Goal: Task Accomplishment & Management: Use online tool/utility

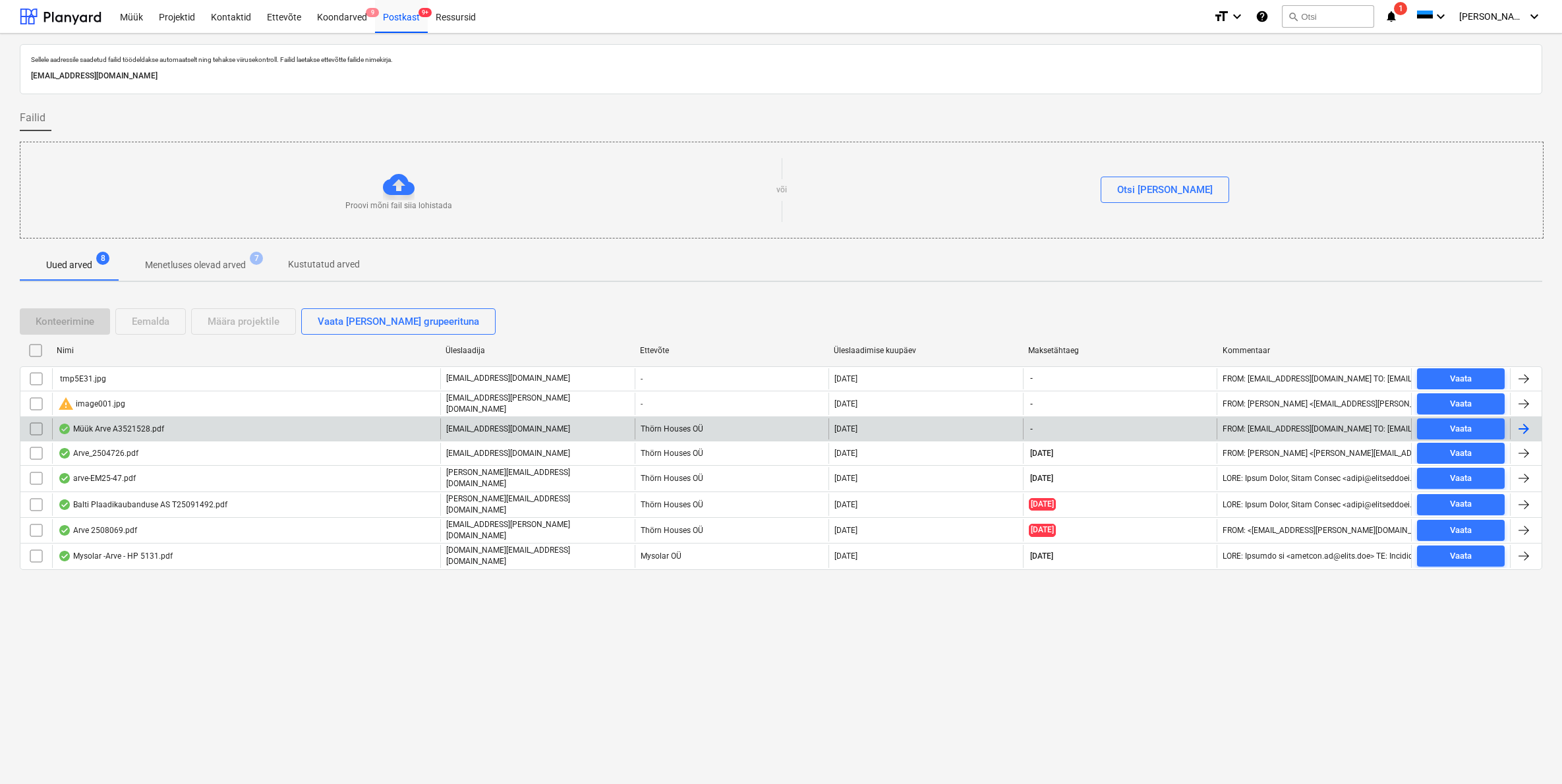
click at [127, 428] on div "Müük Arve A3521528.pdf" at bounding box center [111, 429] width 106 height 10
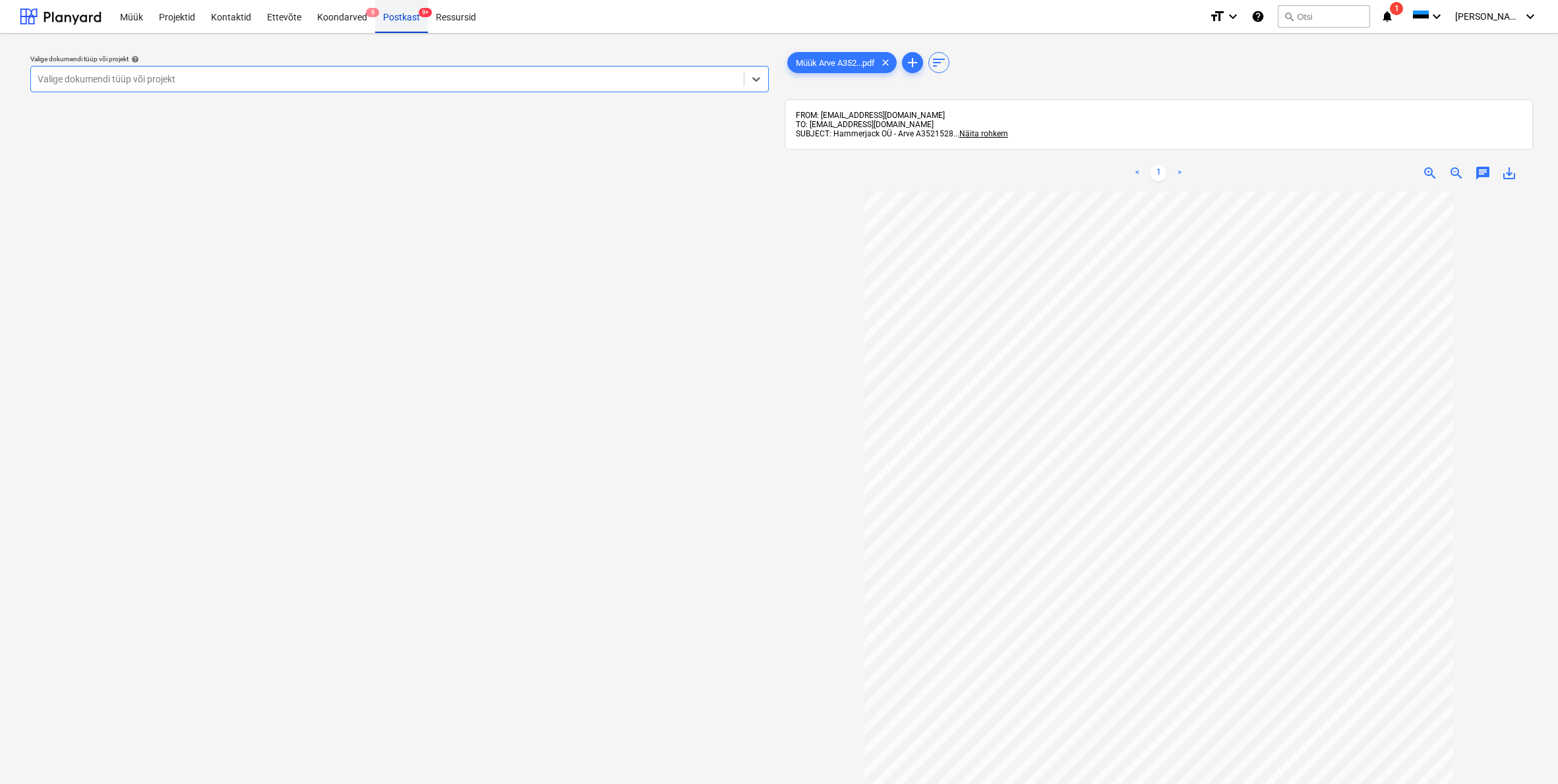
click at [398, 25] on div "Postkast 9+" at bounding box center [401, 16] width 53 height 34
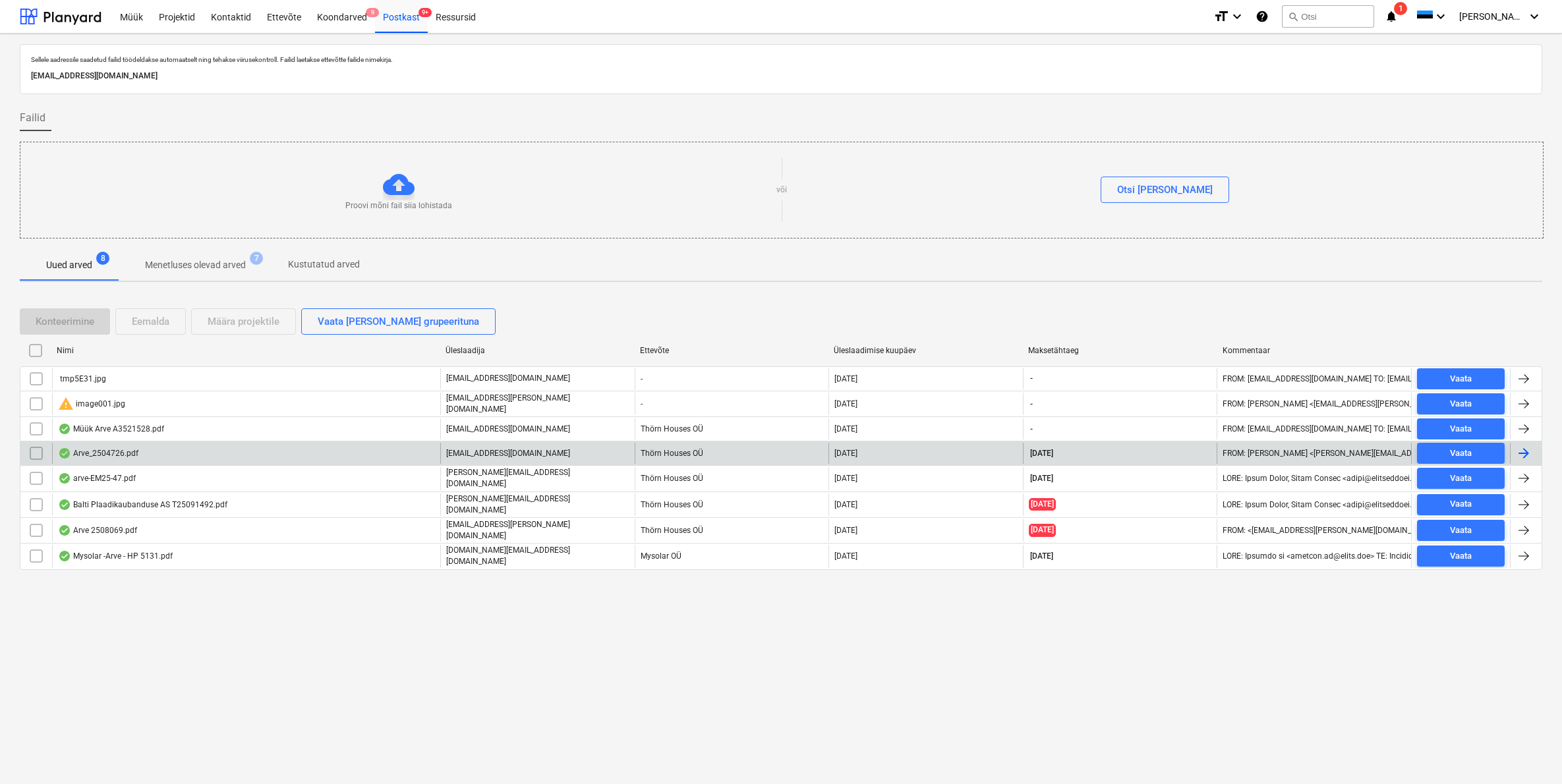
click at [114, 455] on div "Arve_2504726.pdf" at bounding box center [98, 453] width 80 height 10
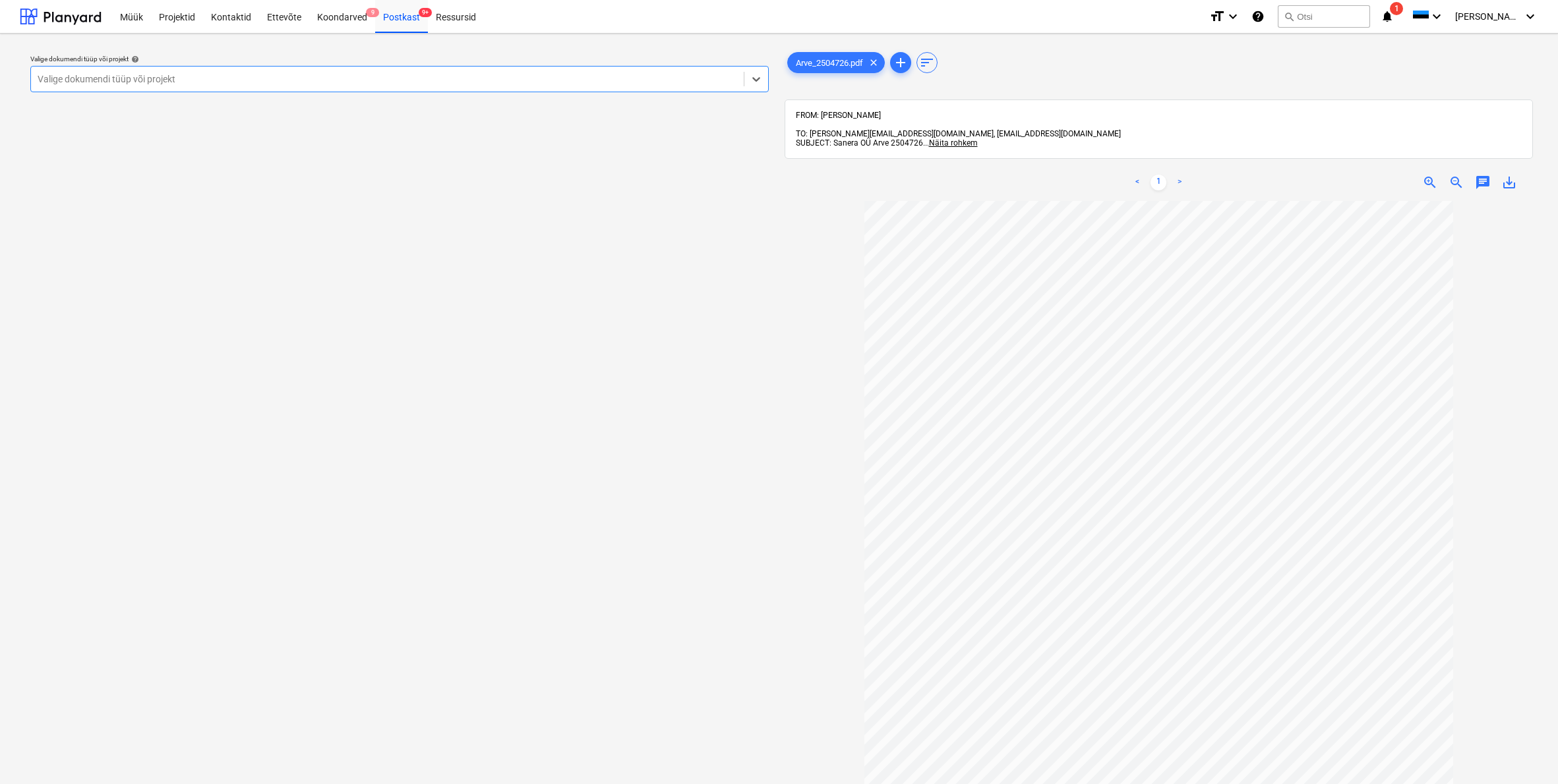
click at [48, 82] on div "Valige dokumendi tüüp või projekt" at bounding box center [387, 79] width 700 height 10
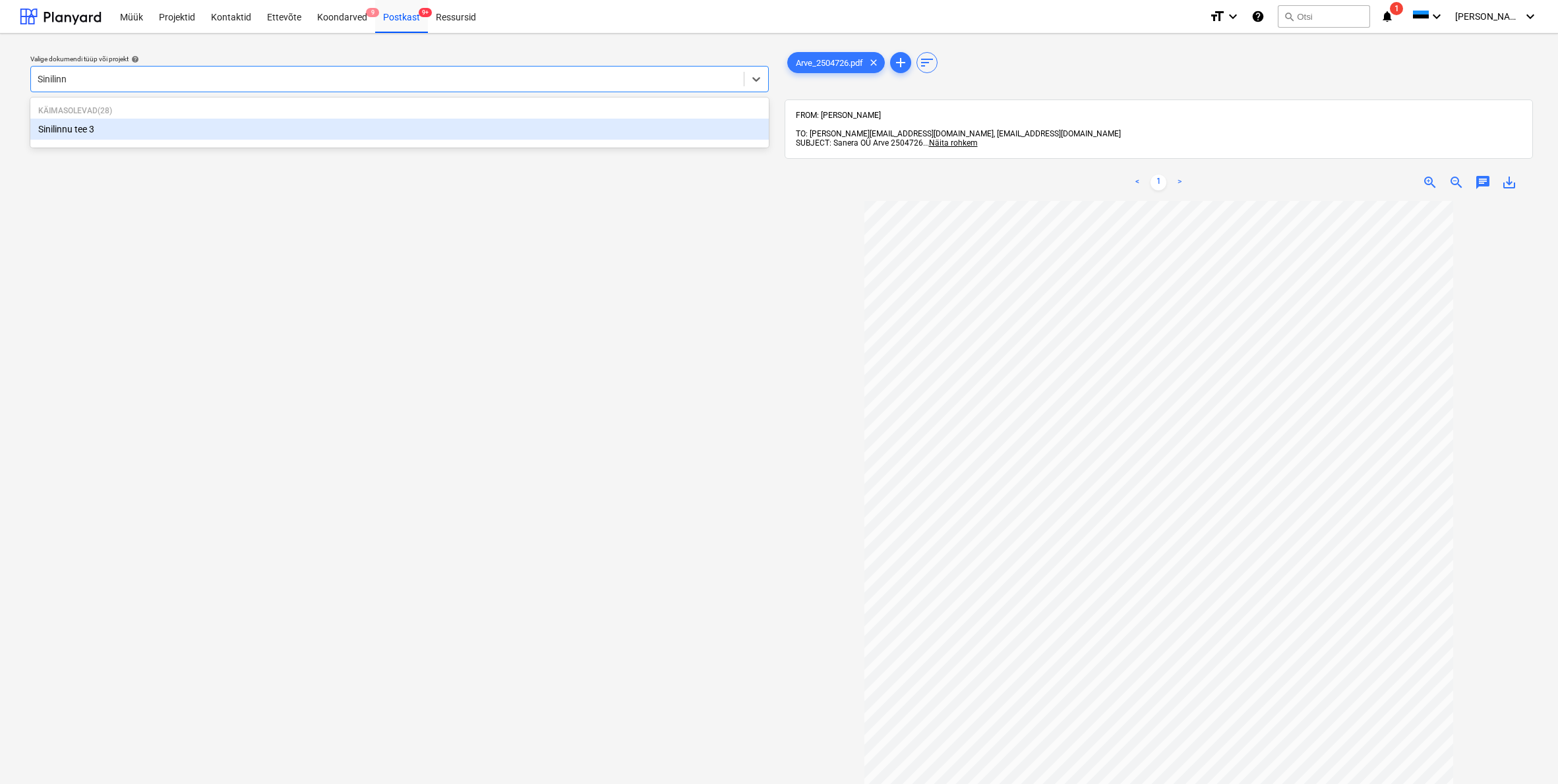
type input "Sinilinnu"
click at [89, 129] on div "Sinilinnu tee 3" at bounding box center [400, 129] width 738 height 21
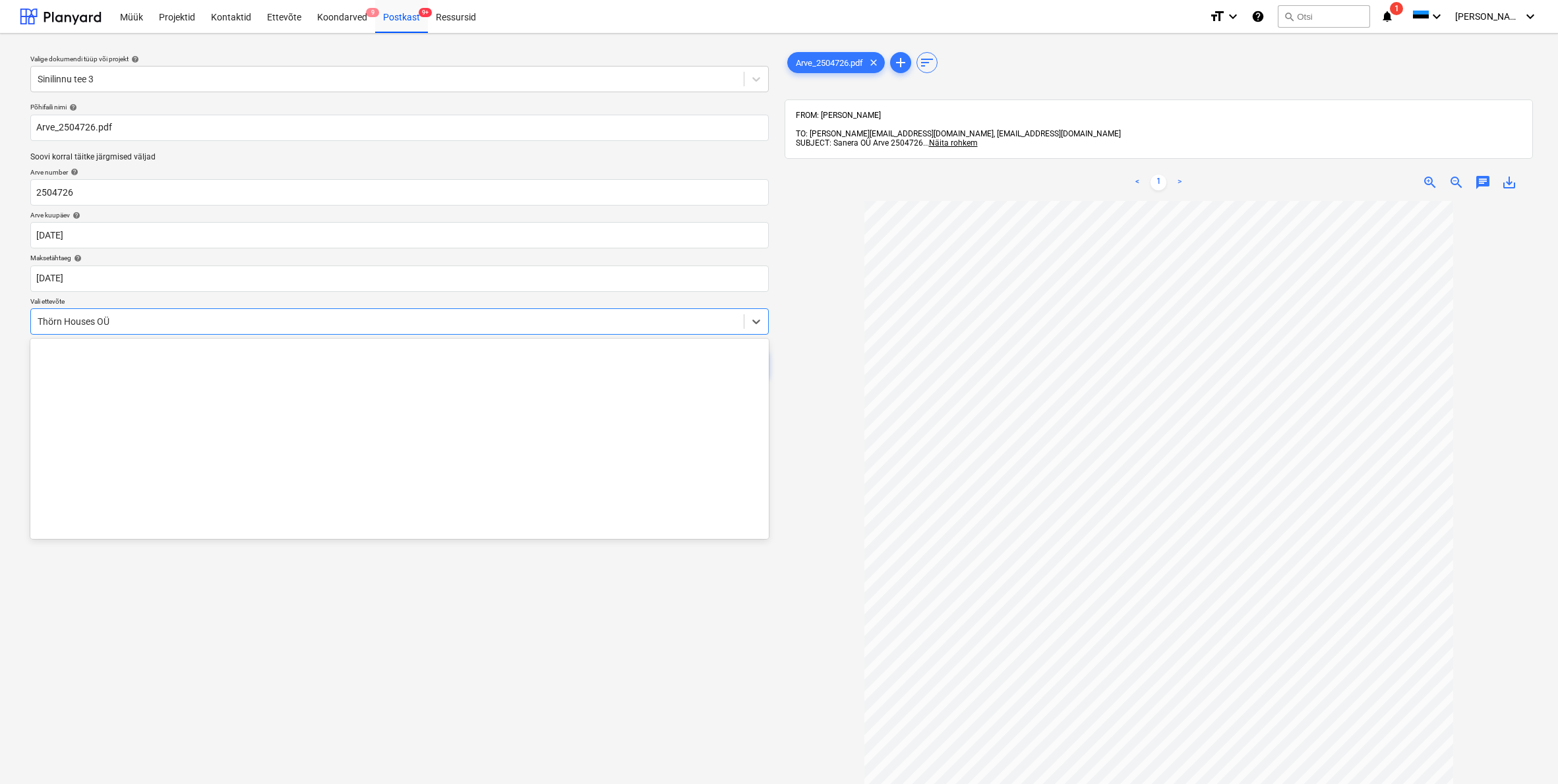
click at [37, 320] on div "Thörn Houses OÜ" at bounding box center [387, 321] width 713 height 19
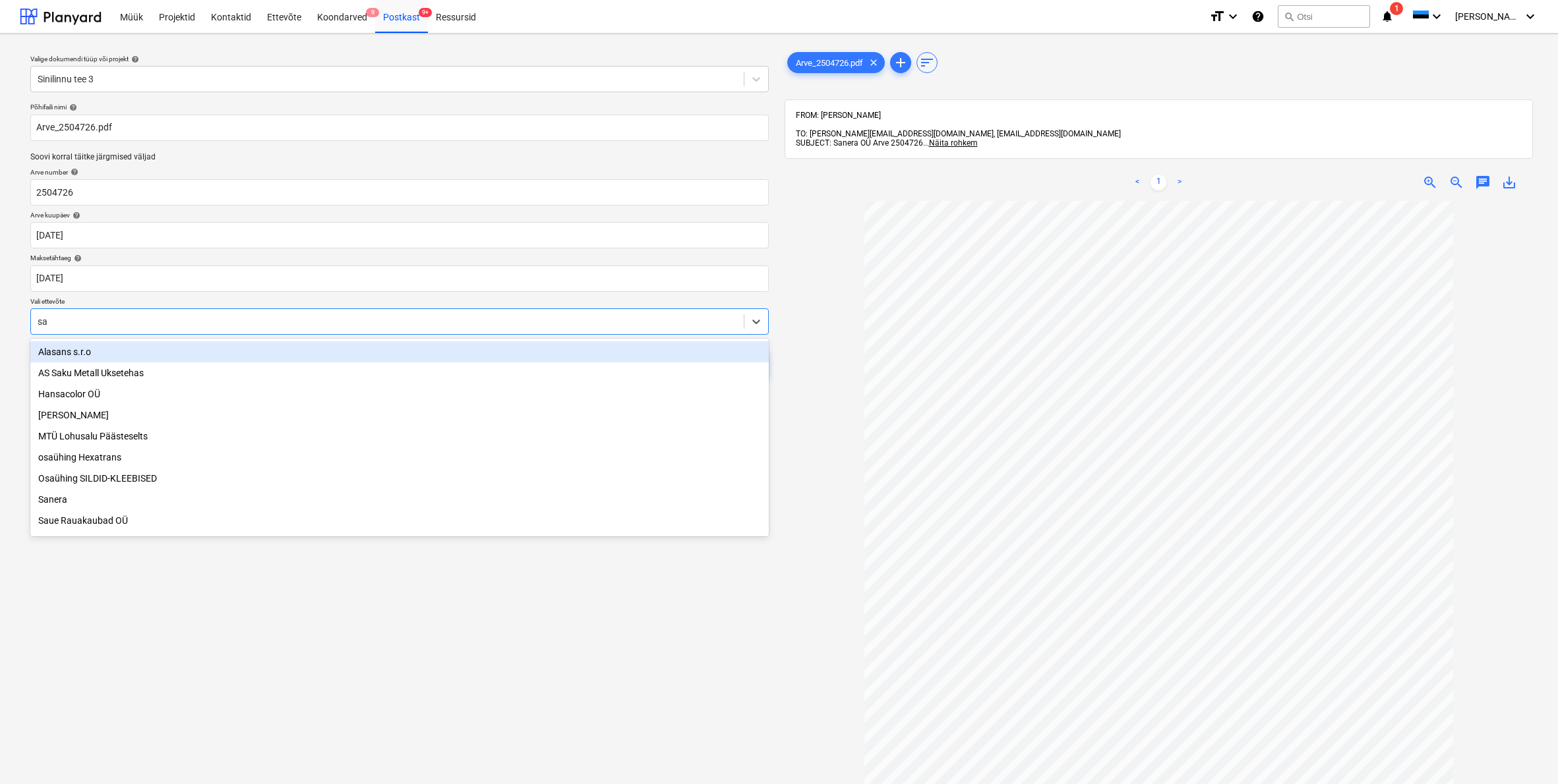
type input "san"
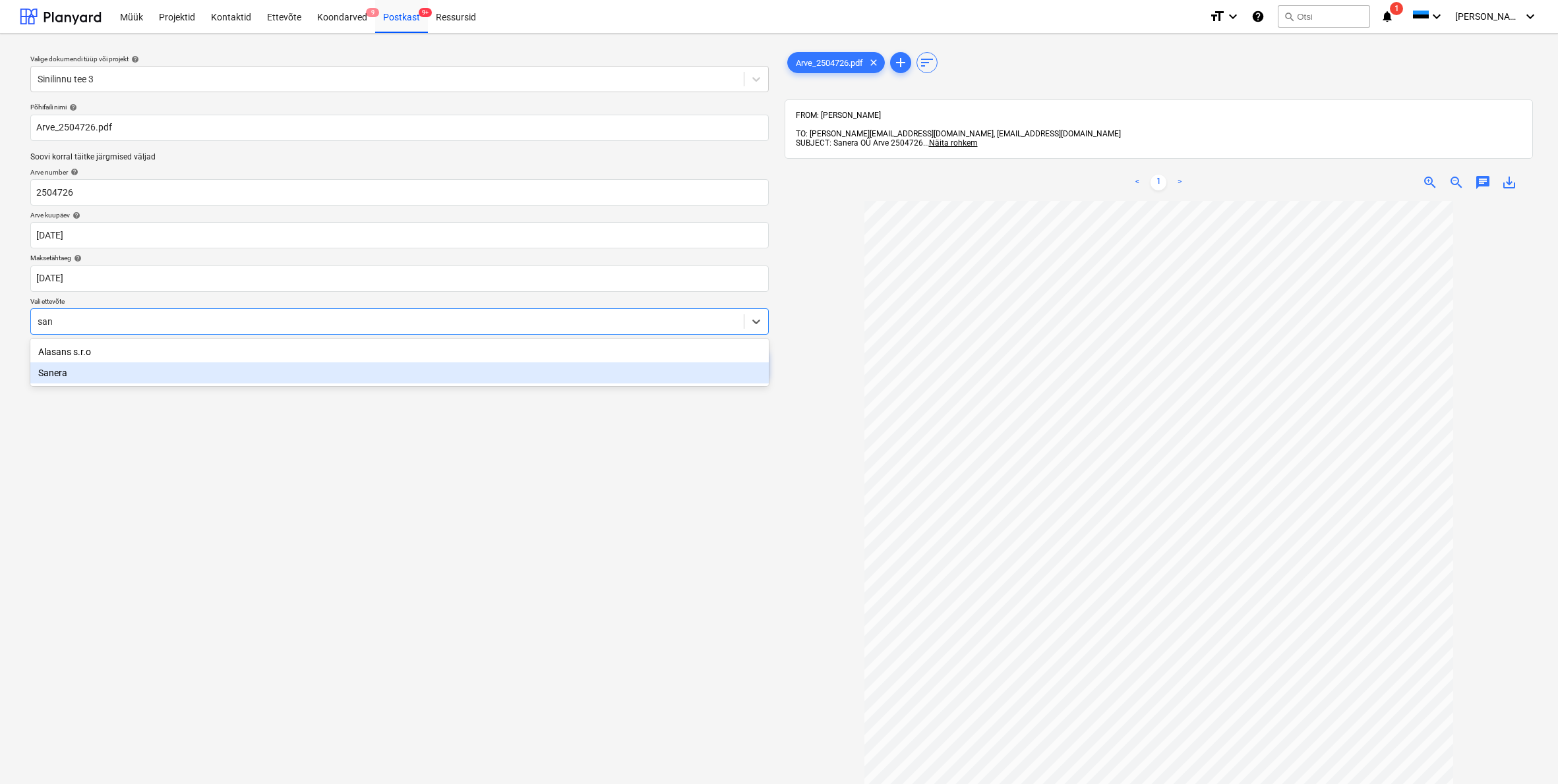
click at [60, 372] on div "Sanera" at bounding box center [400, 373] width 738 height 21
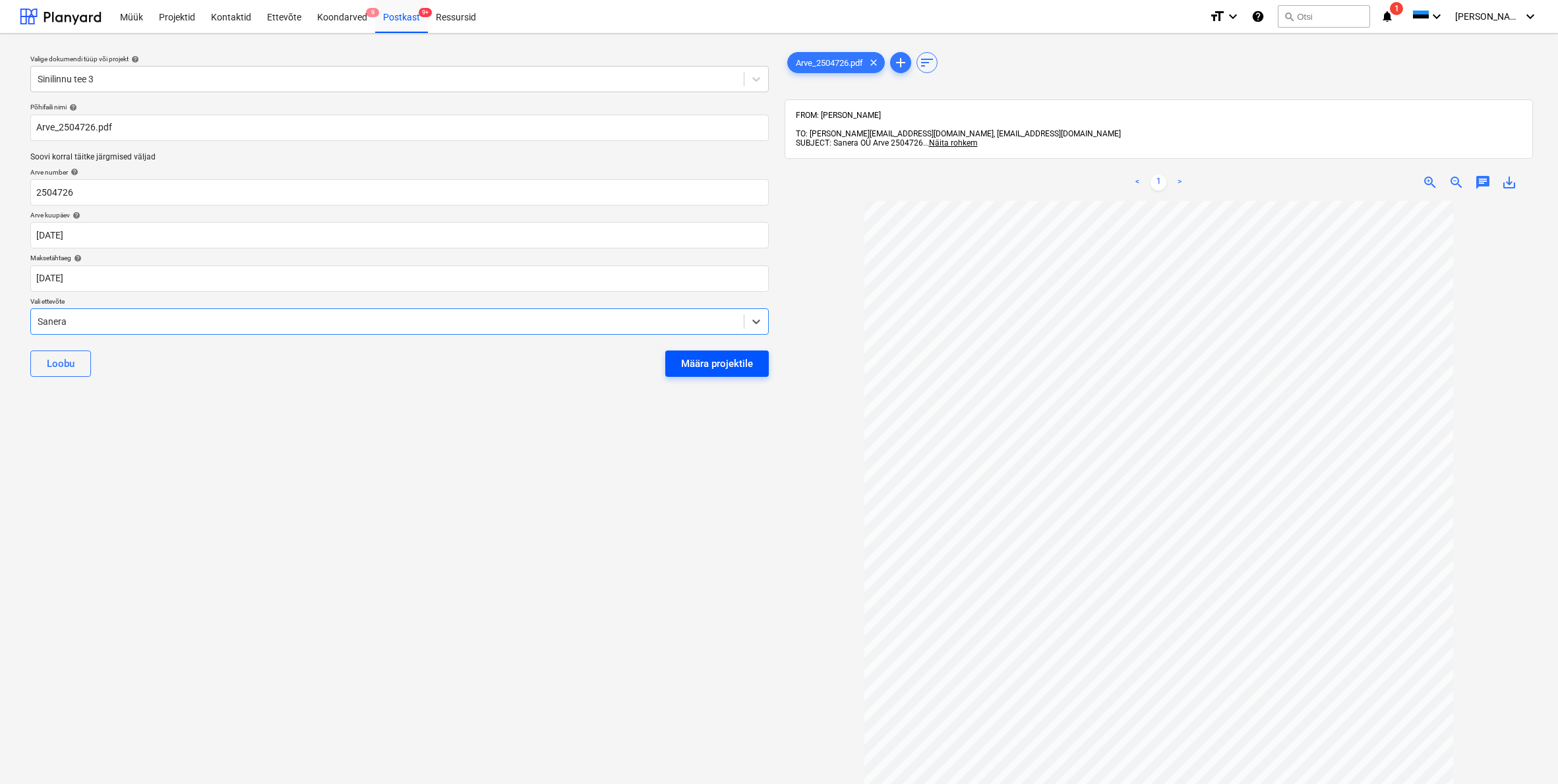
click at [729, 364] on div "Määra projektile" at bounding box center [717, 364] width 72 height 17
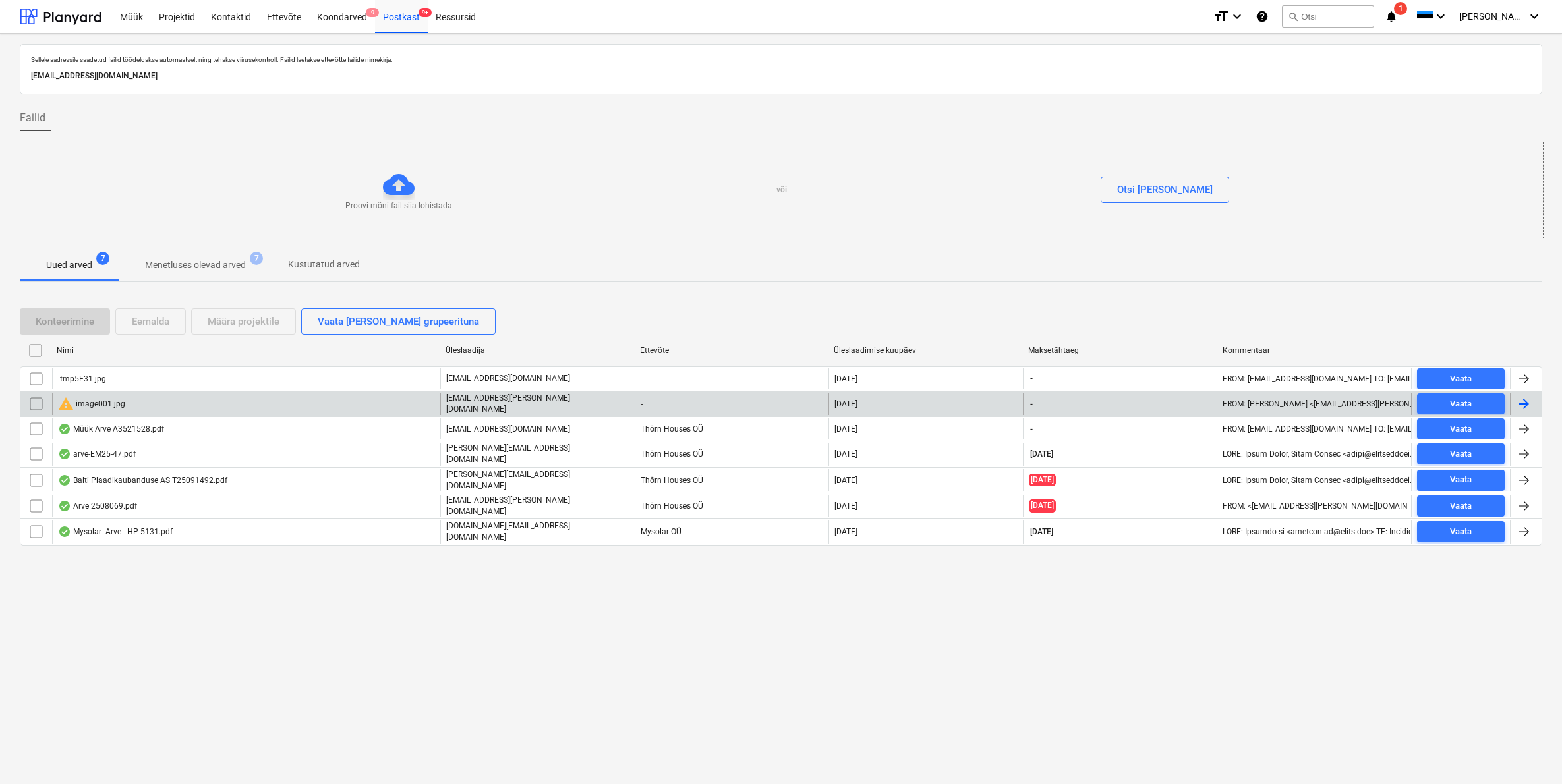
click at [89, 403] on div "warning image001.jpg" at bounding box center [91, 404] width 67 height 16
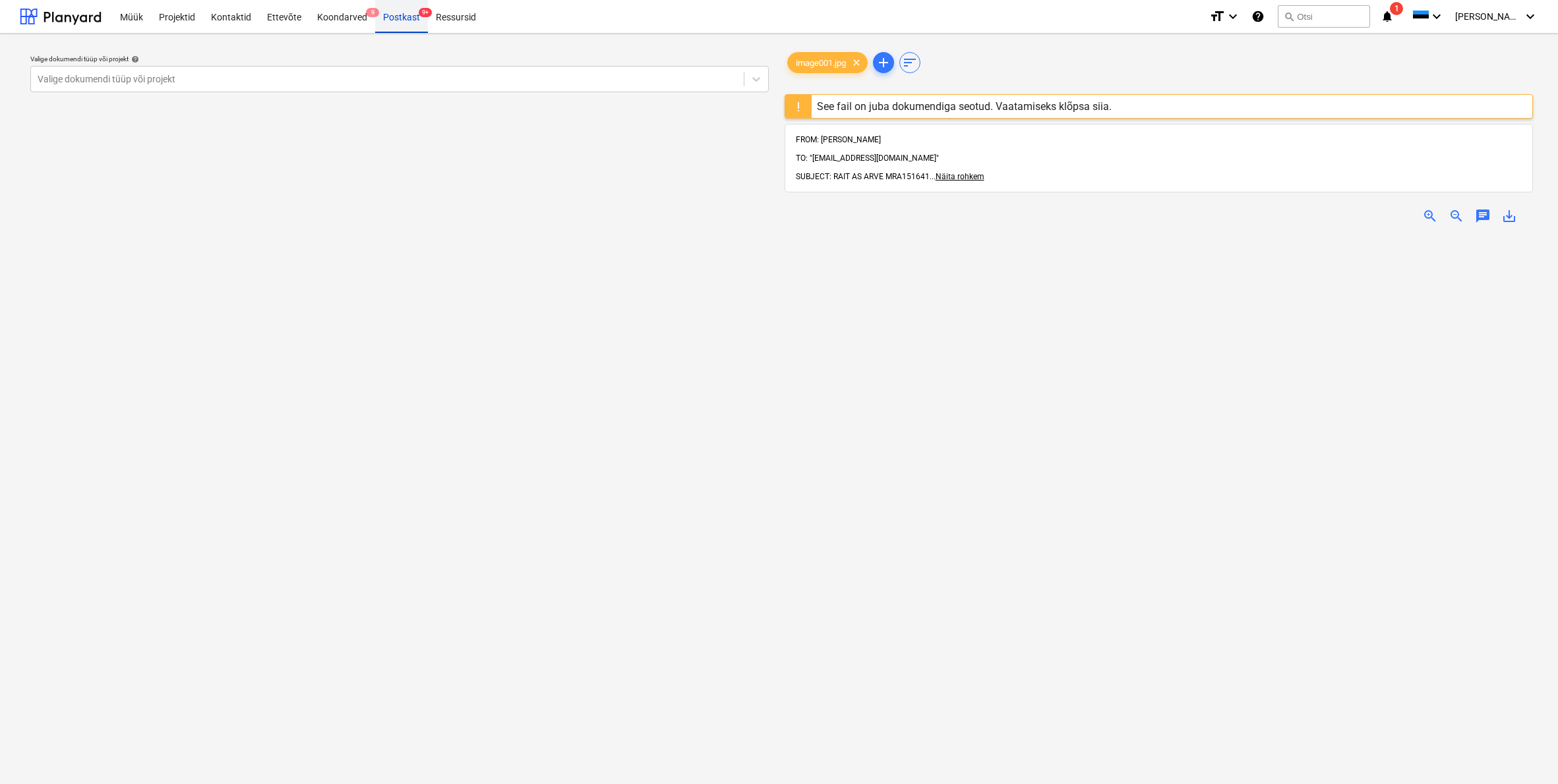
click at [400, 17] on div "Postkast 9+" at bounding box center [401, 16] width 53 height 34
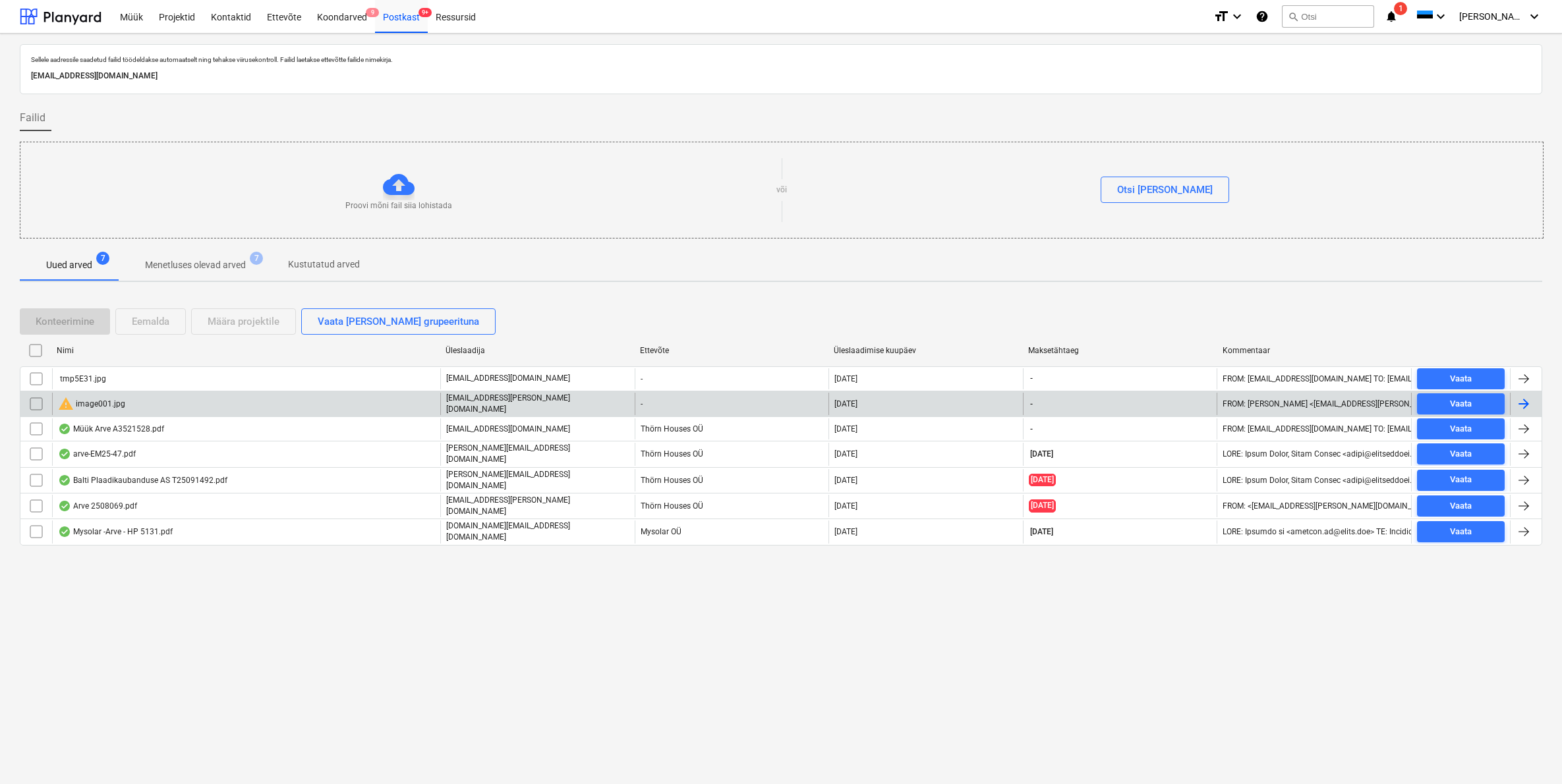
click at [34, 404] on input "checkbox" at bounding box center [36, 404] width 21 height 21
click at [164, 323] on div "Eemalda" at bounding box center [150, 321] width 37 height 17
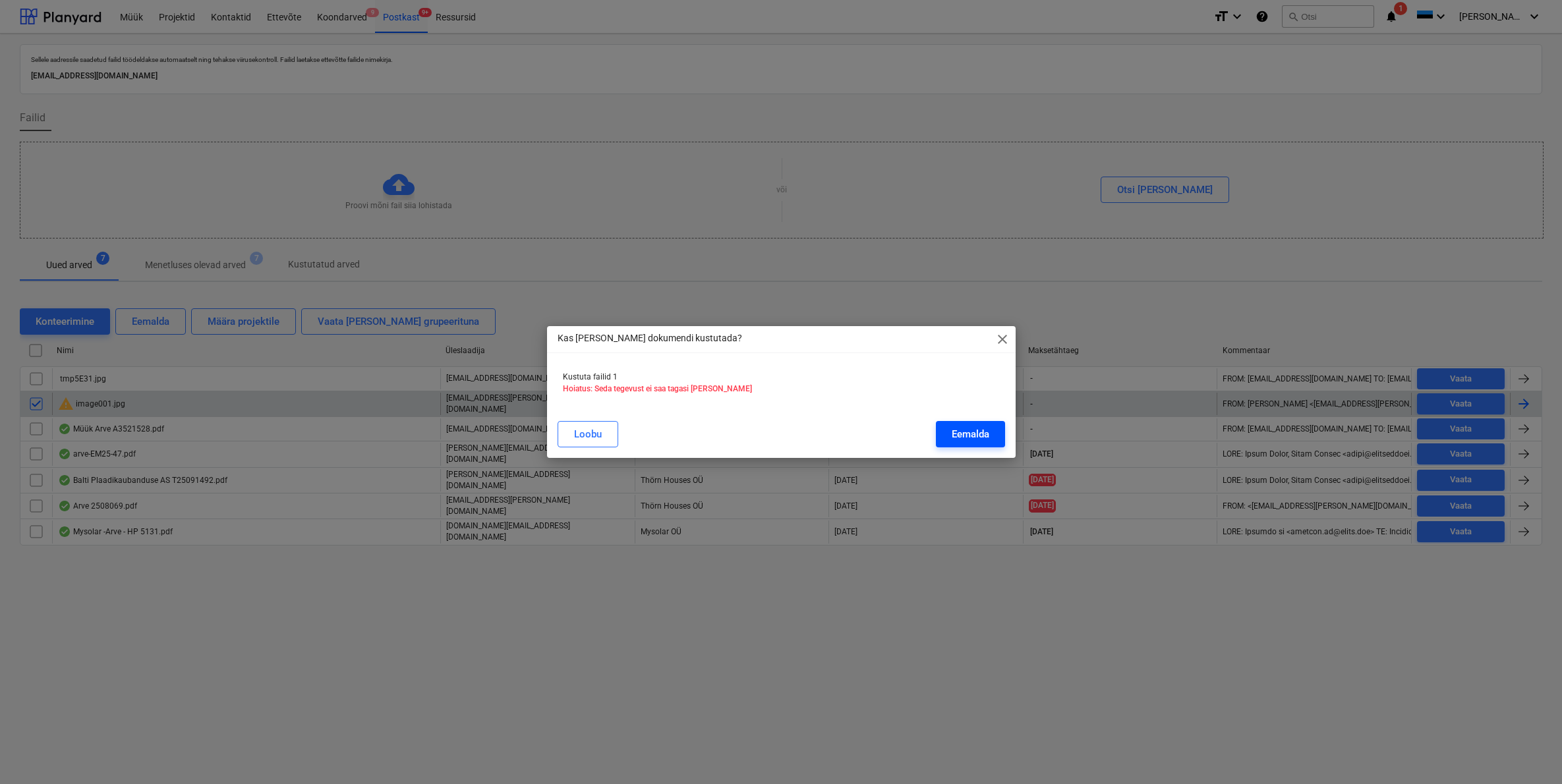
click at [984, 428] on div "Eemalda" at bounding box center [970, 434] width 37 height 17
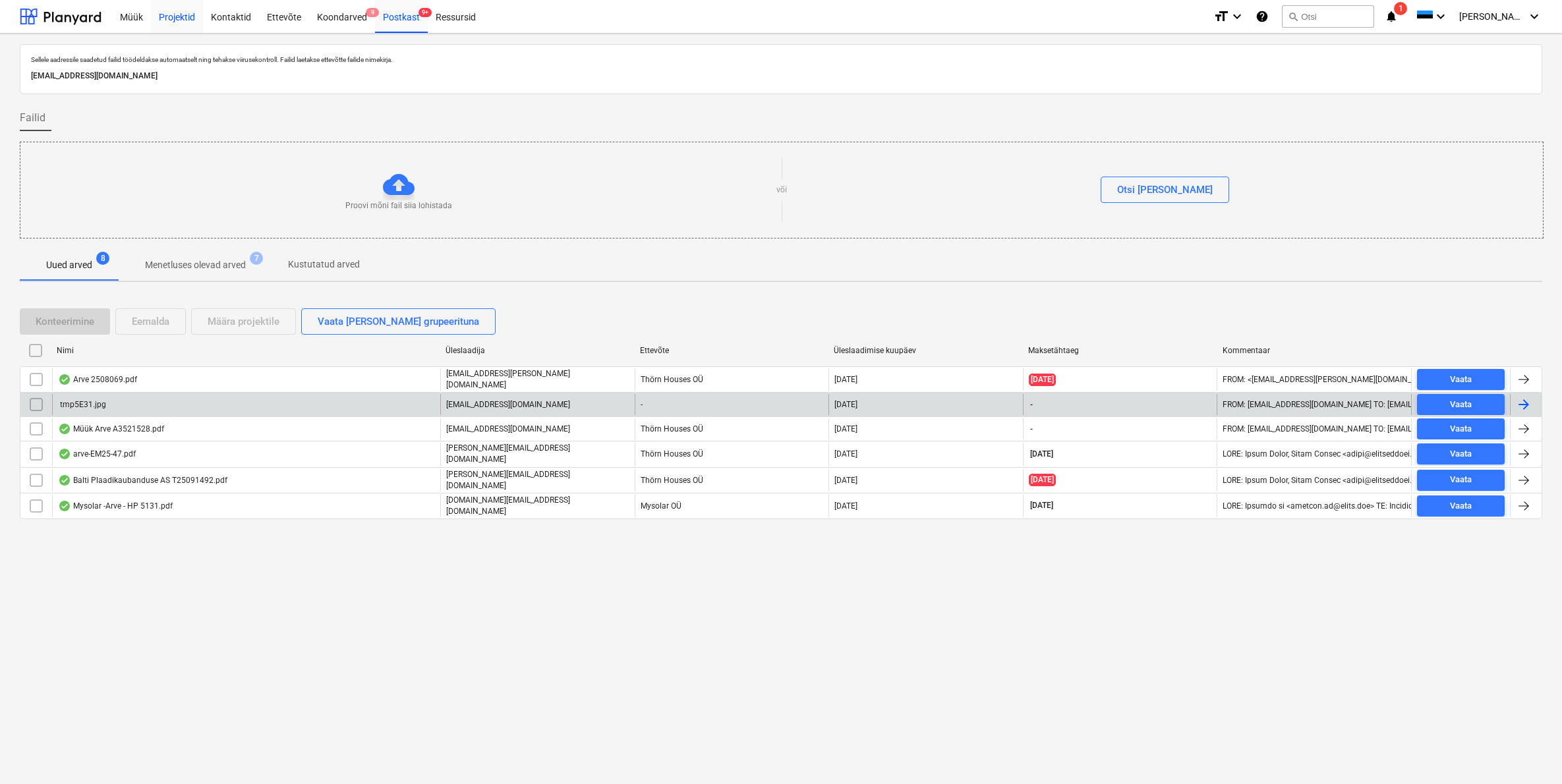
click at [175, 17] on div "Projektid" at bounding box center [177, 16] width 52 height 34
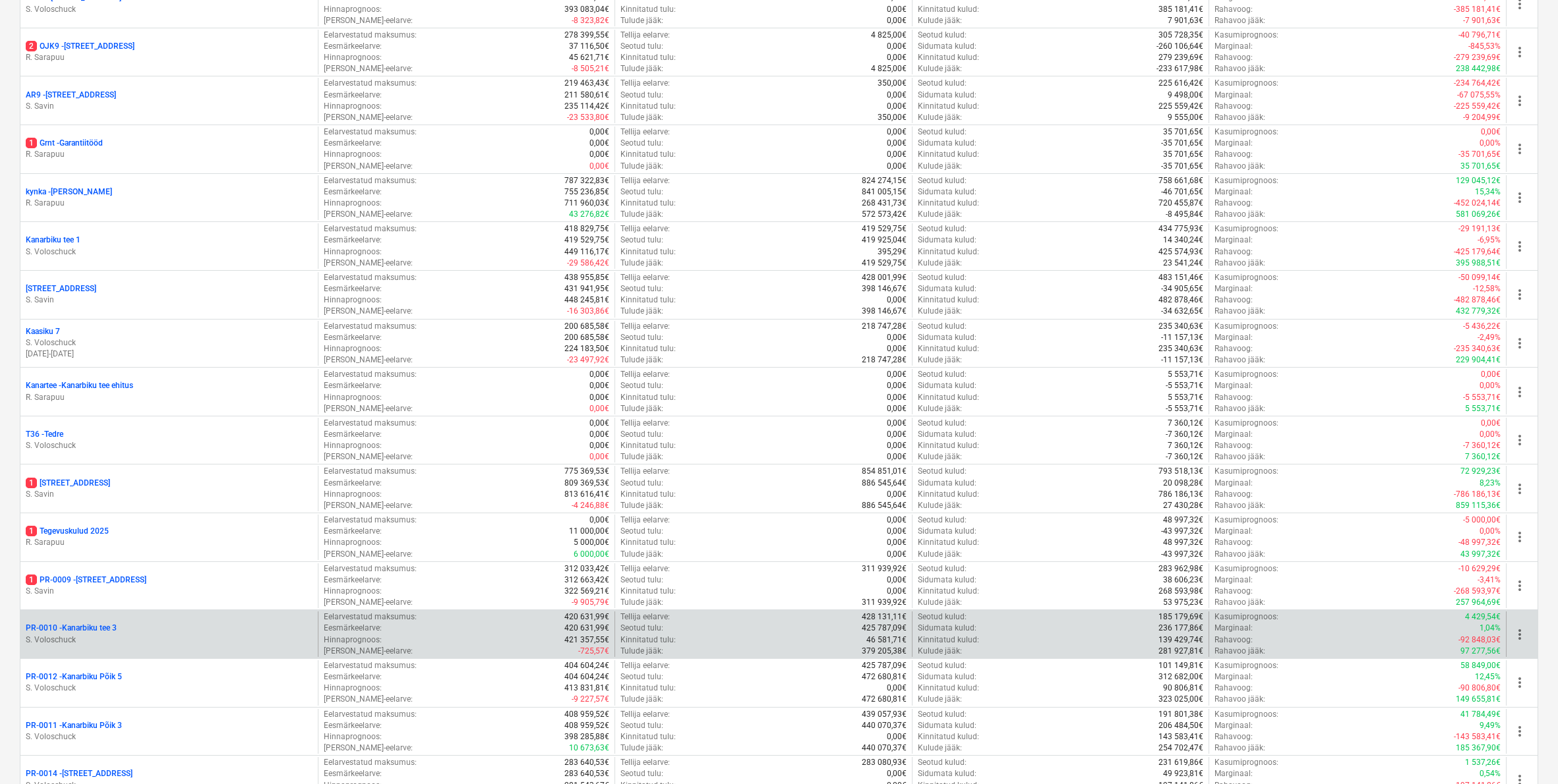
scroll to position [308, 0]
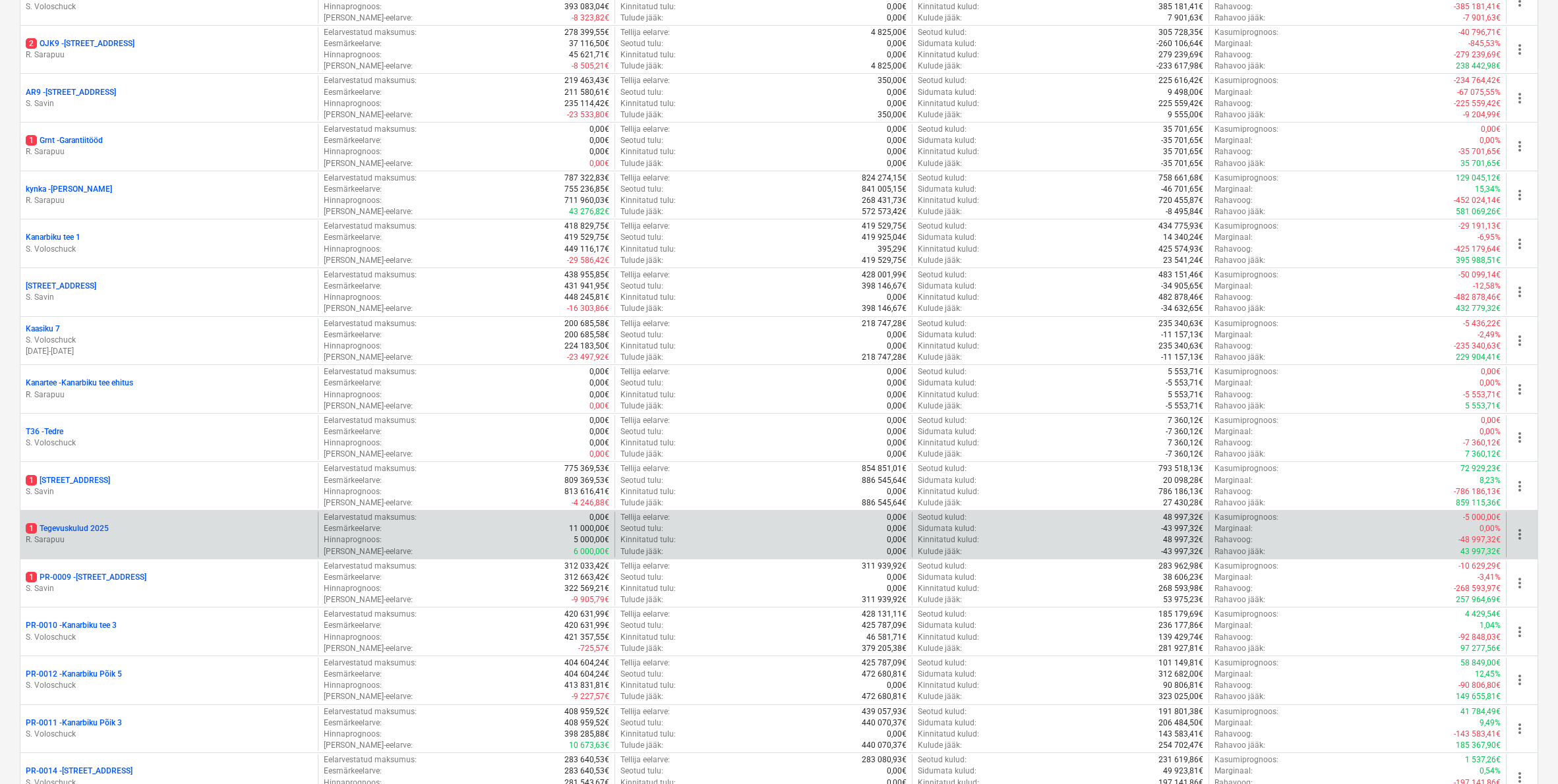
click at [81, 524] on p "1 Tegevuskulud 2025" at bounding box center [67, 529] width 83 height 11
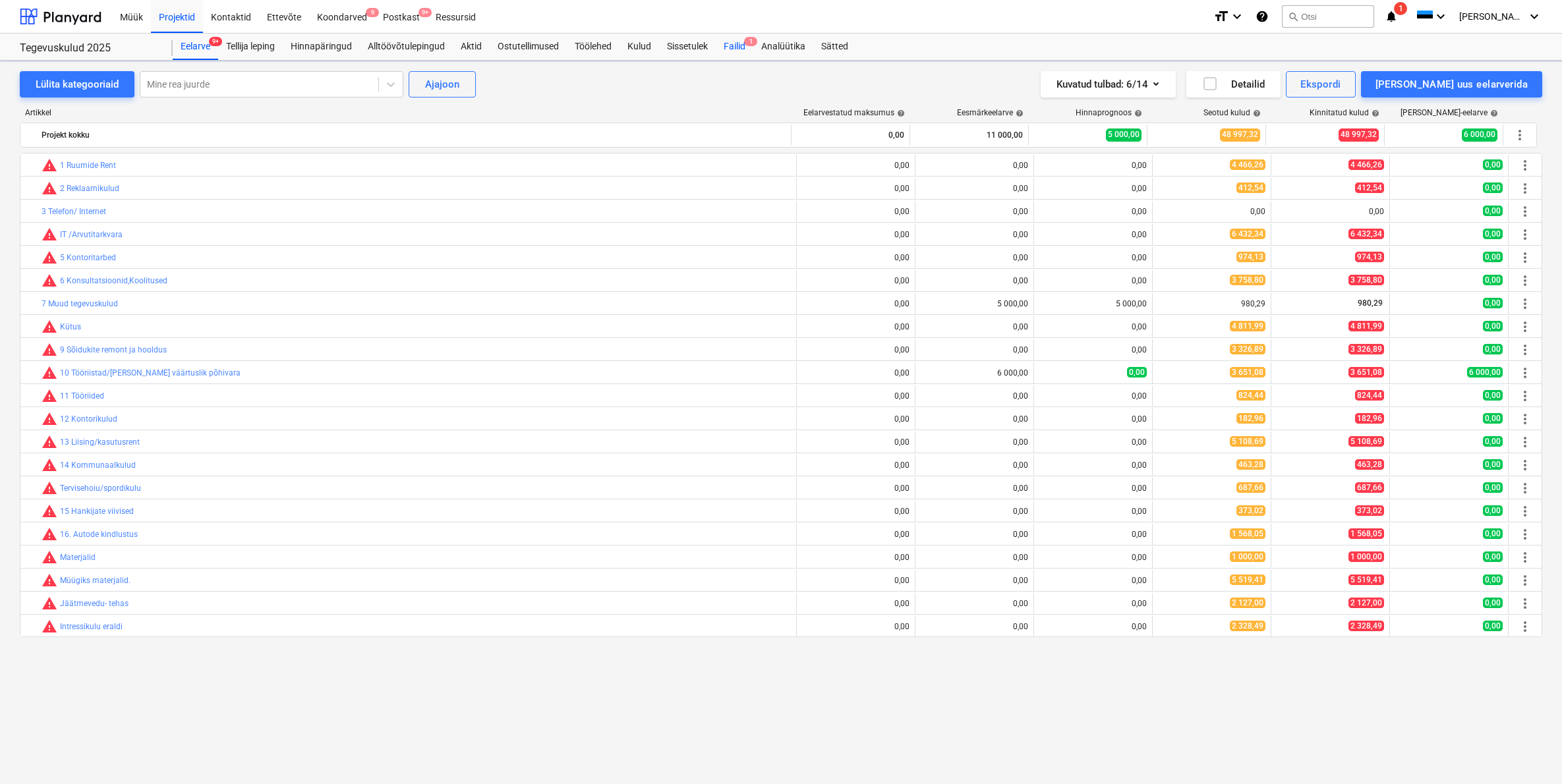
click at [741, 47] on div "Failid 1" at bounding box center [734, 47] width 37 height 26
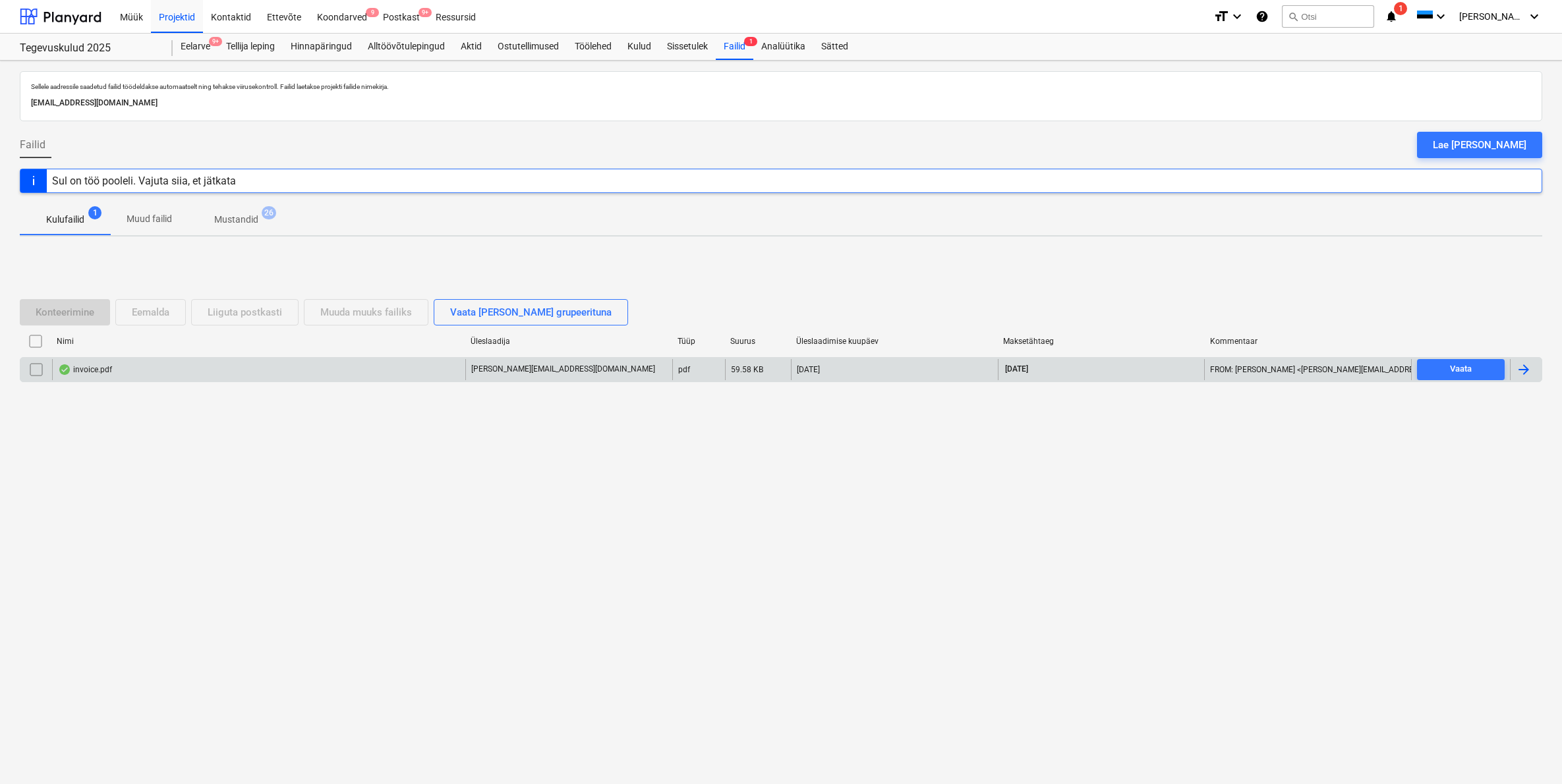
click at [96, 370] on div "invoice.pdf" at bounding box center [85, 369] width 54 height 10
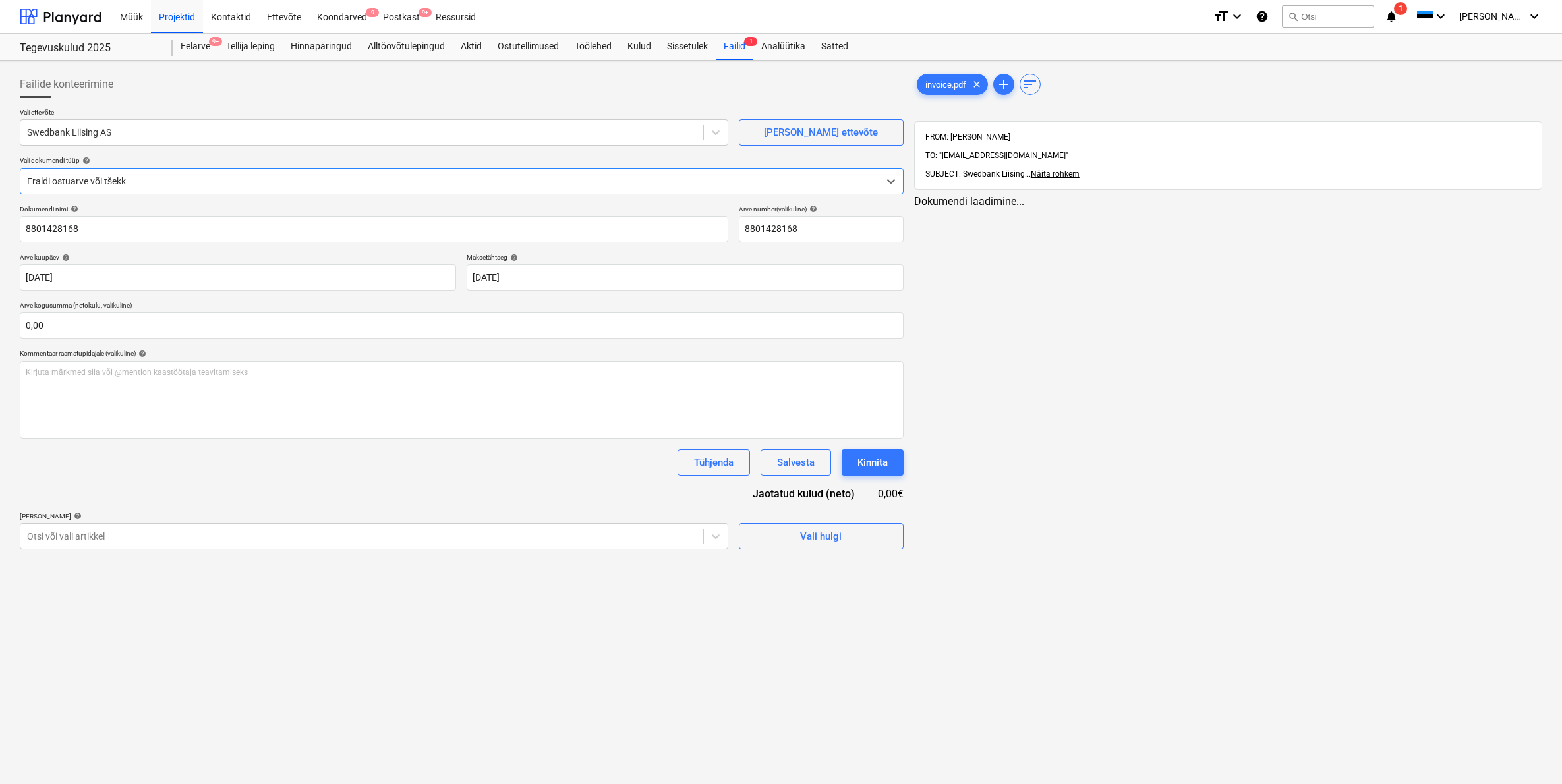
type input "8801428168"
type input "05 Sep 2025"
type input "15 Sep 2025"
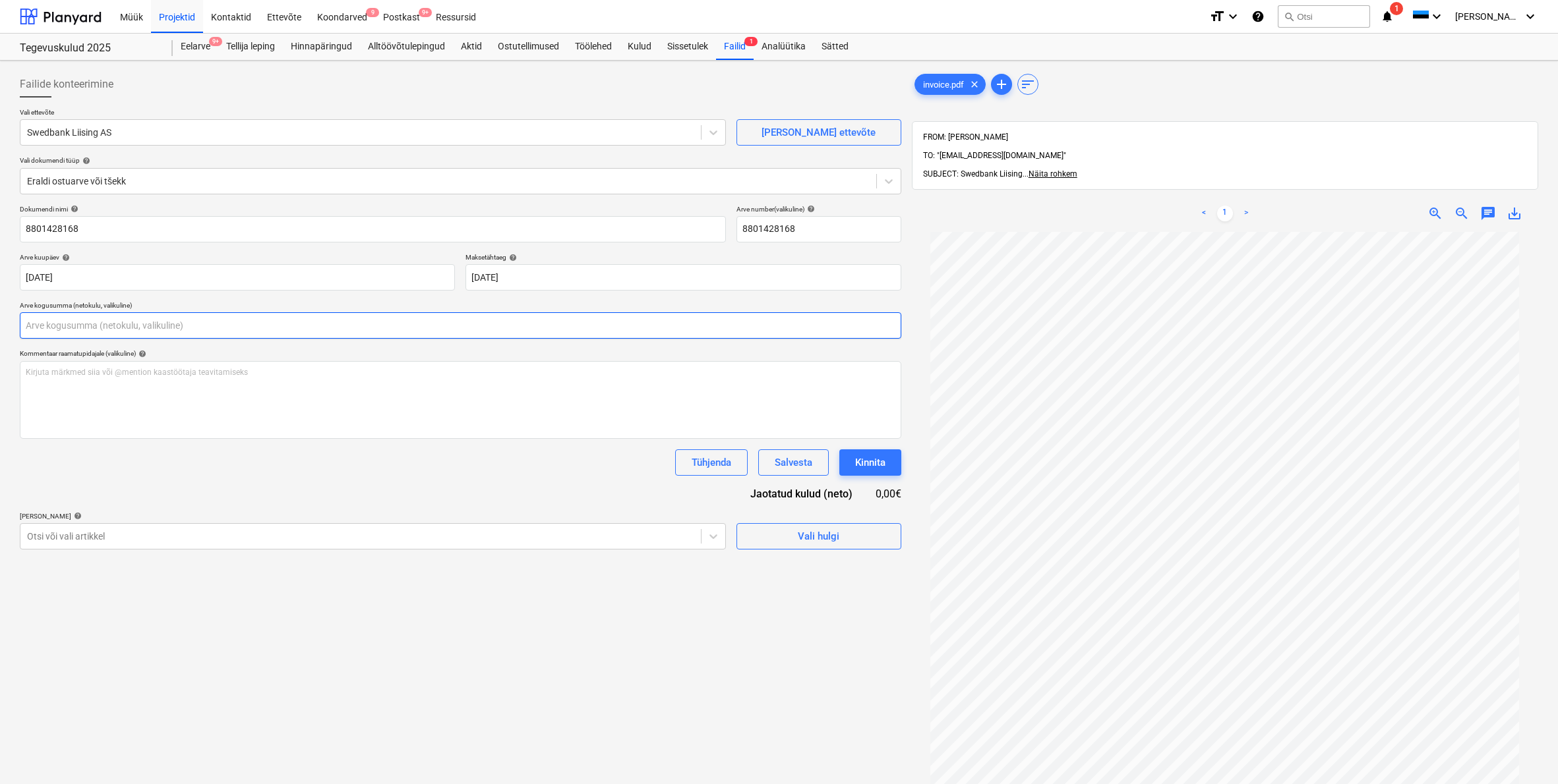
click at [52, 323] on input "text" at bounding box center [461, 326] width 881 height 26
click at [37, 326] on input "text" at bounding box center [461, 326] width 881 height 26
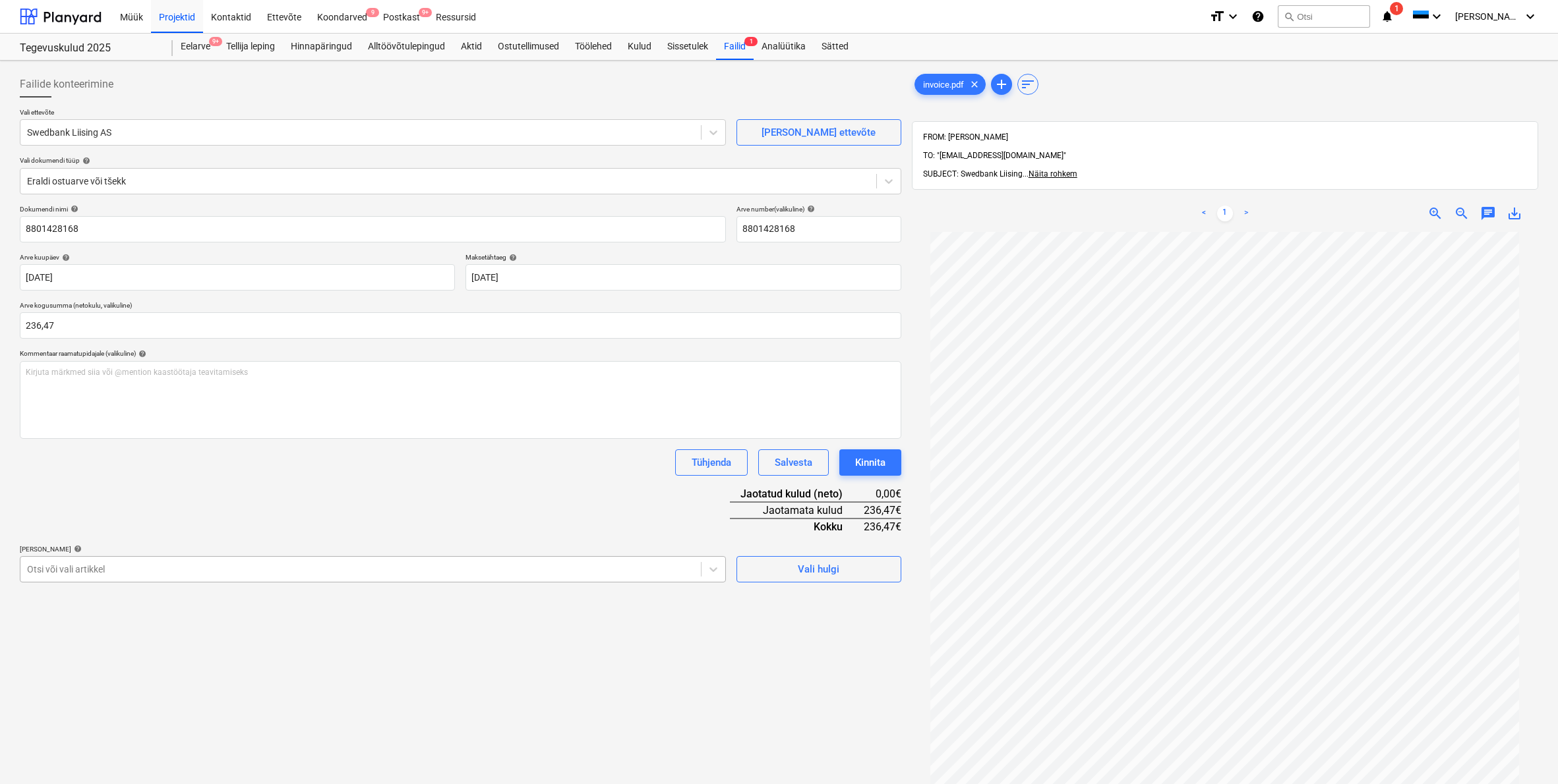
click at [53, 568] on div "Otsi või vali artikkel" at bounding box center [360, 569] width 667 height 10
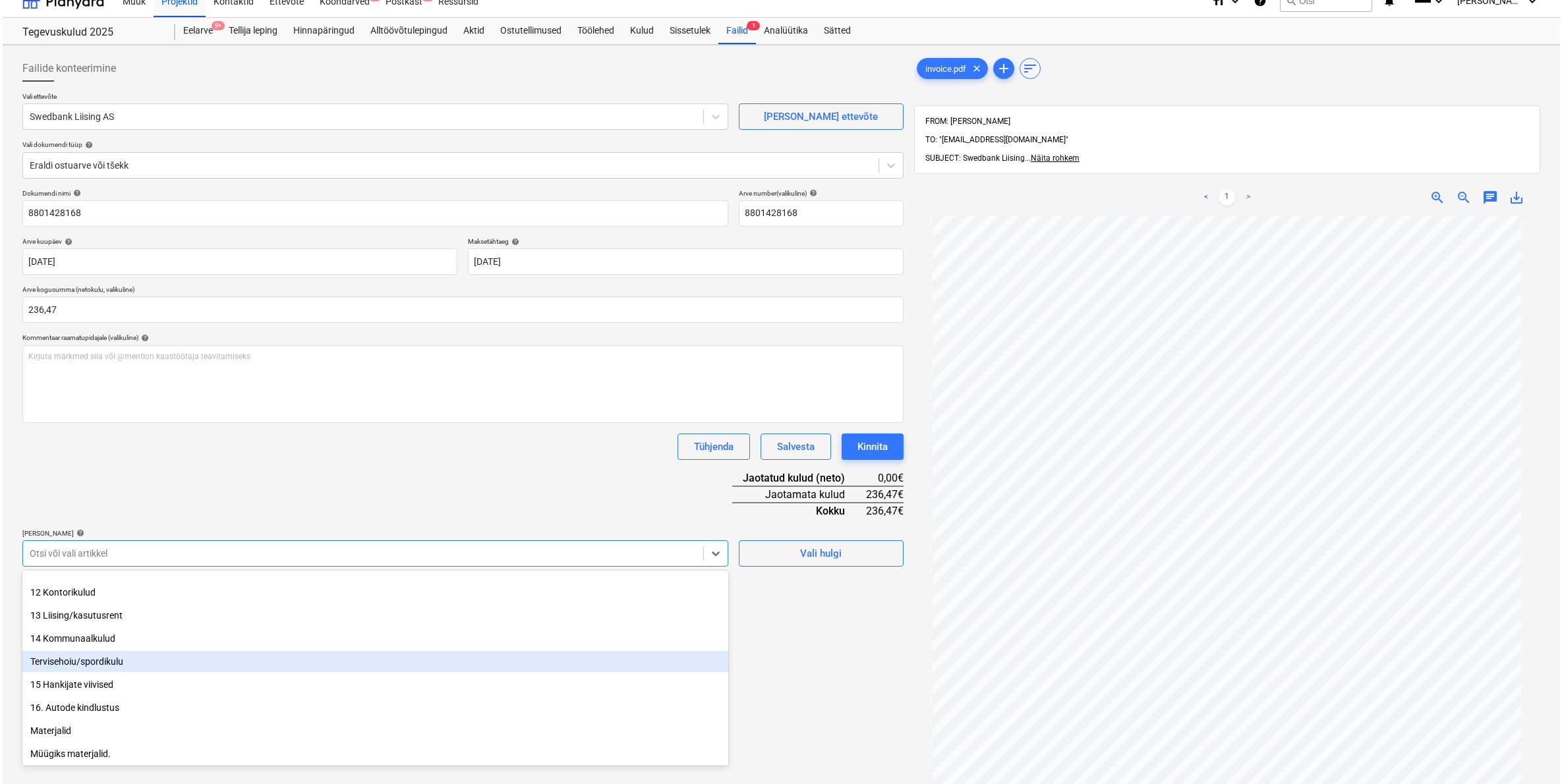
scroll to position [298, 0]
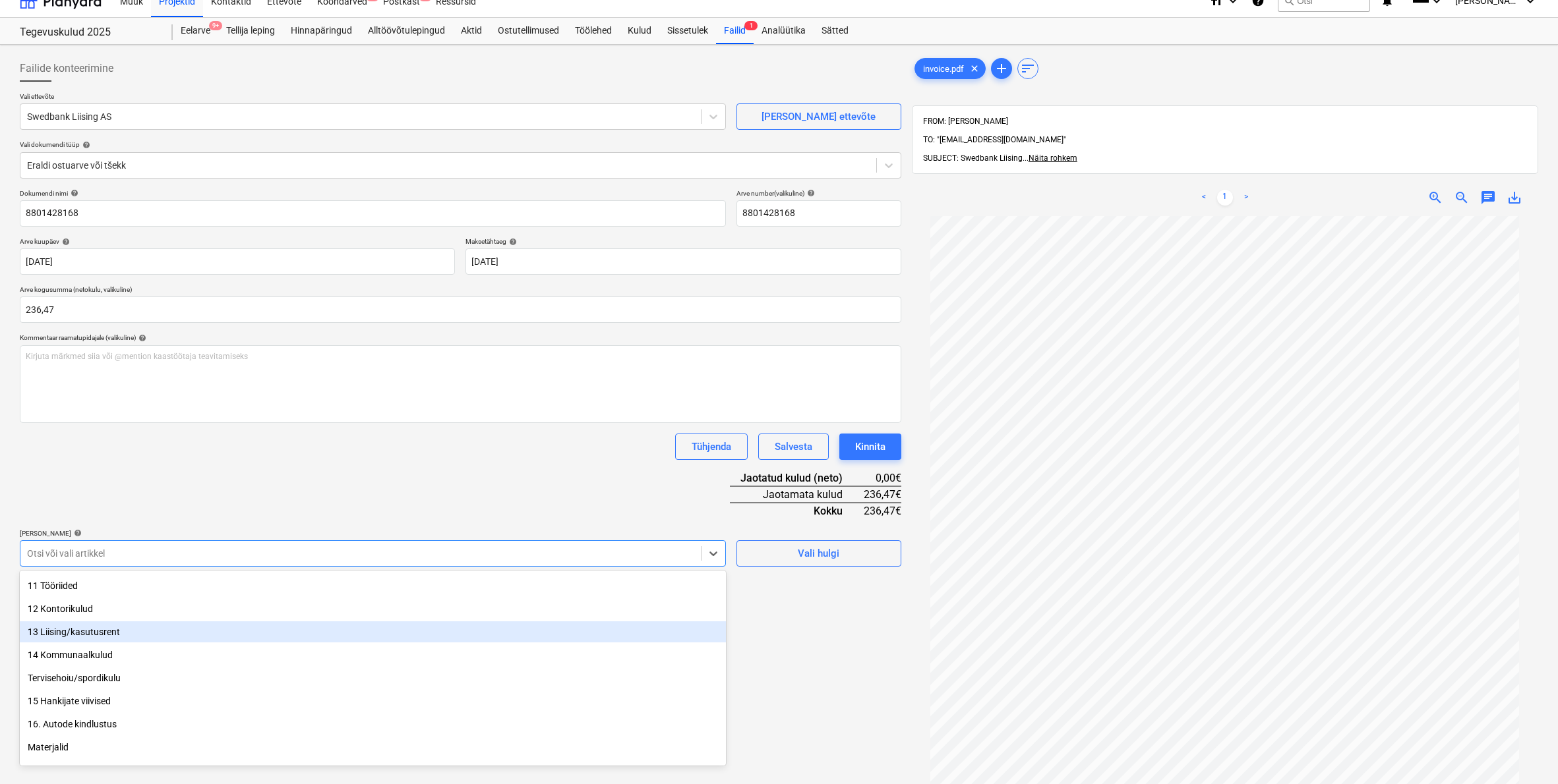
click at [89, 639] on div "13 Liising/kasutusrent" at bounding box center [373, 632] width 706 height 21
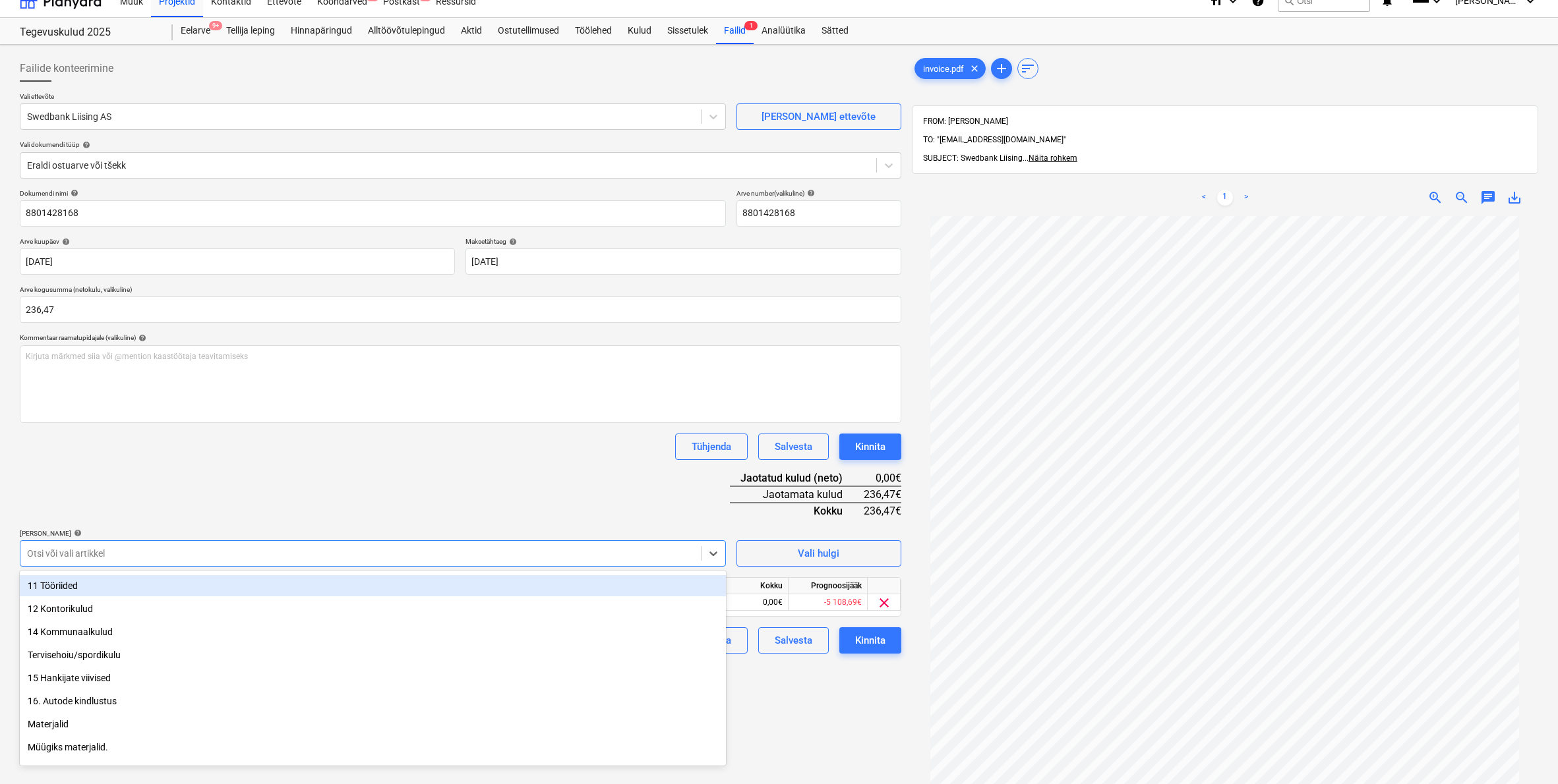
click at [161, 502] on div "Dokumendi nimi help 8801428168 Arve number (valikuline) help 8801428168 Arve ku…" at bounding box center [461, 421] width 881 height 465
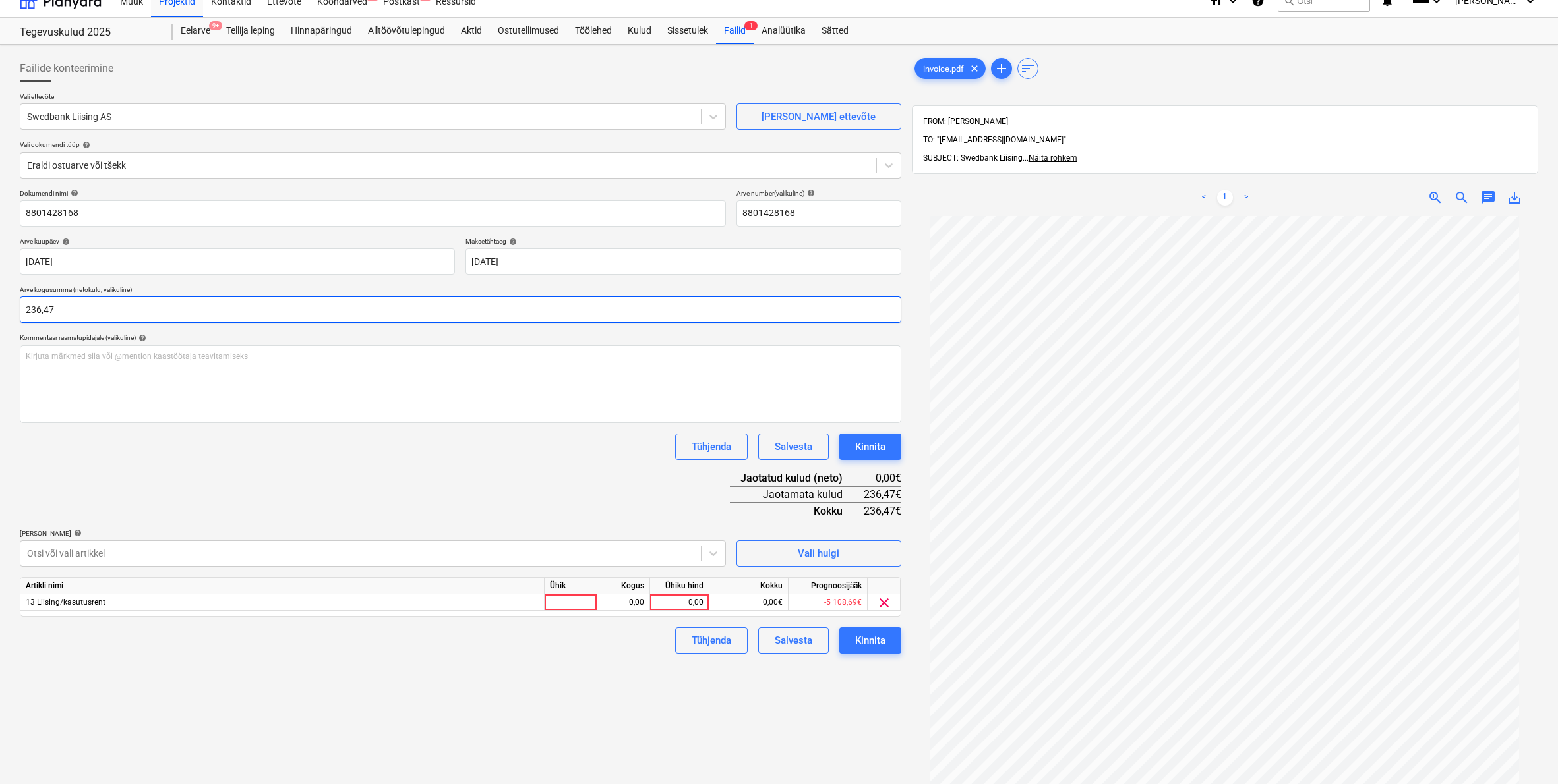
click at [67, 307] on input "236,47" at bounding box center [461, 310] width 881 height 26
type input "2"
type input "328,11"
click at [693, 602] on div "0,00" at bounding box center [679, 603] width 48 height 17
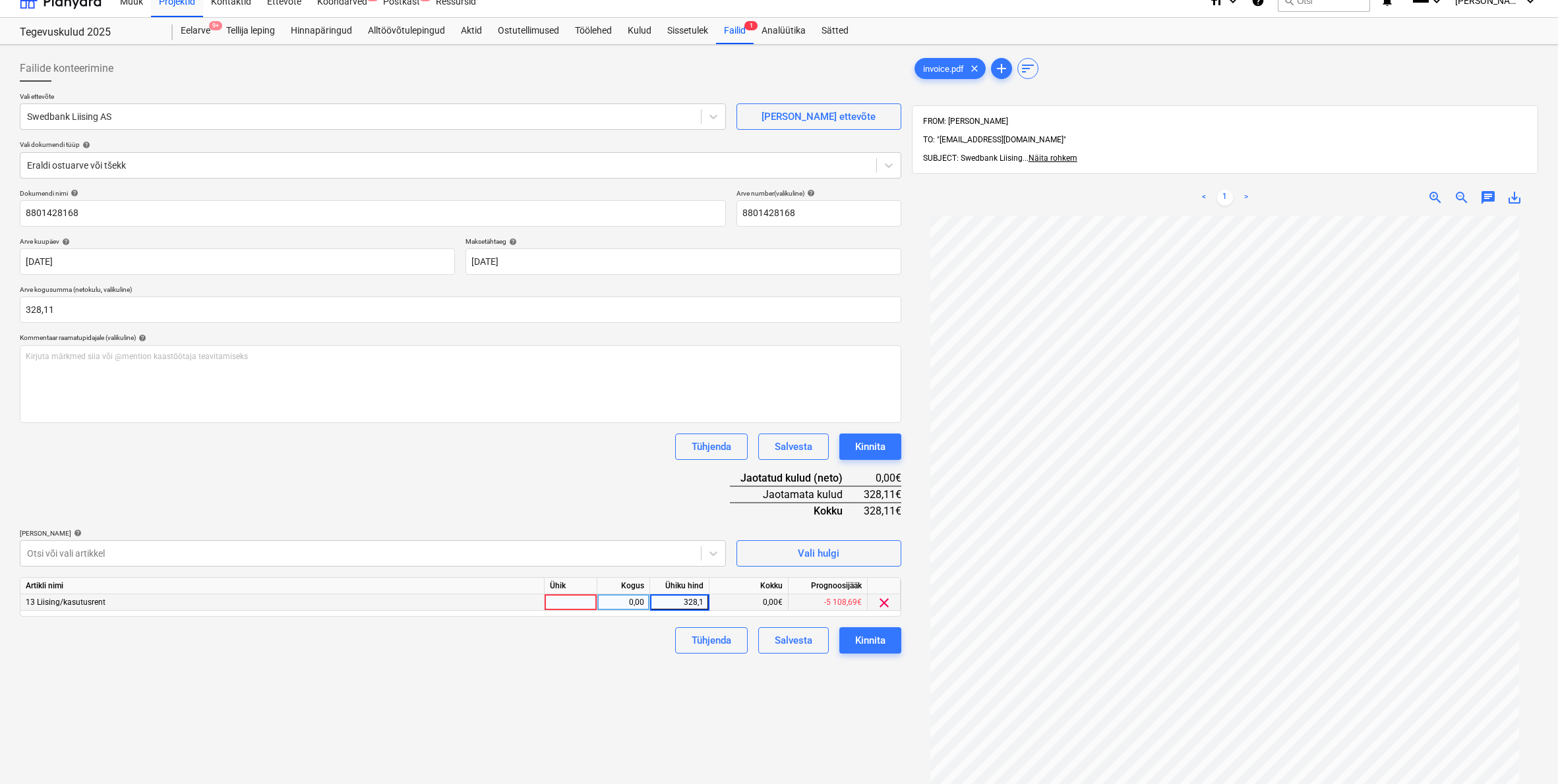
type input "328,11"
click at [749, 600] on div "0,00€" at bounding box center [749, 603] width 79 height 17
click at [865, 645] on div "Kinnita" at bounding box center [870, 641] width 30 height 17
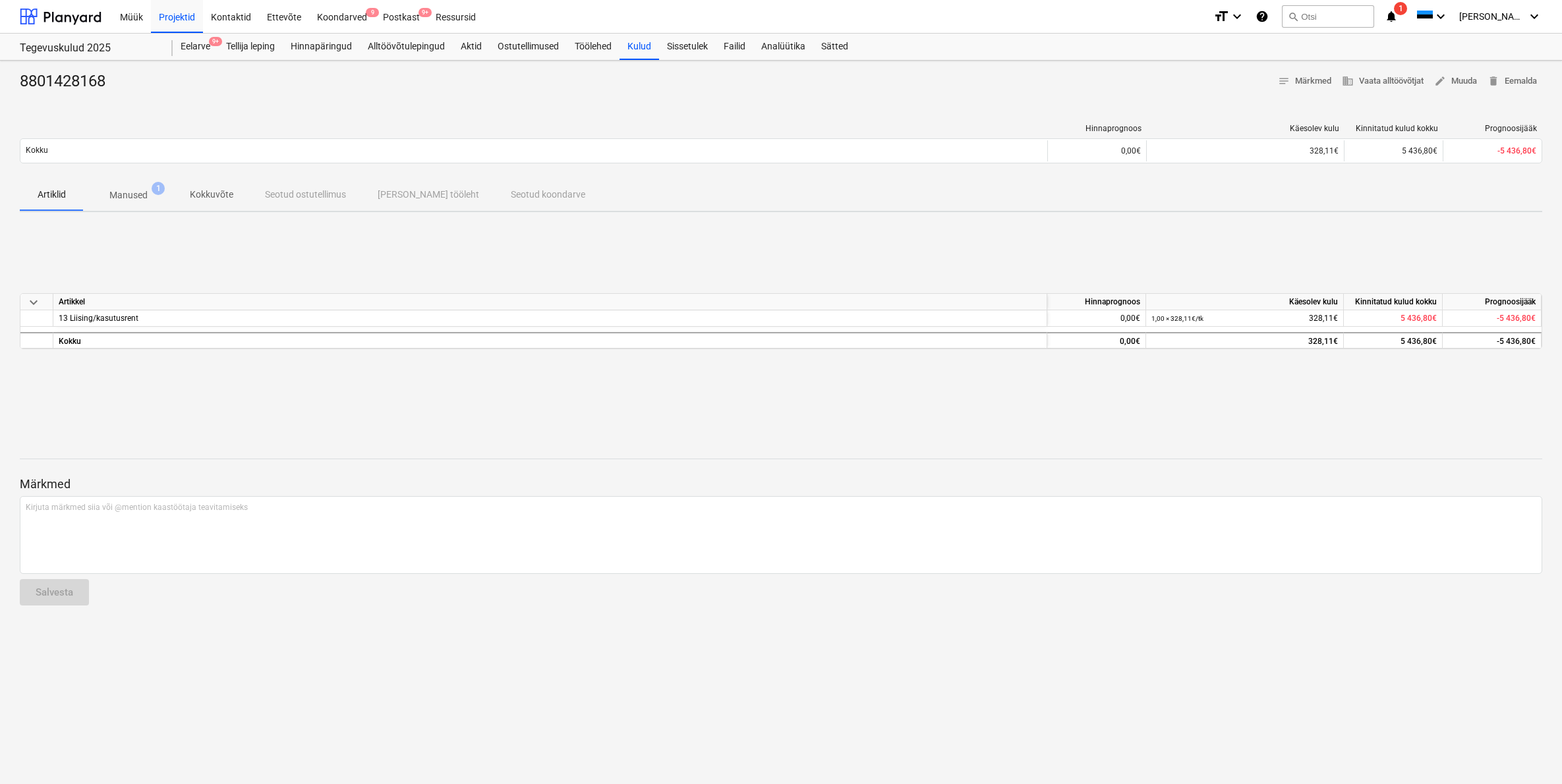
click at [136, 196] on p "Manused" at bounding box center [128, 195] width 38 height 14
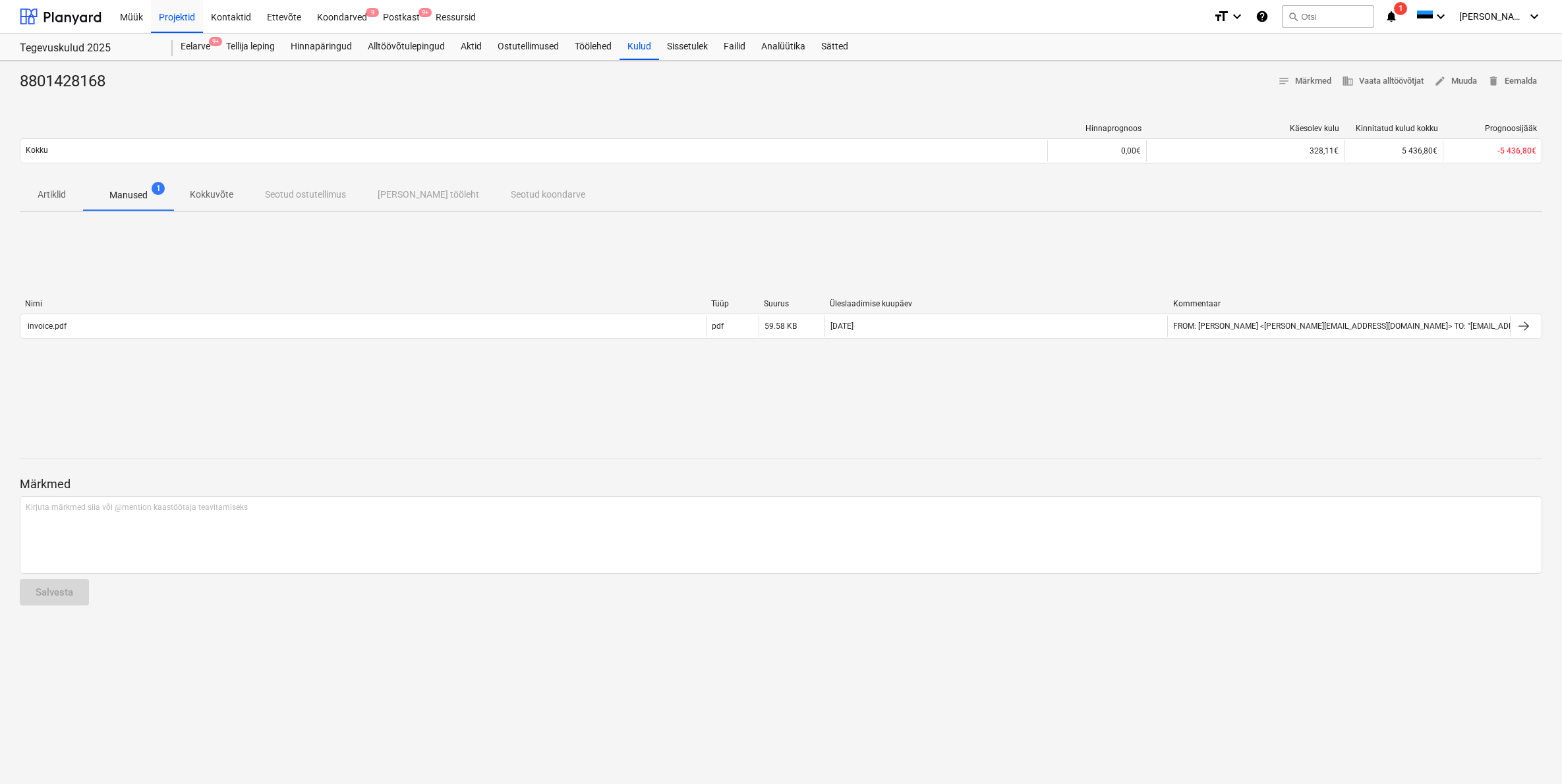
click at [51, 191] on p "Artiklid" at bounding box center [51, 195] width 32 height 14
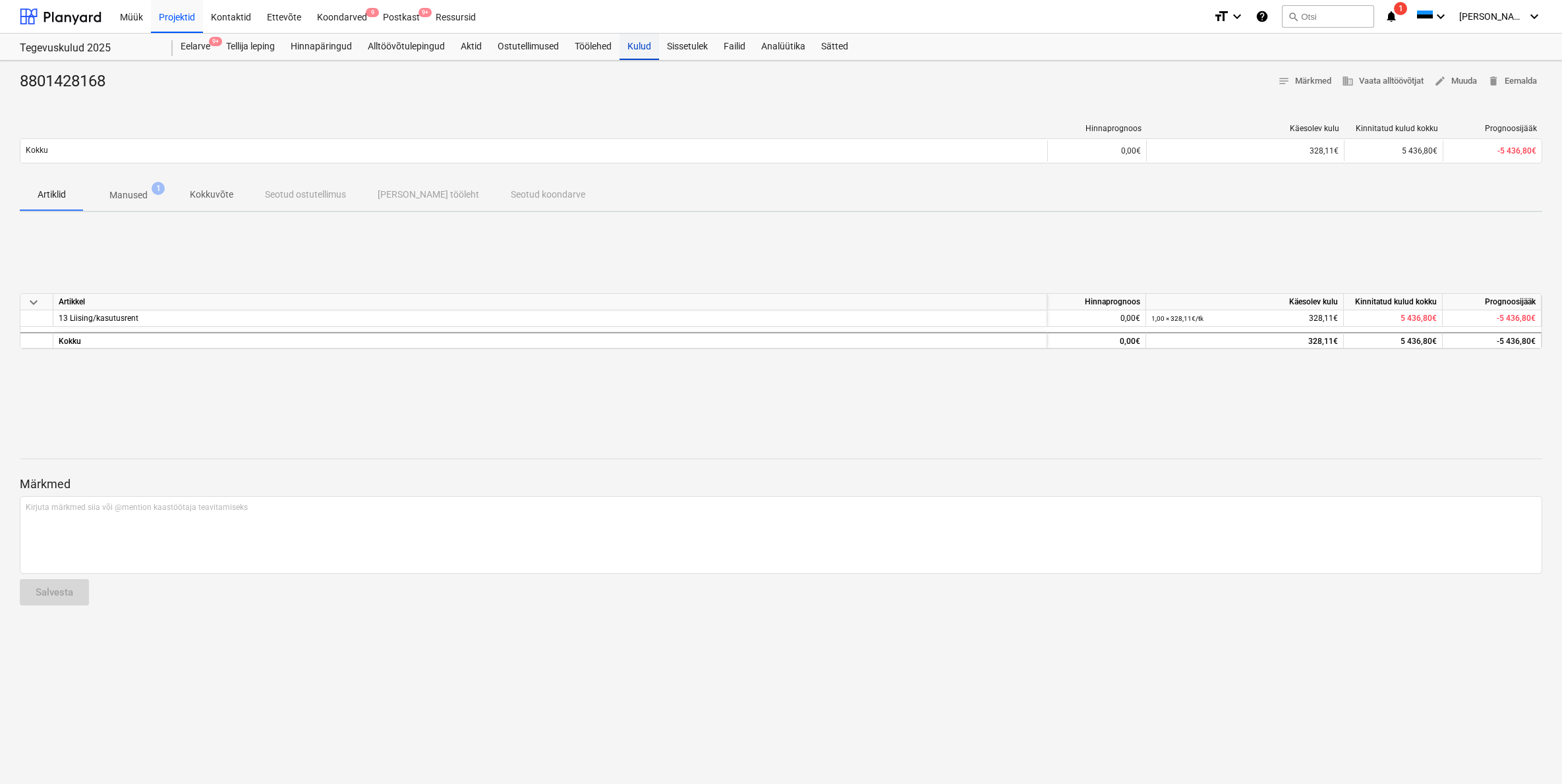
click at [649, 47] on div "Kulud" at bounding box center [639, 47] width 39 height 26
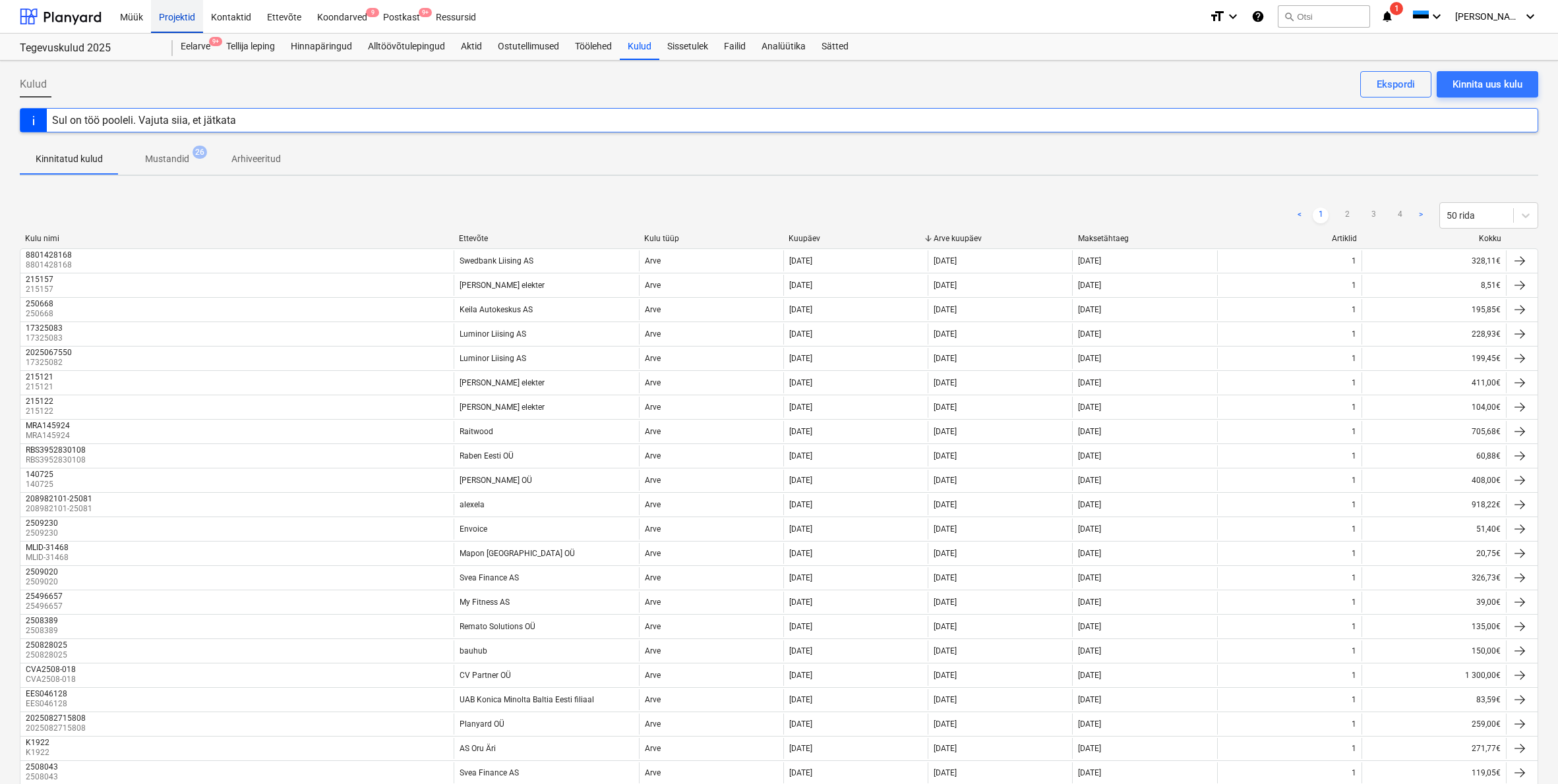
click at [183, 18] on div "Projektid" at bounding box center [177, 16] width 52 height 34
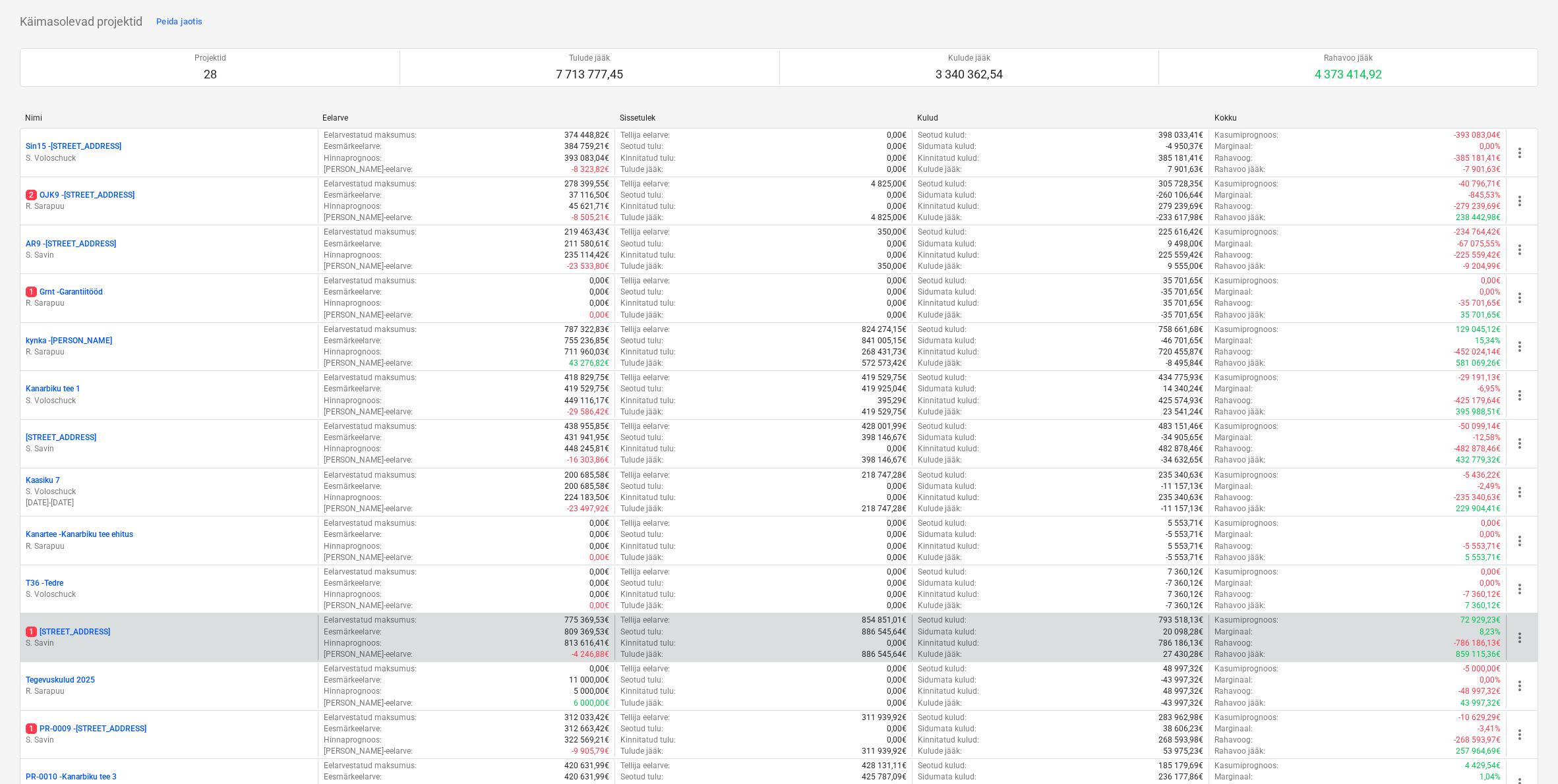
scroll to position [199, 0]
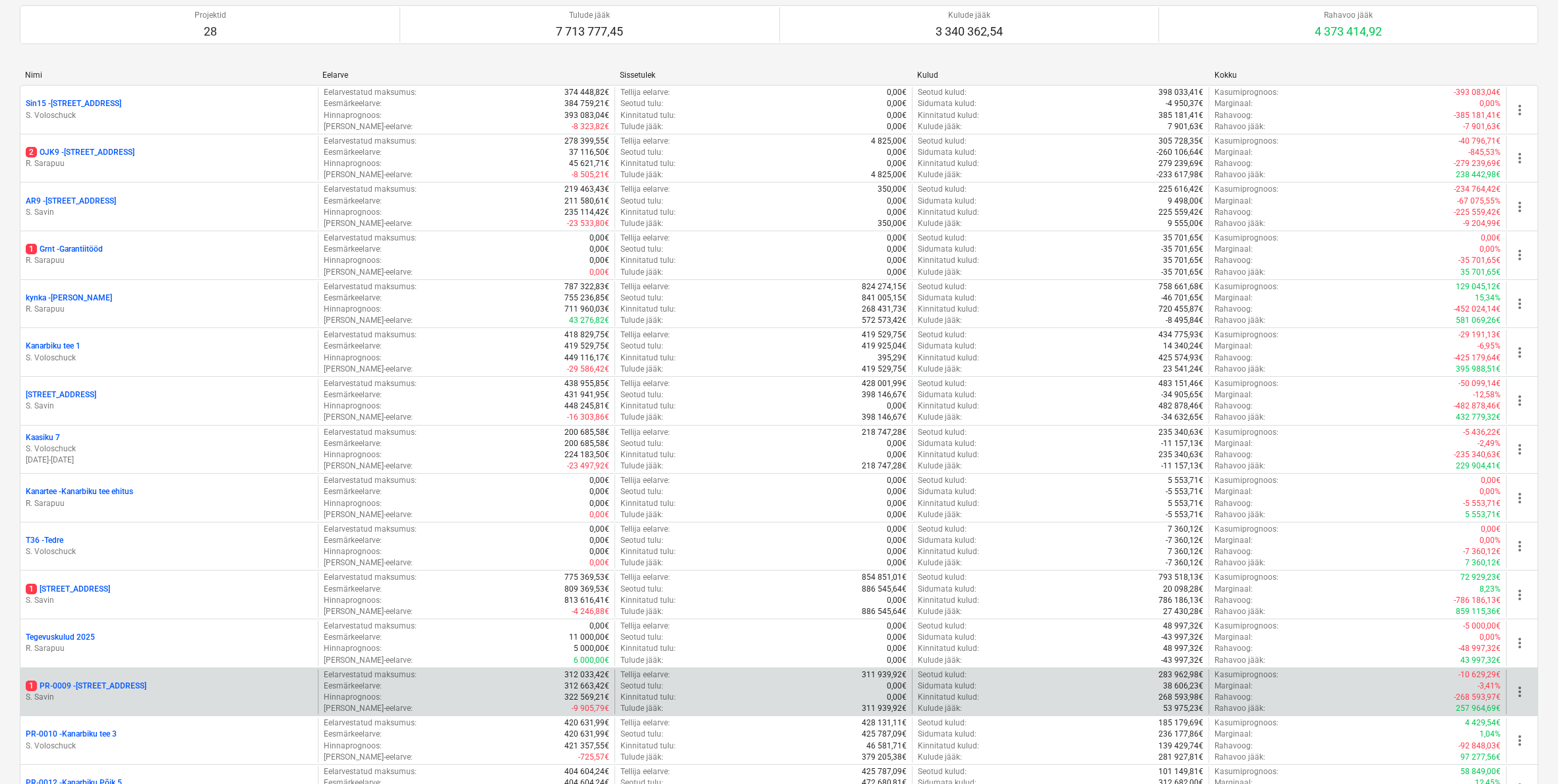
click at [80, 681] on p "1 PR-0009 - Pohla tee 4" at bounding box center [86, 686] width 121 height 11
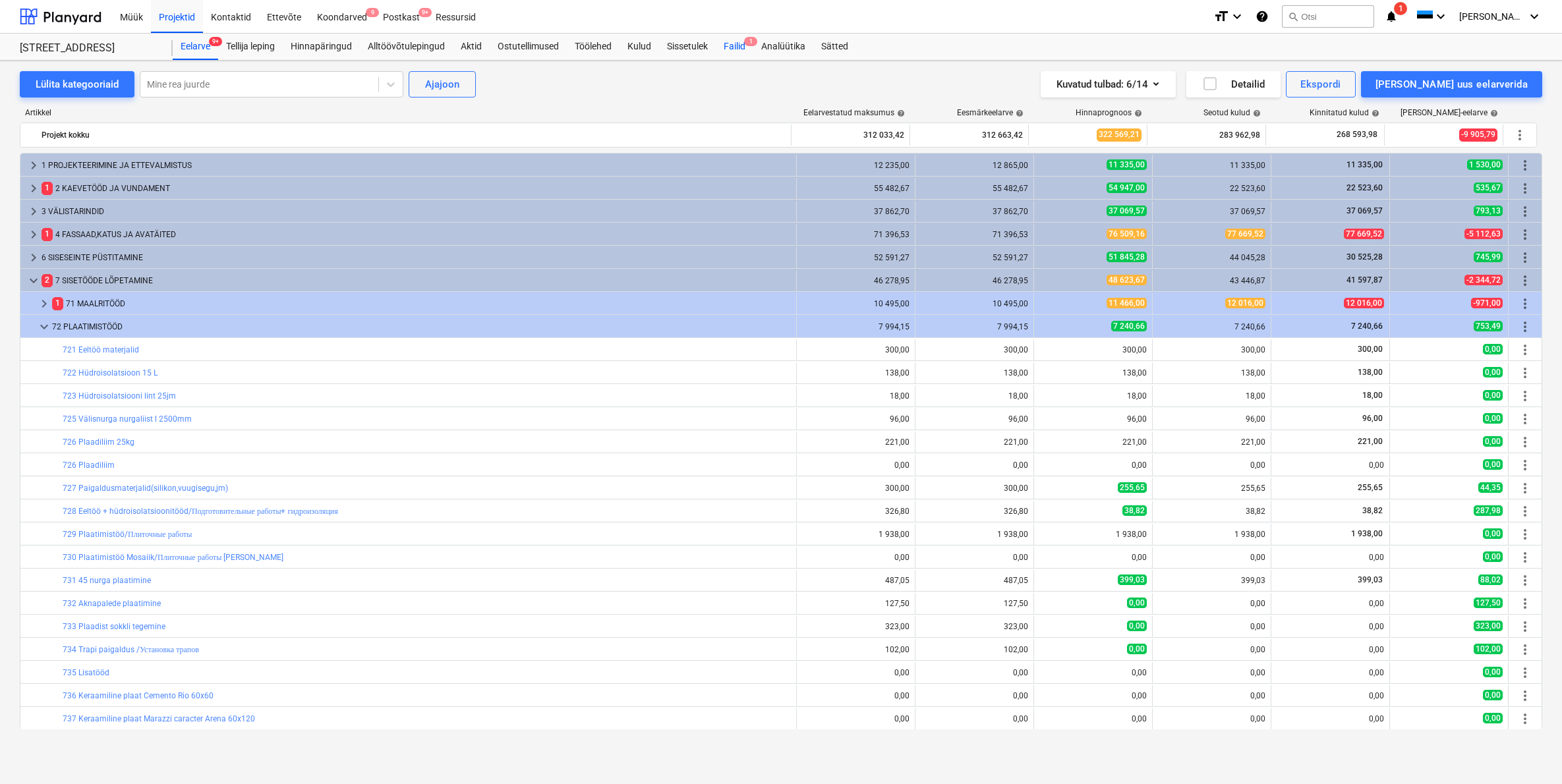
click at [732, 44] on div "Failid 1" at bounding box center [734, 47] width 37 height 26
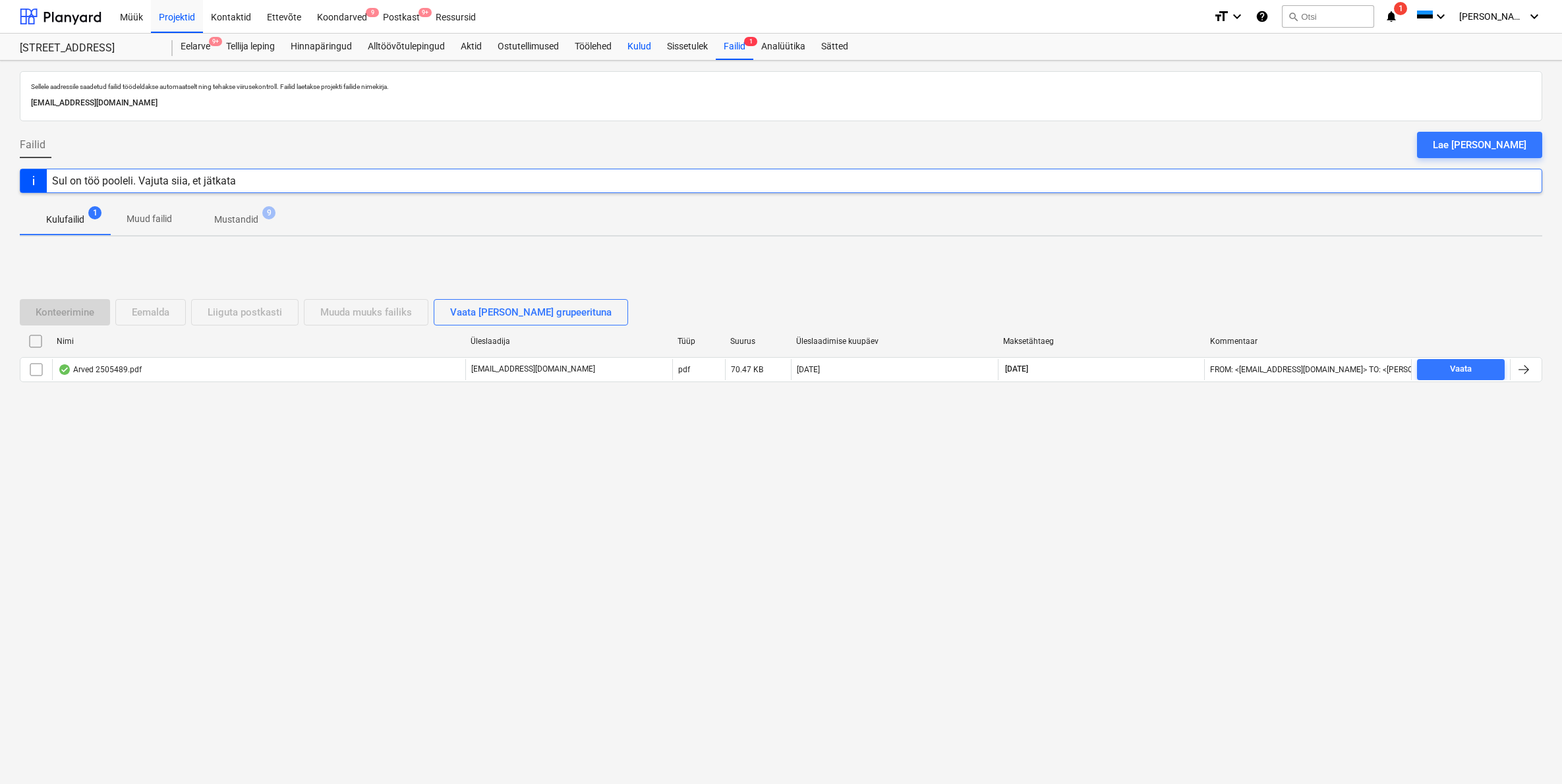
click at [646, 48] on div "Kulud" at bounding box center [639, 47] width 39 height 26
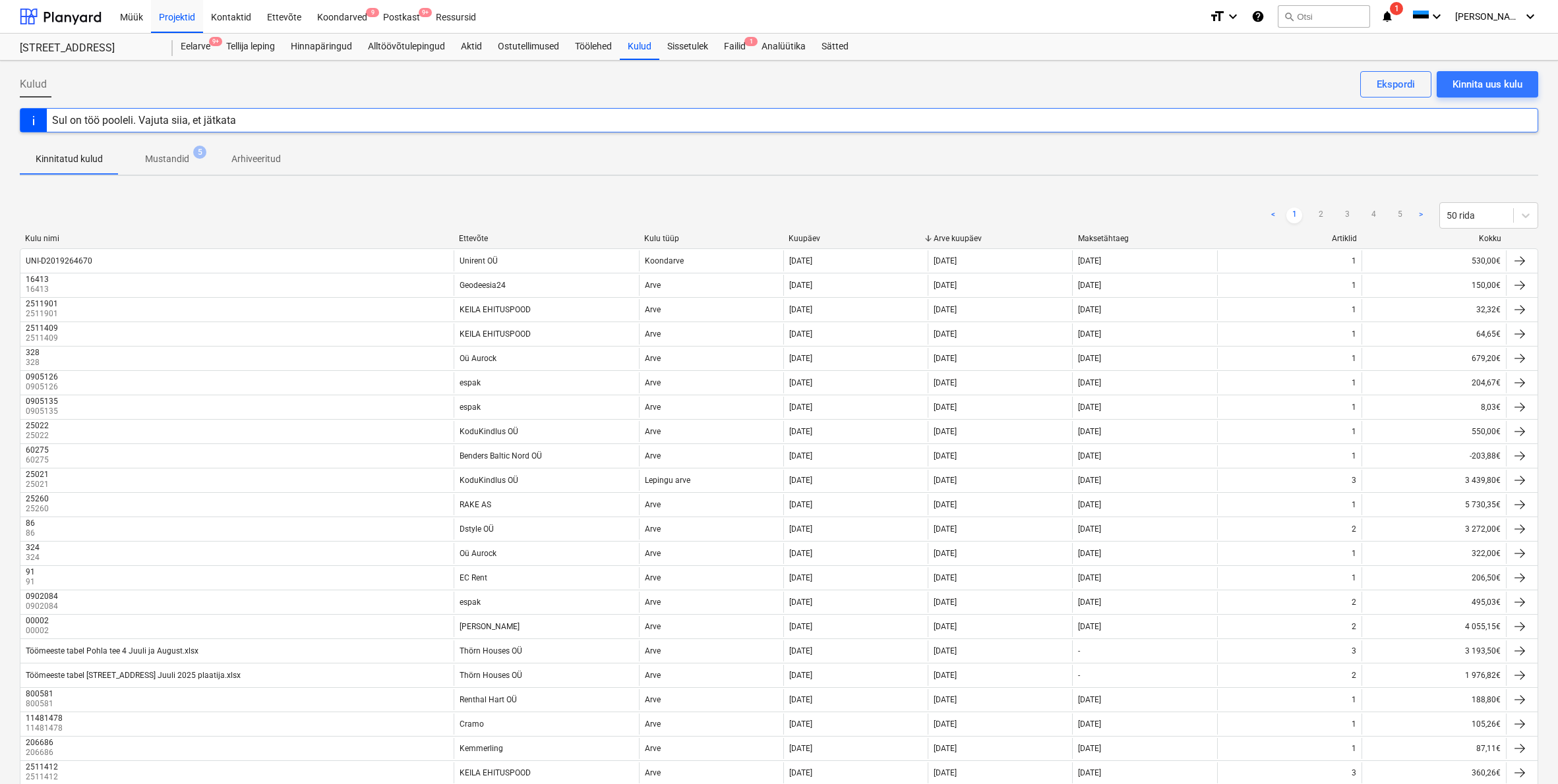
click at [471, 239] on div "Ettevõte" at bounding box center [546, 238] width 175 height 9
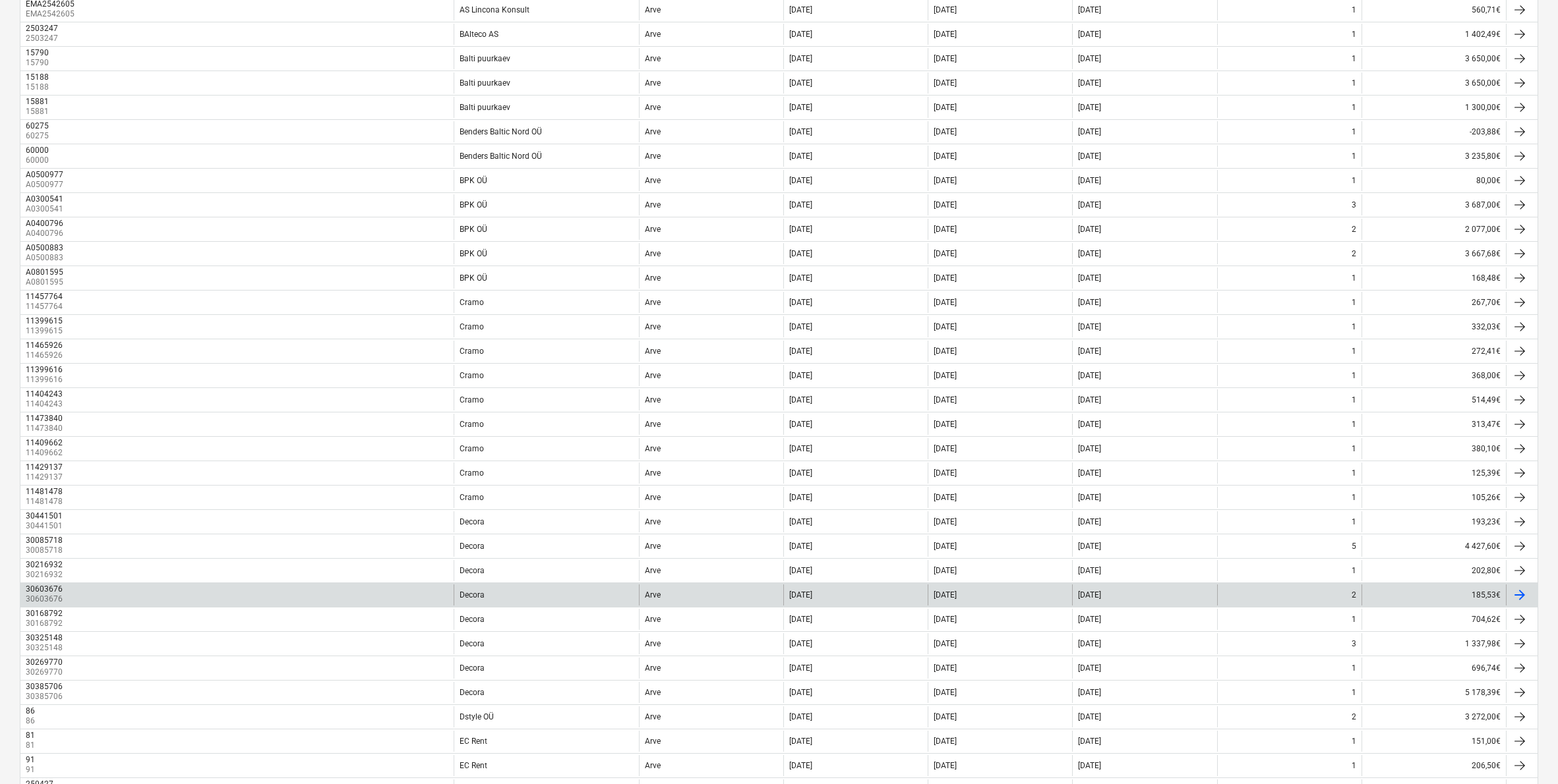
scroll to position [758, 0]
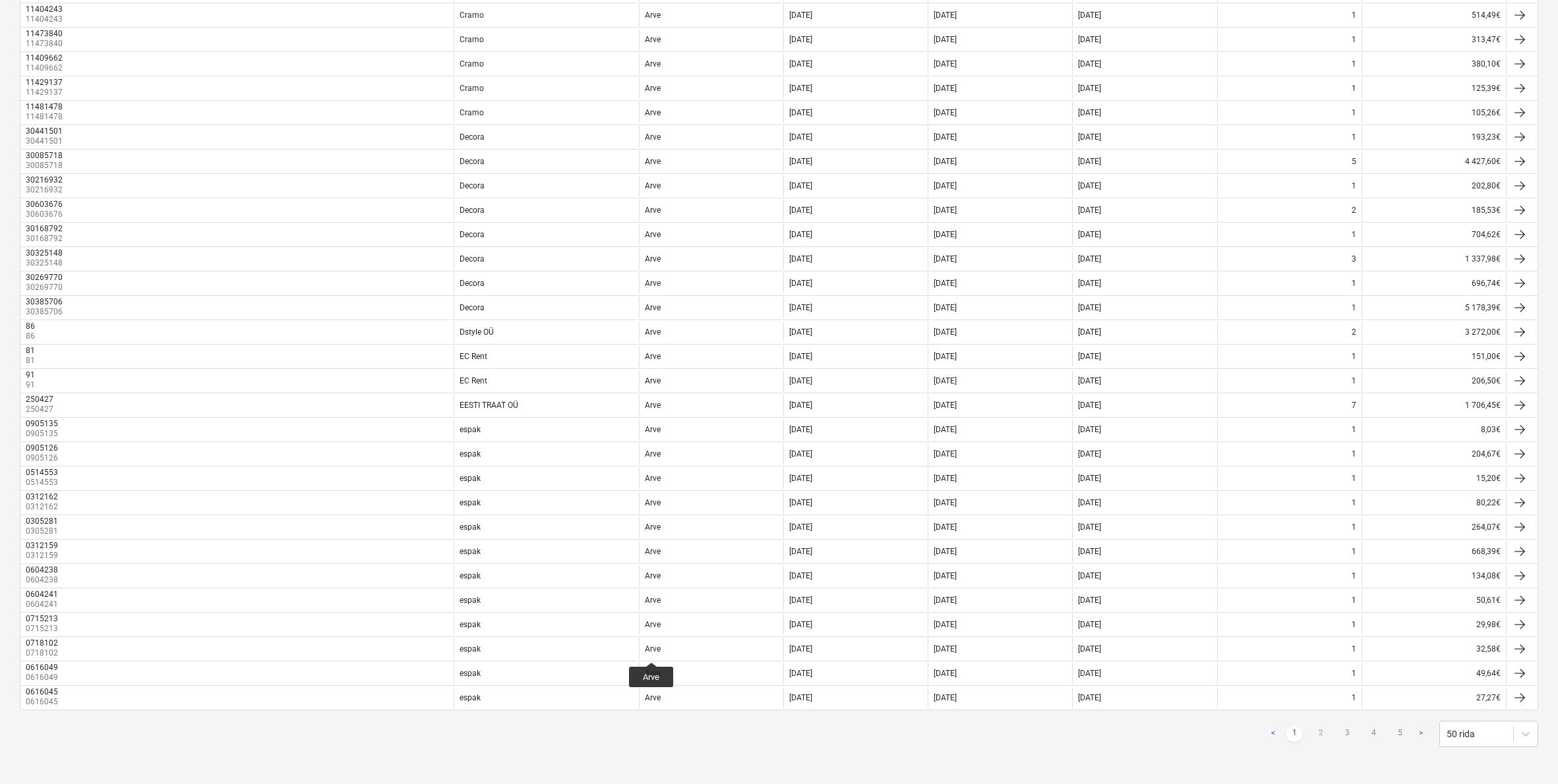
click at [1322, 732] on link "2" at bounding box center [1320, 734] width 16 height 16
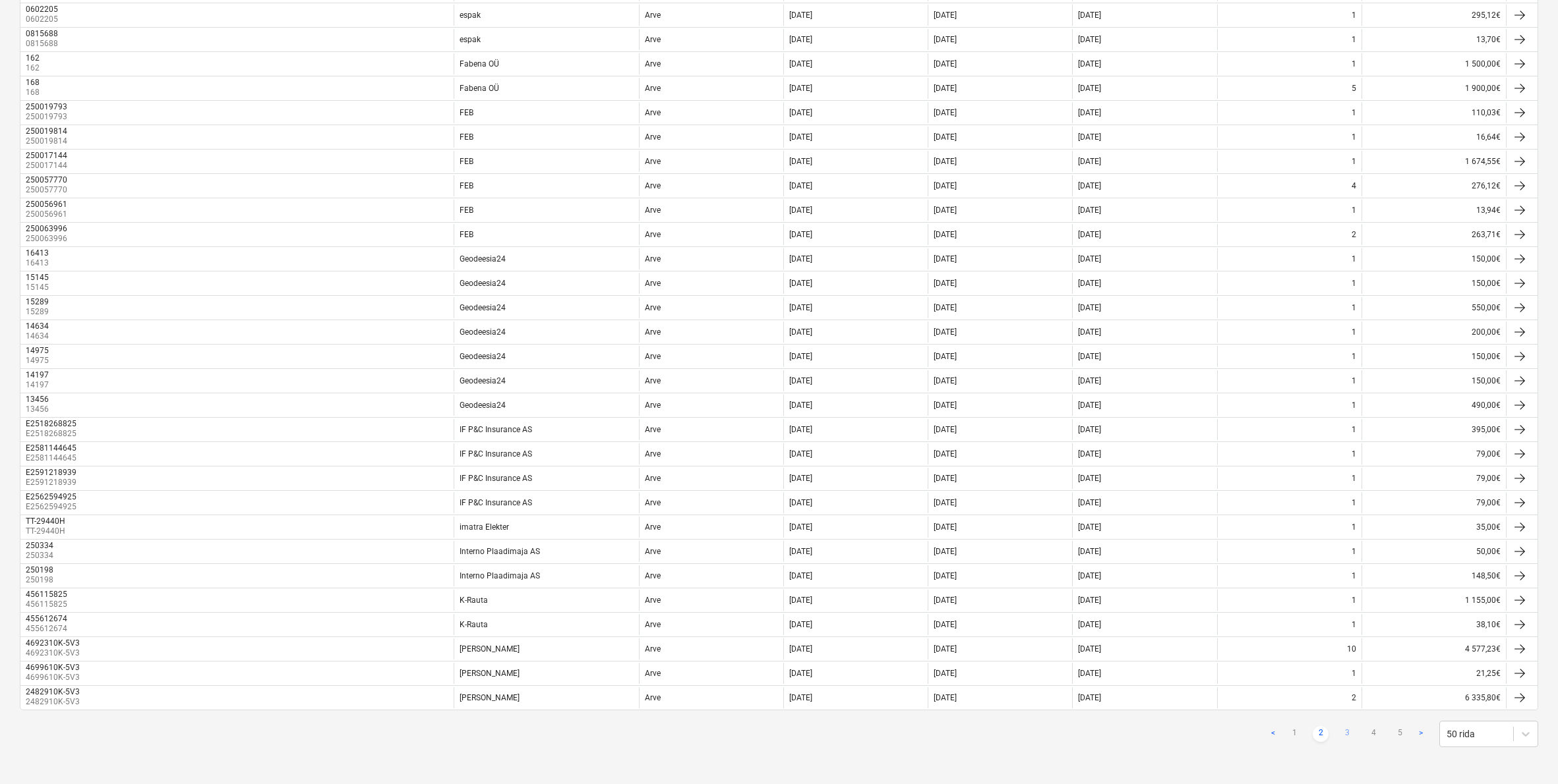
click at [1347, 731] on link "3" at bounding box center [1347, 734] width 16 height 16
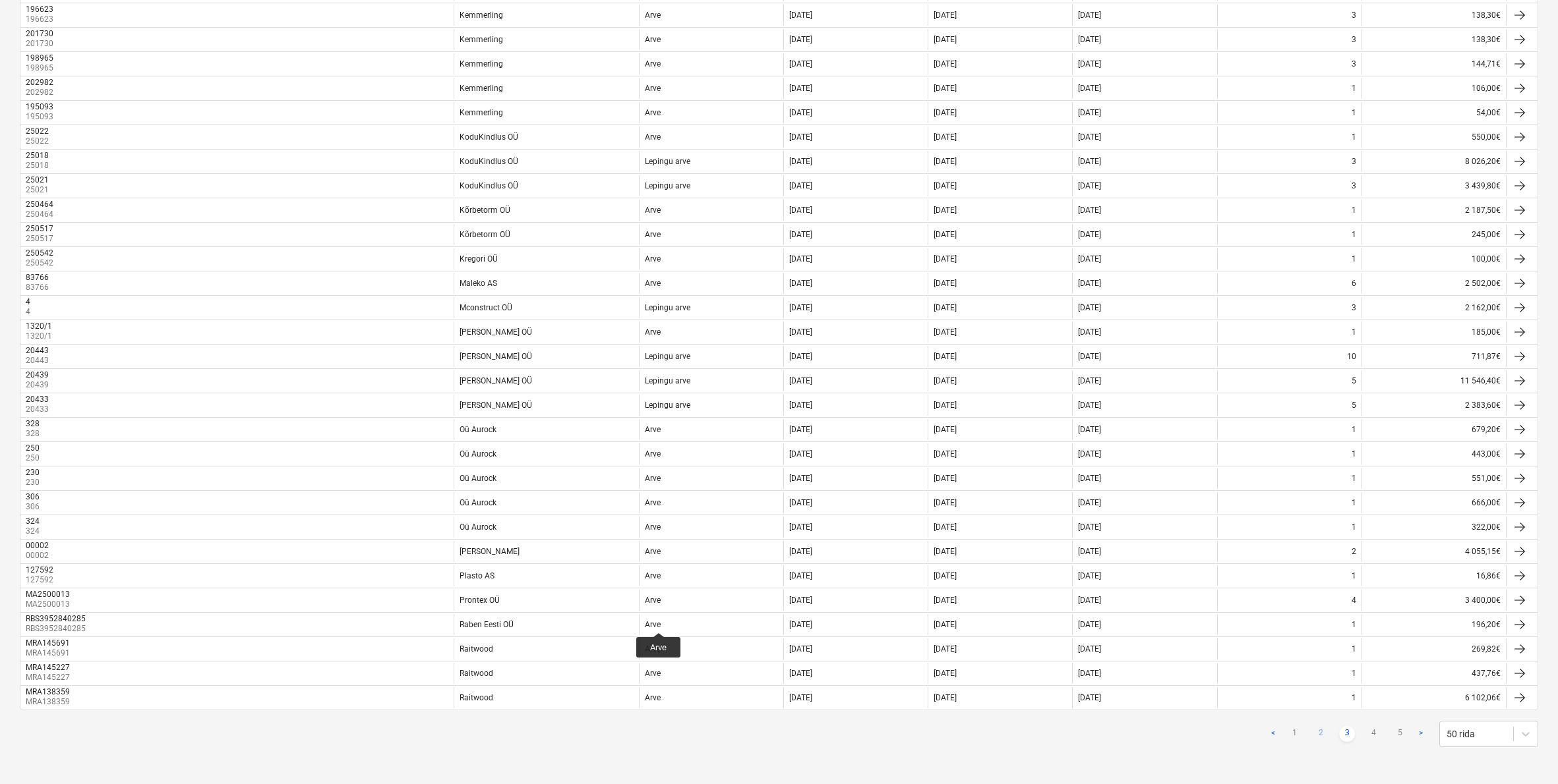
click at [1320, 732] on link "2" at bounding box center [1320, 734] width 16 height 16
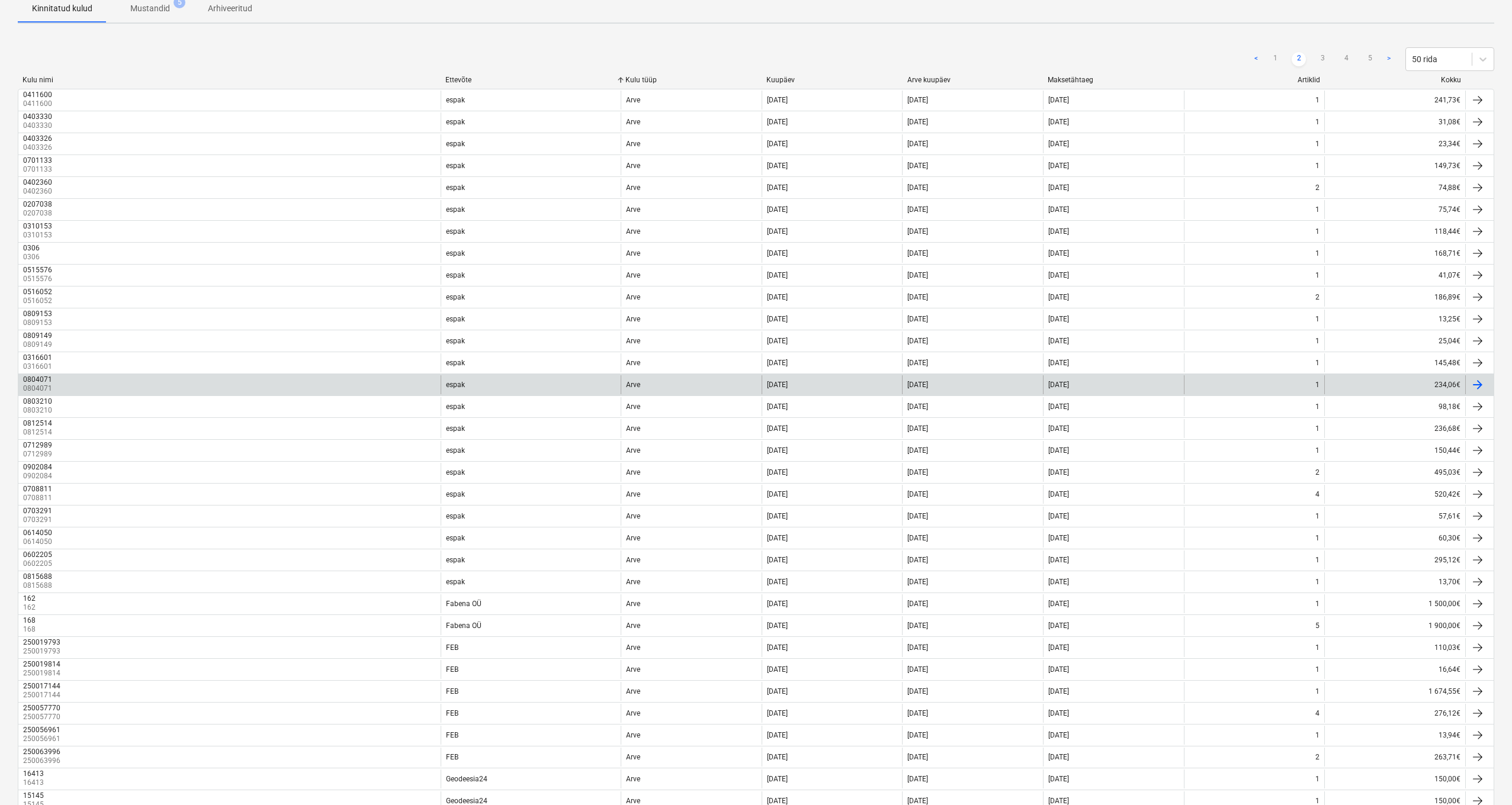
scroll to position [30, 0]
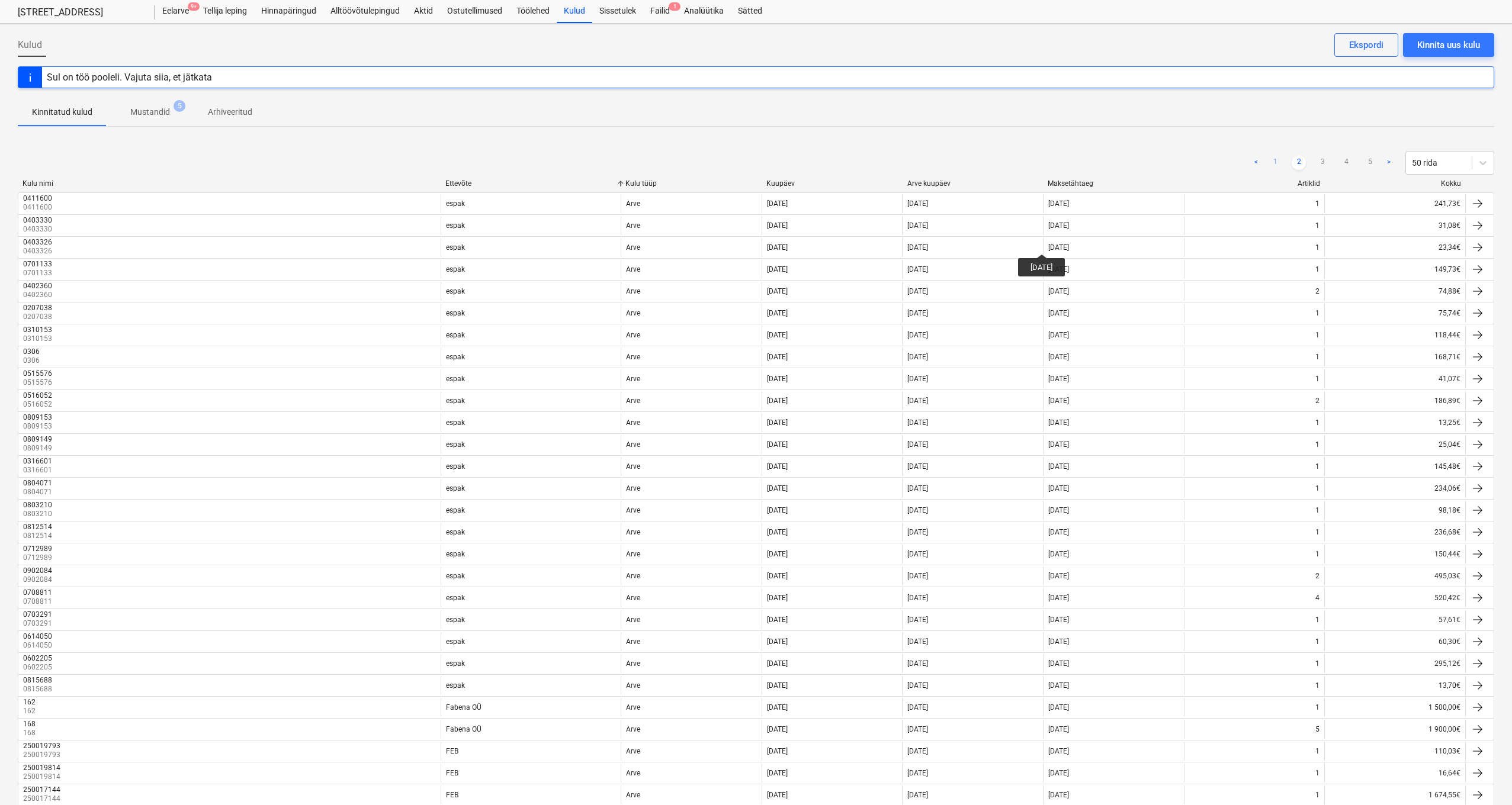
click at [1276, 160] on link "1" at bounding box center [1275, 162] width 14 height 14
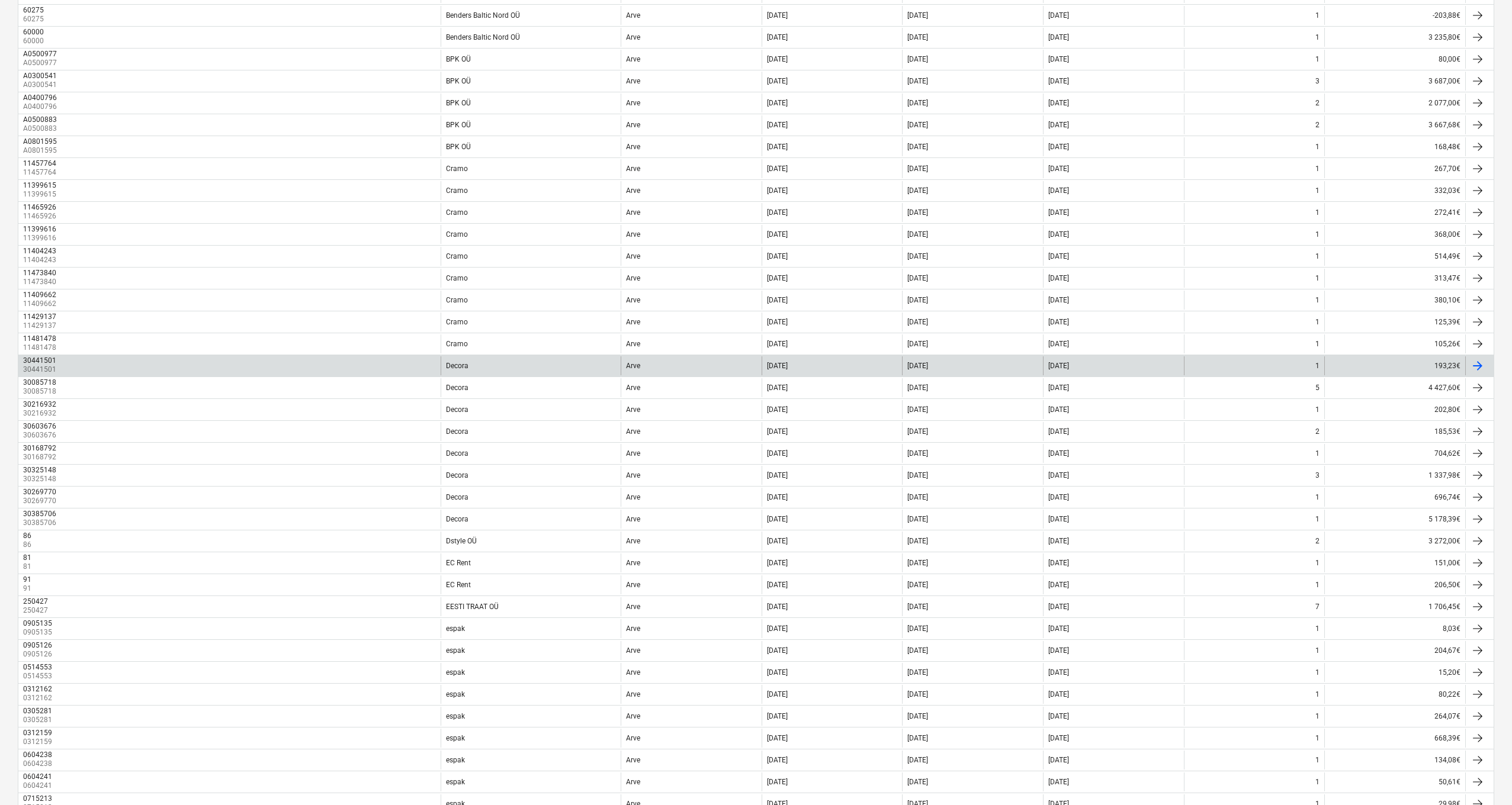
scroll to position [580, 0]
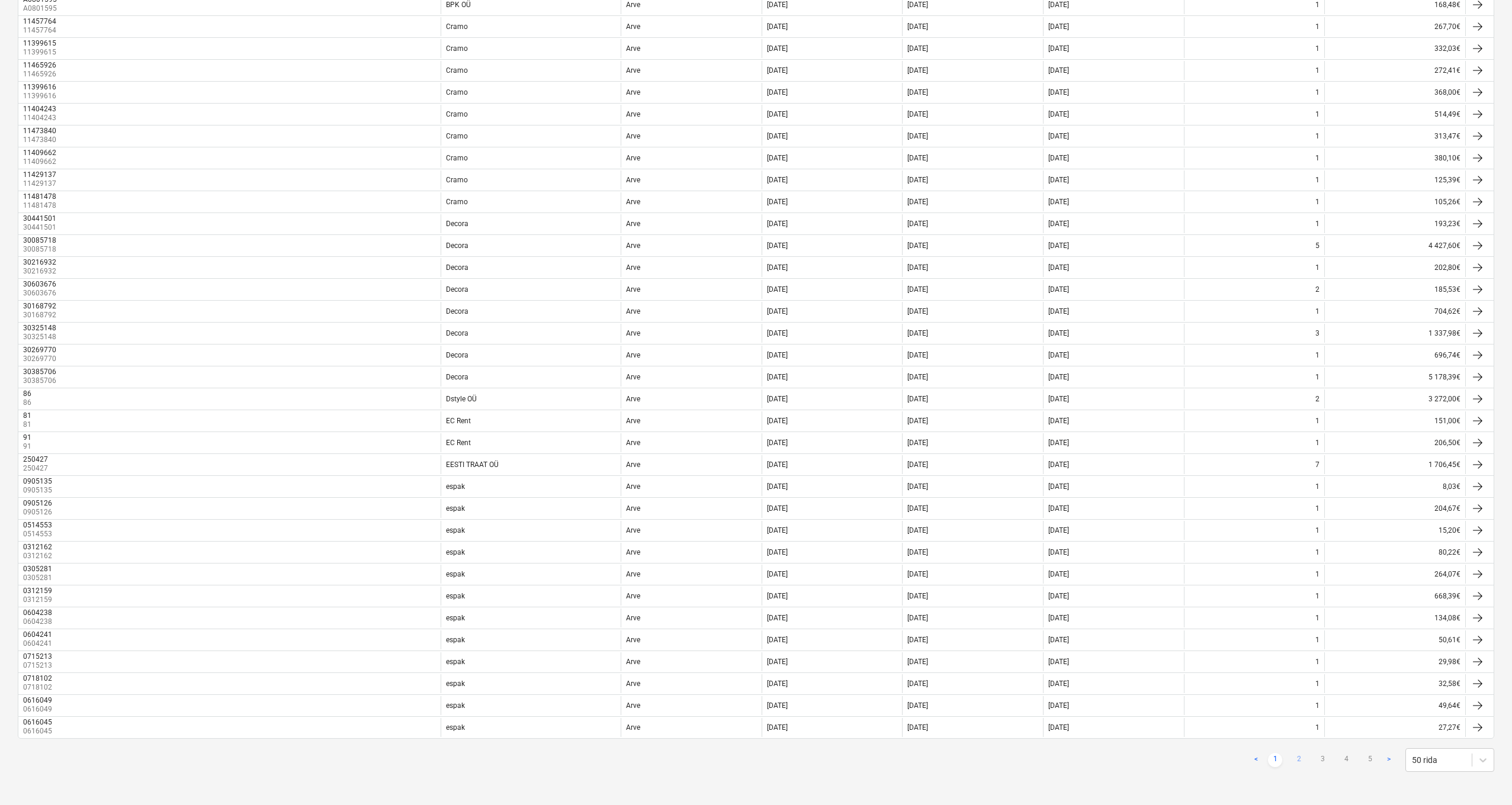
click at [1298, 704] on link "2" at bounding box center [1298, 760] width 14 height 14
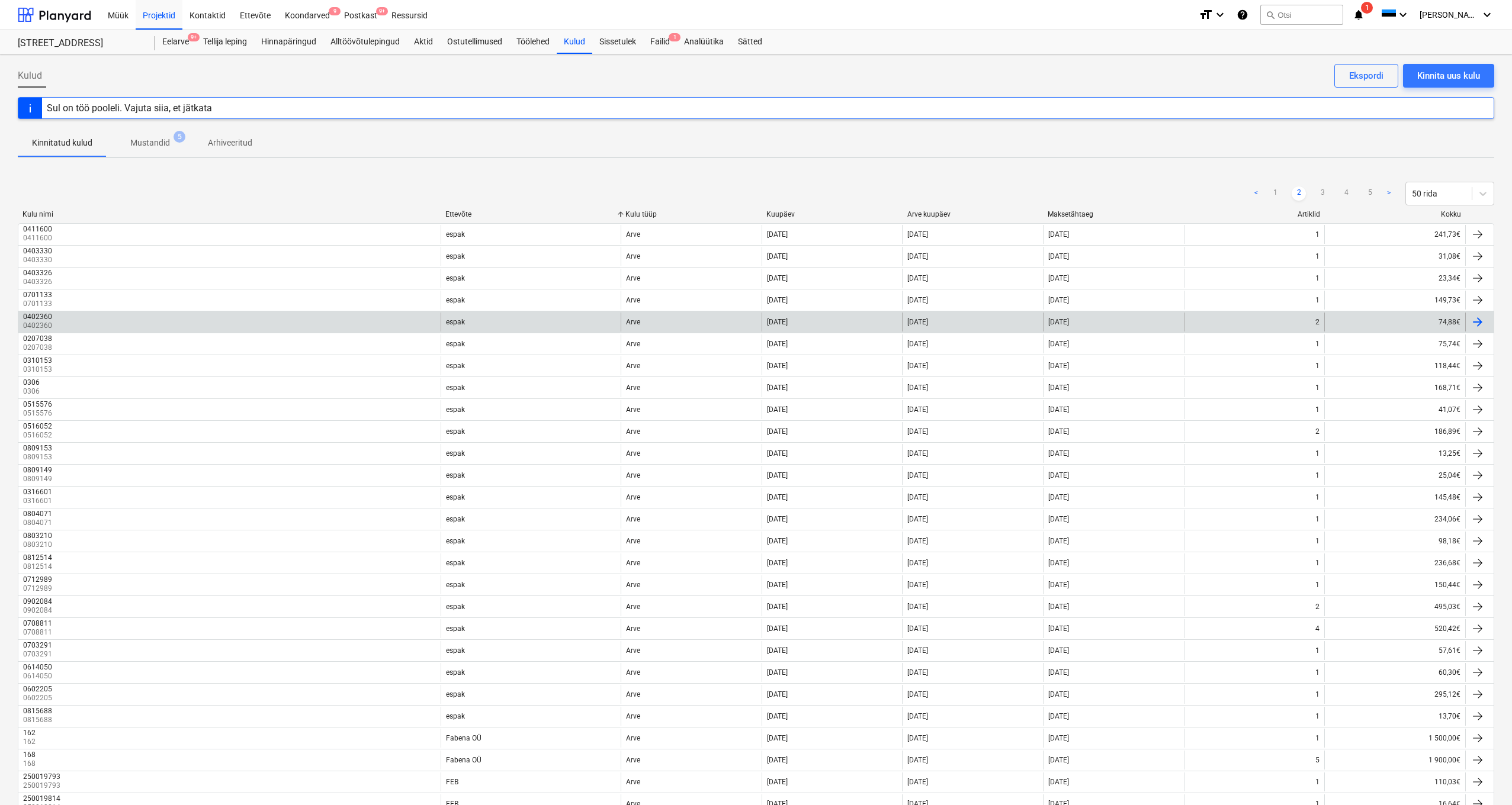
scroll to position [18, 0]
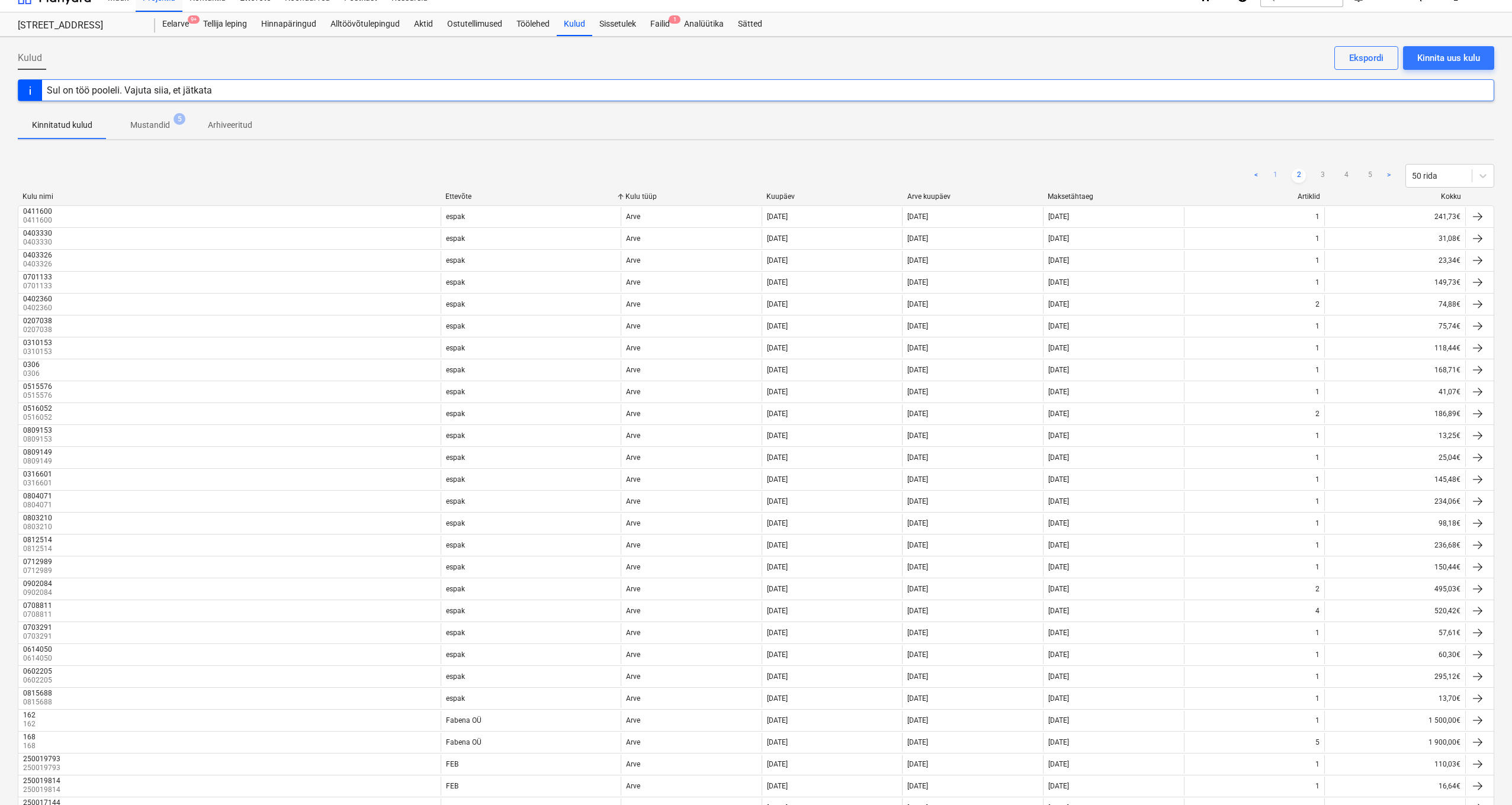
click at [1277, 177] on link "1" at bounding box center [1275, 175] width 14 height 14
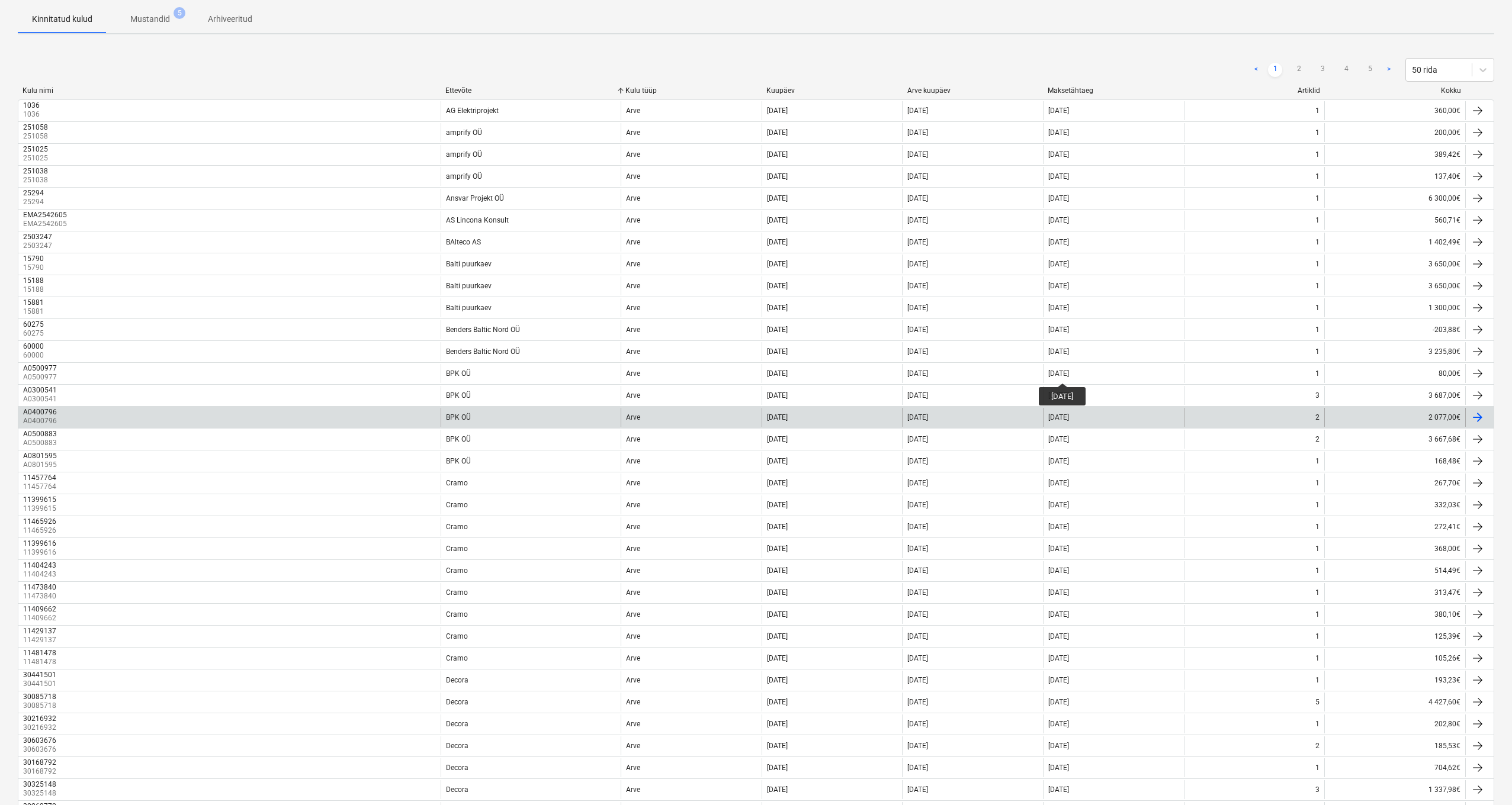
scroll to position [580, 0]
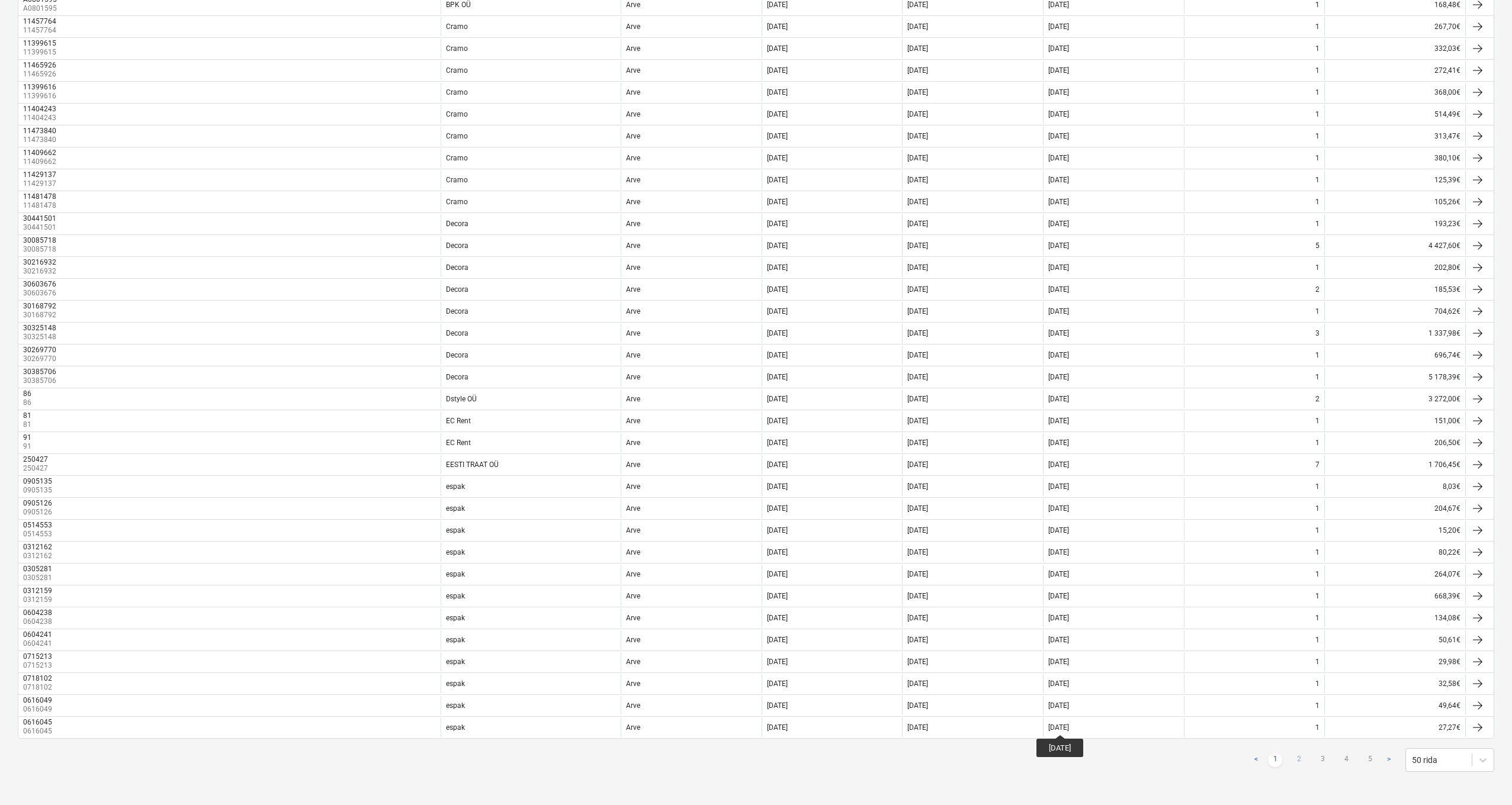
click at [1298, 704] on link "2" at bounding box center [1298, 760] width 14 height 14
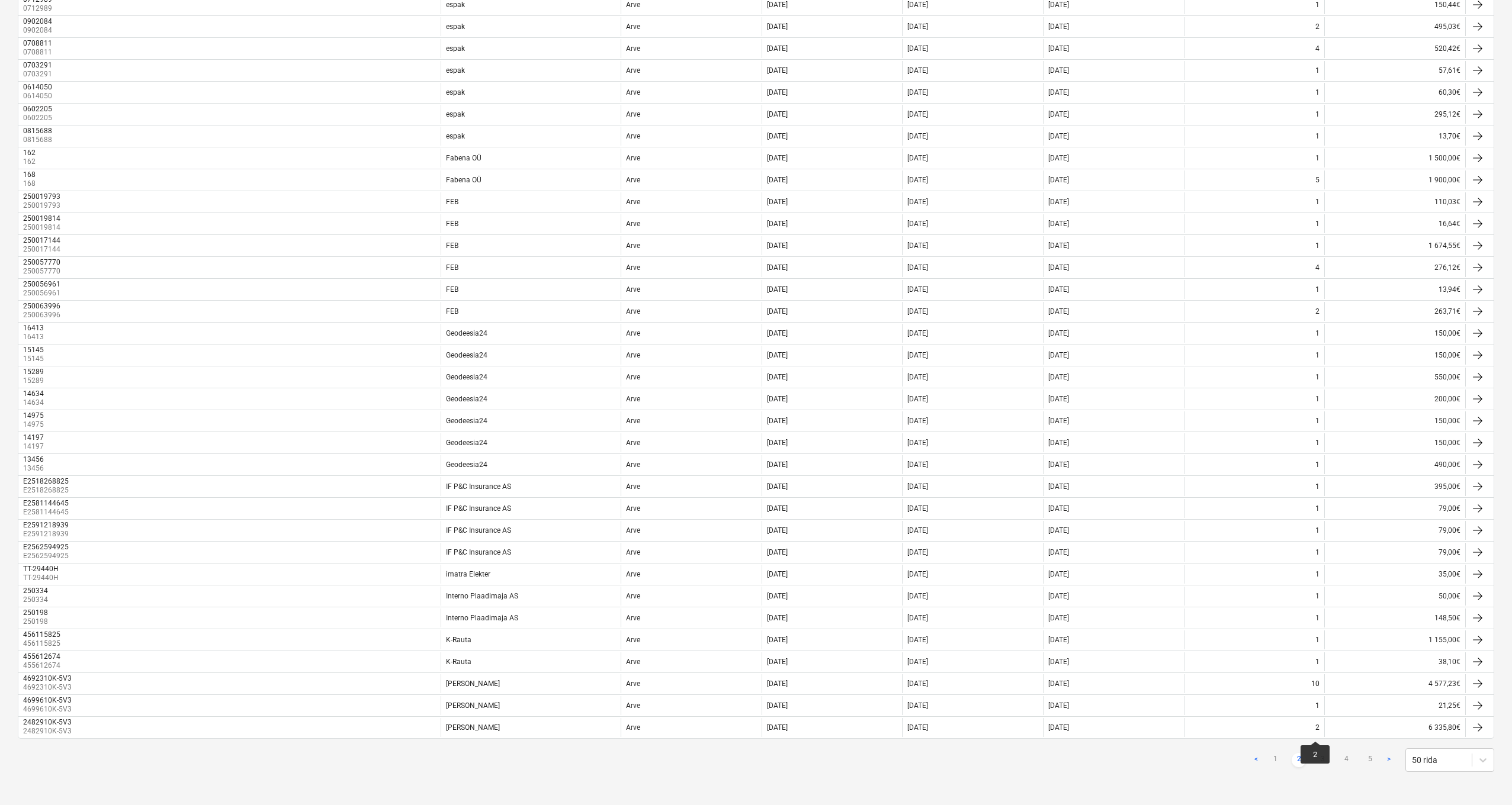
click at [1340, 704] on div "< 1 2 3 4 5 > 50 rida Kulu nimi Ettevõte Kulu tüüp Kuupäev Arve kuupäev Maksetä…" at bounding box center [756, 187] width 1477 height 1199
click at [1324, 704] on link "3" at bounding box center [1322, 760] width 14 height 14
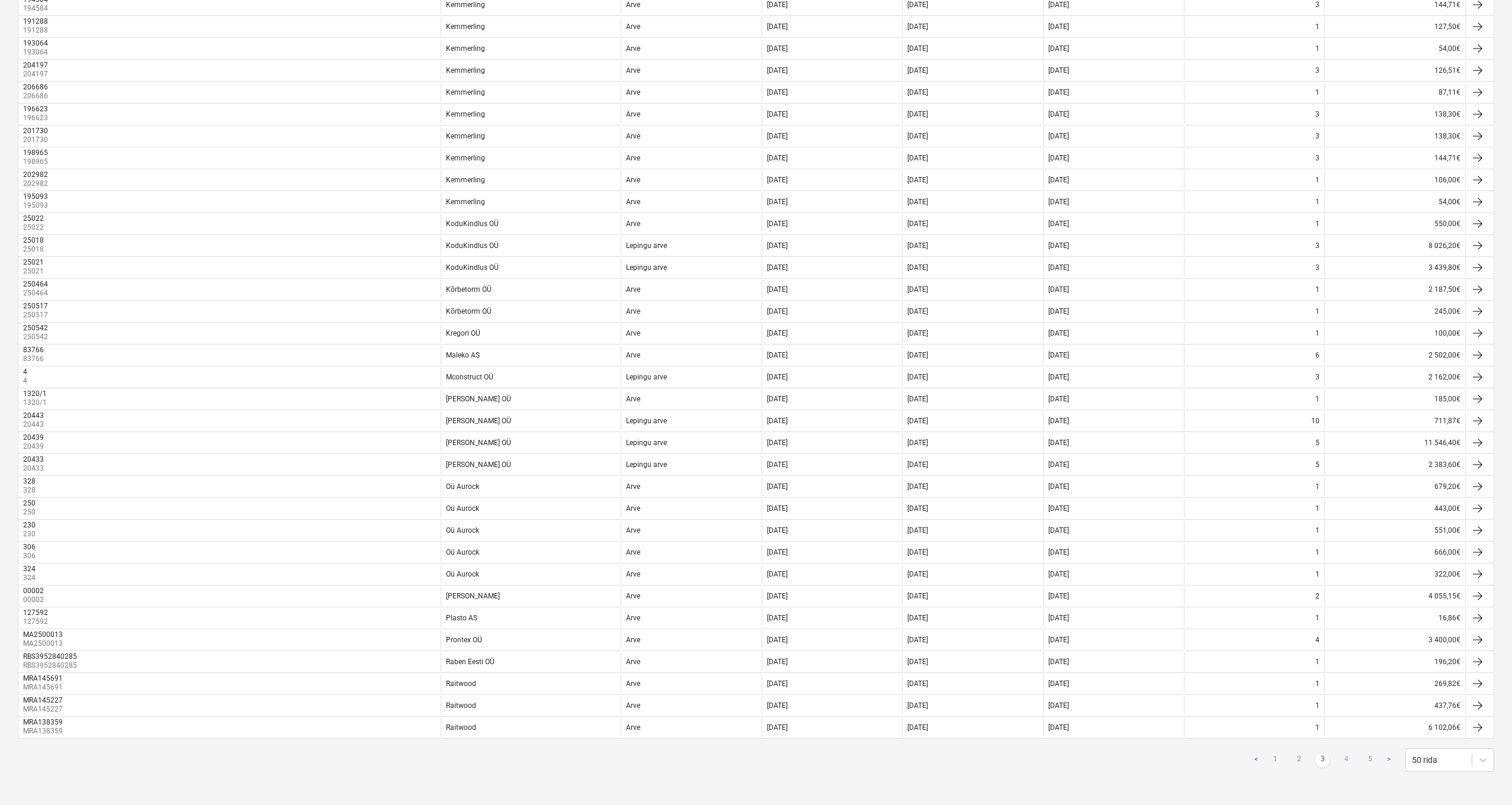
click at [1346, 704] on link "4" at bounding box center [1346, 760] width 14 height 14
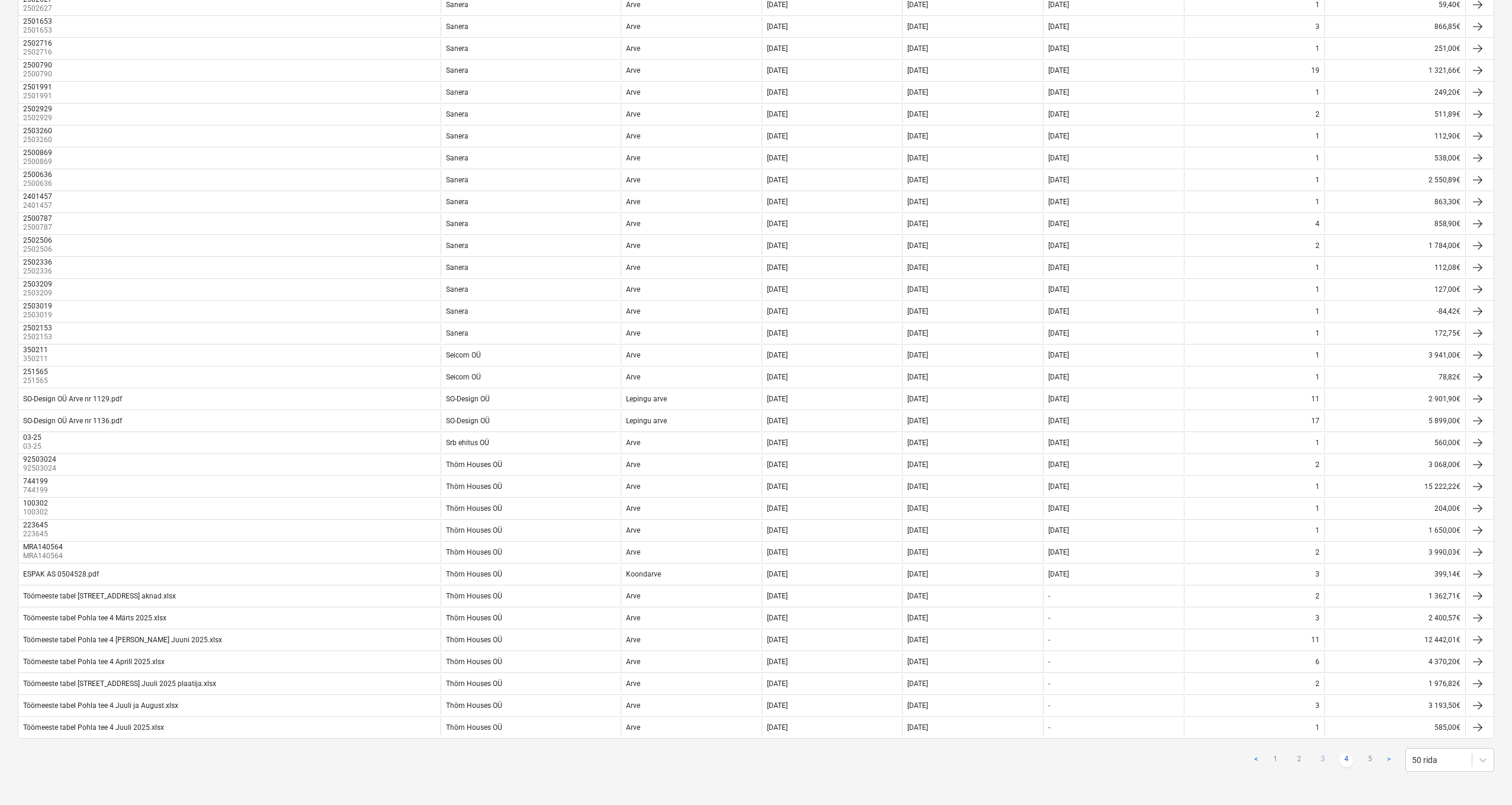
click at [1323, 704] on link "3" at bounding box center [1322, 760] width 14 height 14
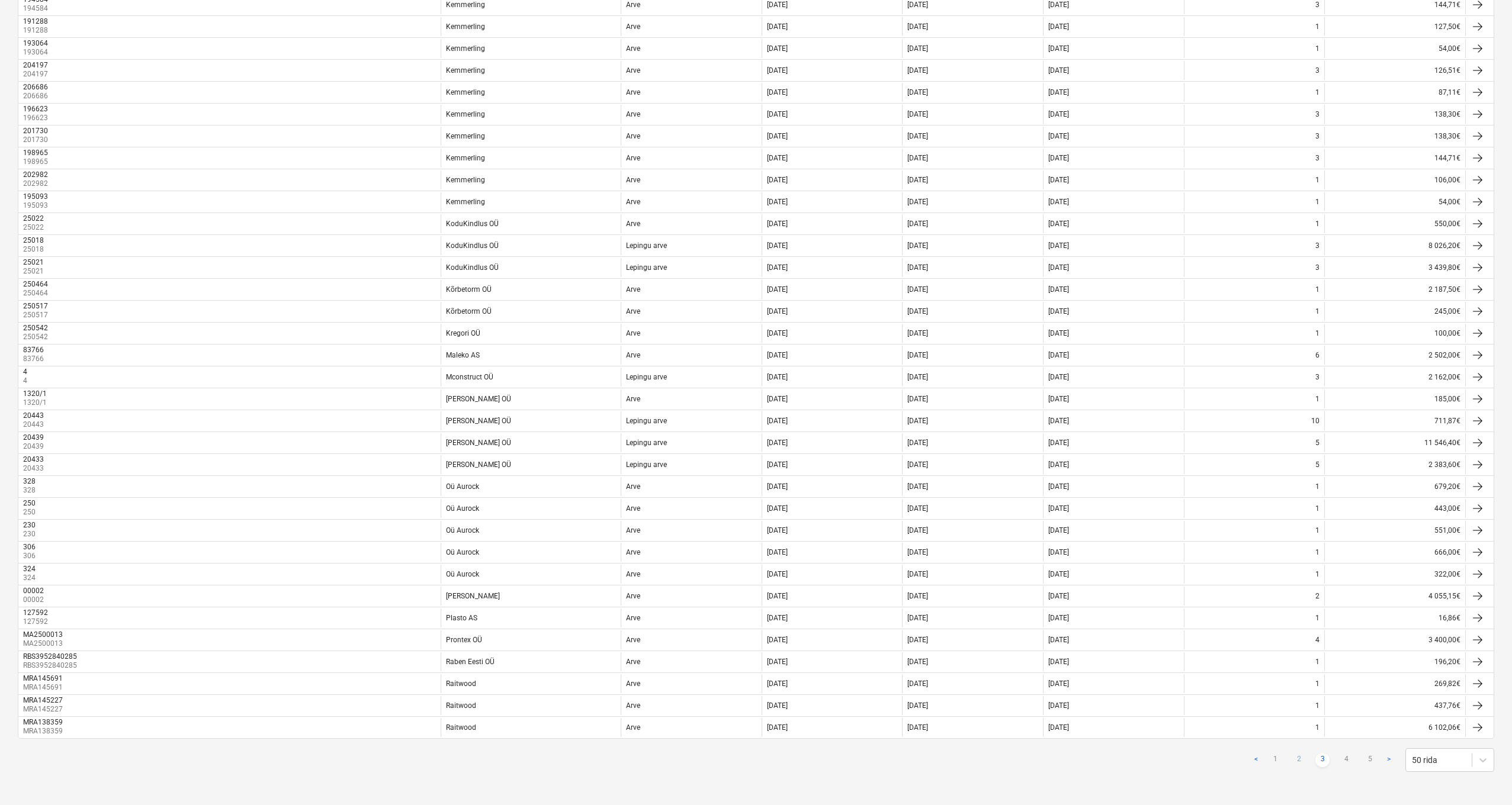
click at [1297, 704] on link "2" at bounding box center [1298, 760] width 14 height 14
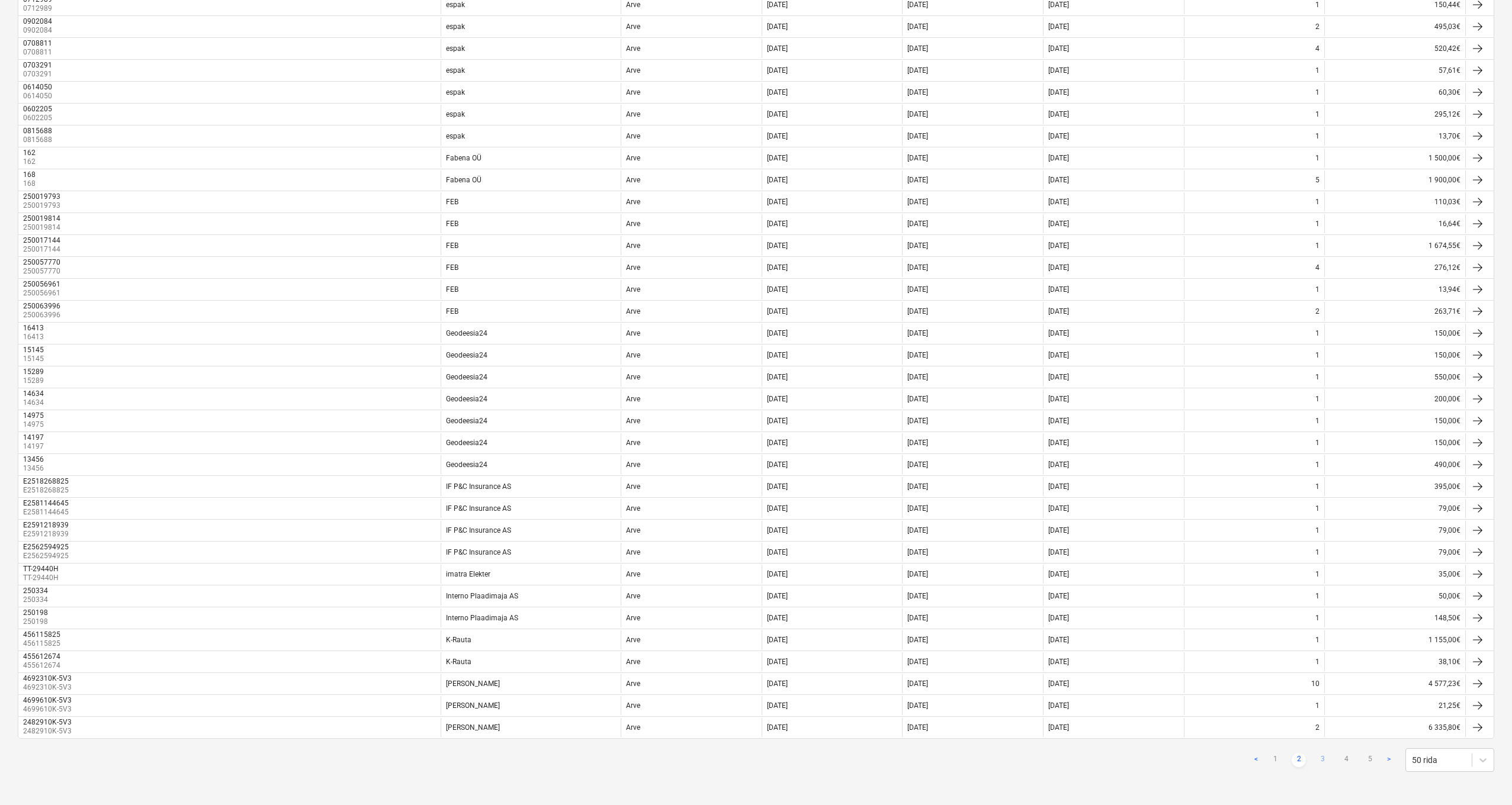
click at [1322, 704] on link "3" at bounding box center [1322, 760] width 14 height 14
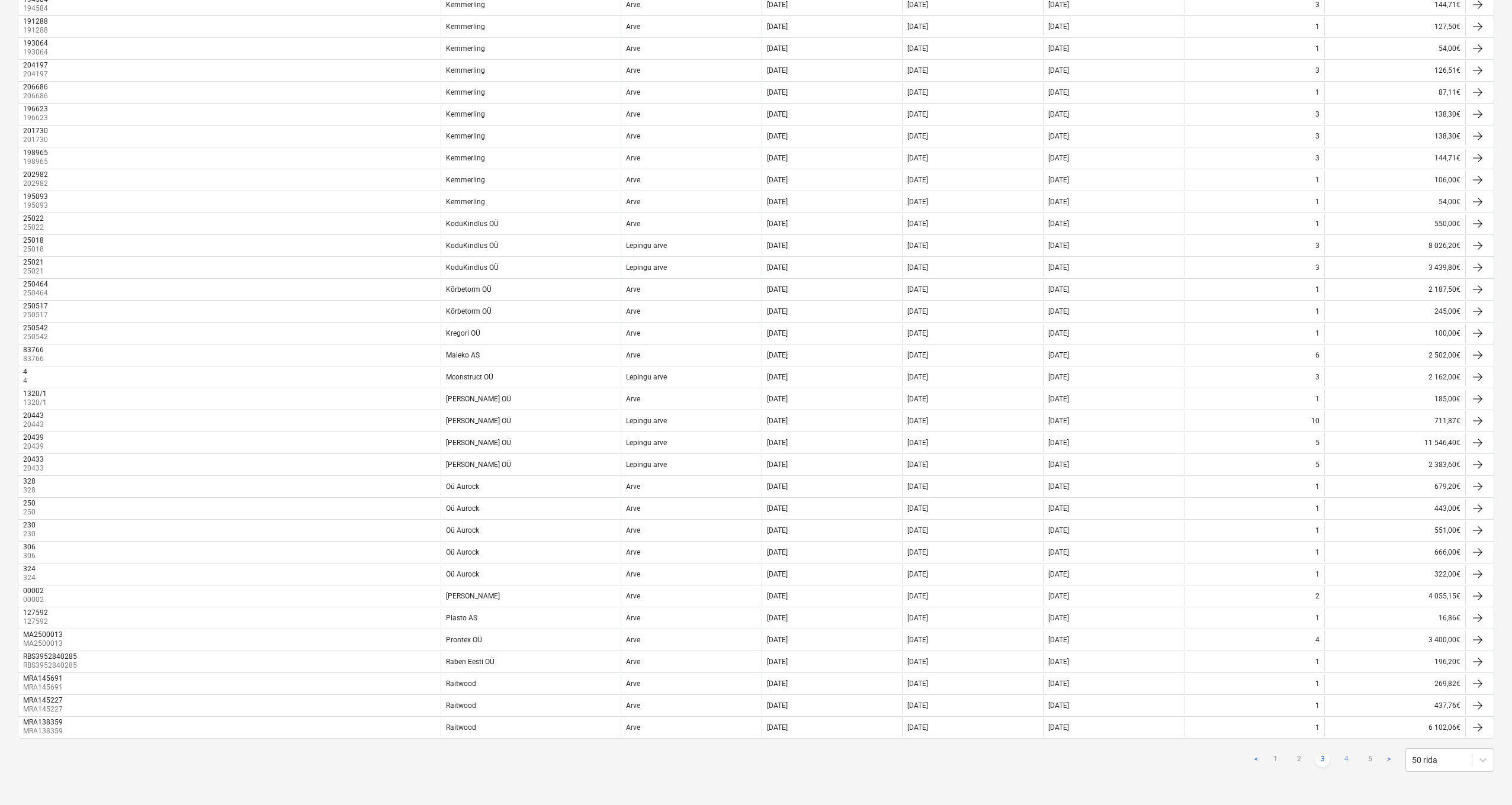
click at [1346, 704] on link "4" at bounding box center [1346, 760] width 14 height 14
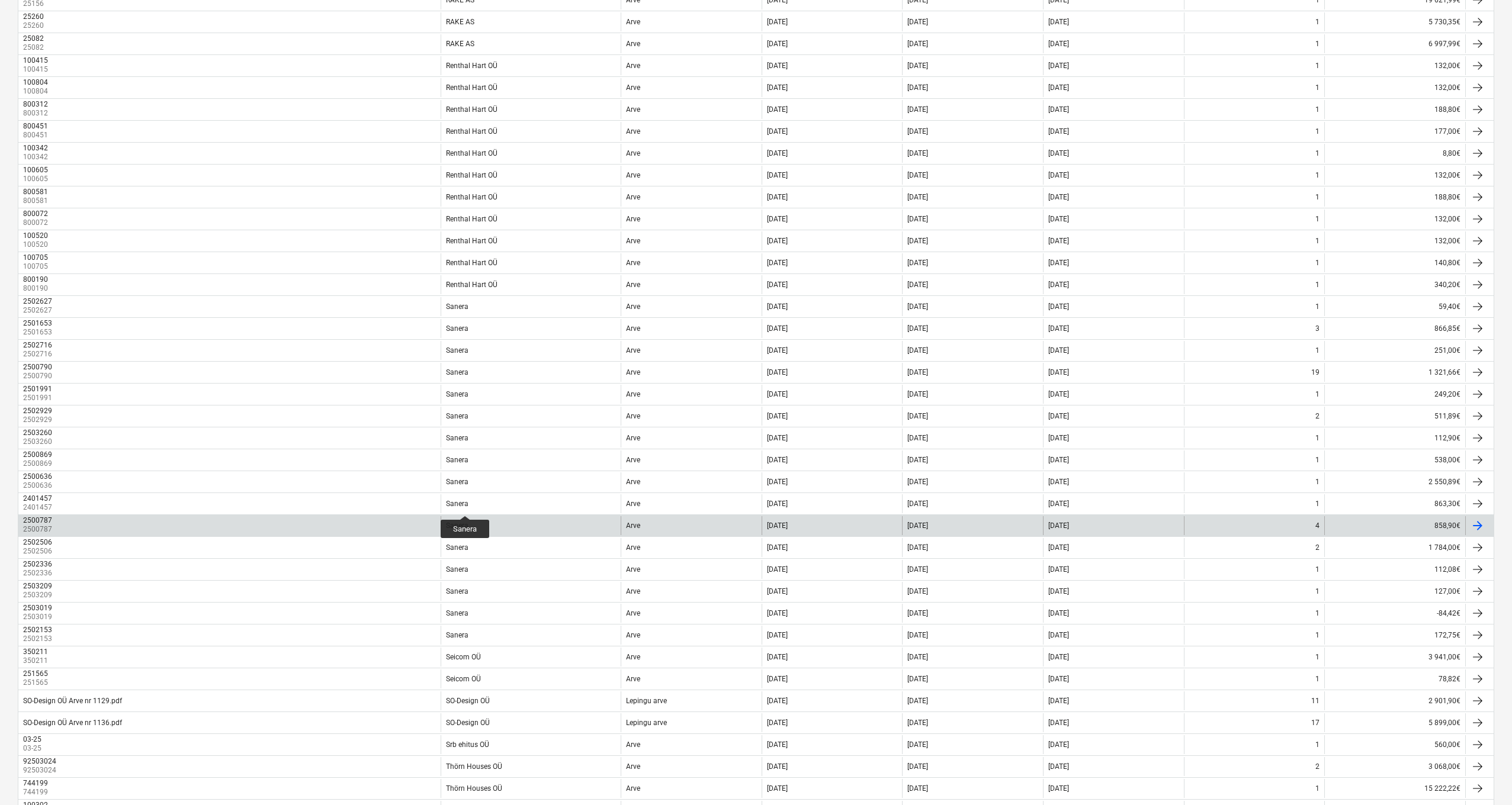
scroll to position [0, 0]
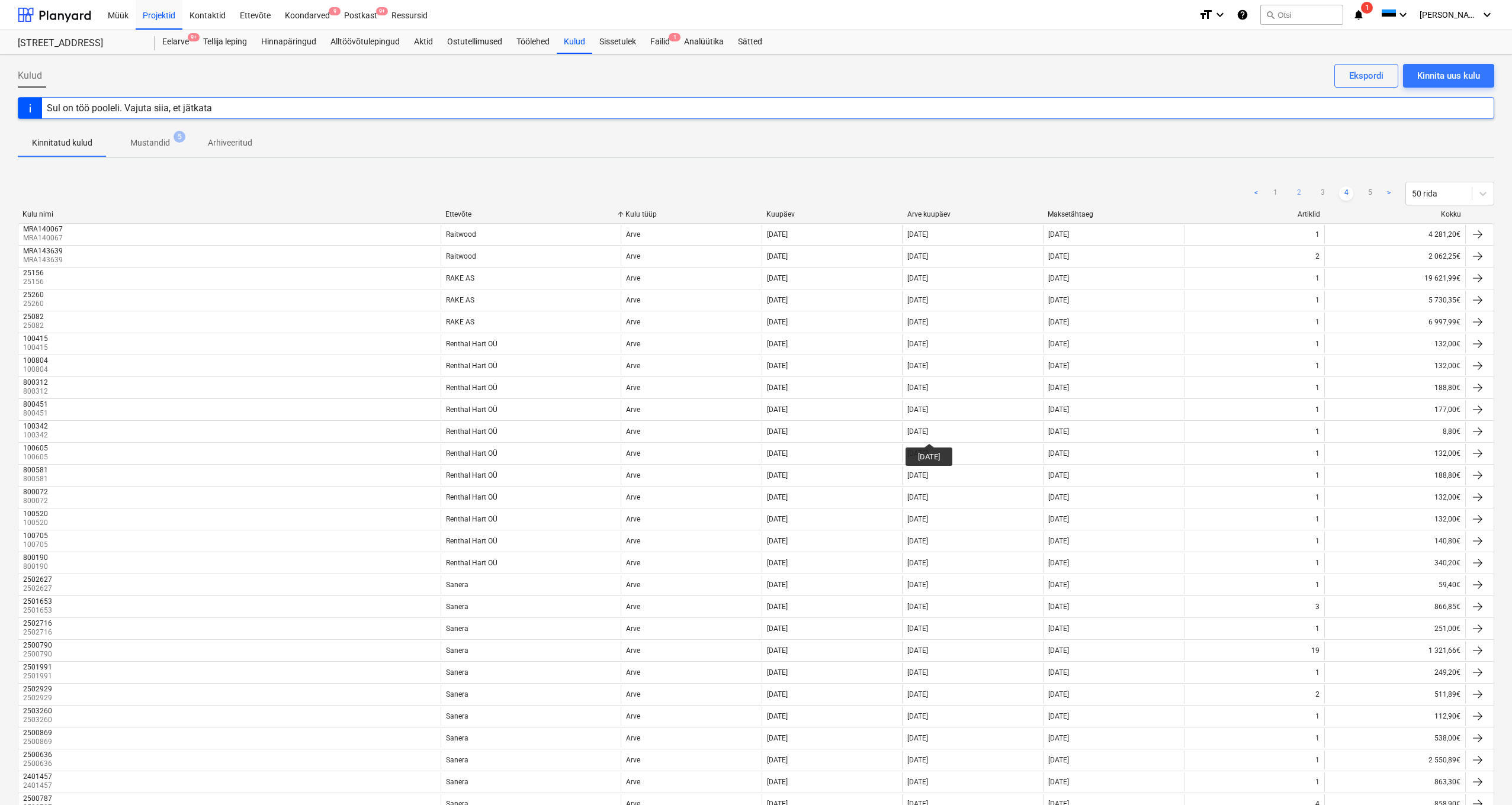
click at [1298, 191] on link "2" at bounding box center [1298, 193] width 14 height 14
click at [1278, 193] on link "1" at bounding box center [1275, 193] width 14 height 14
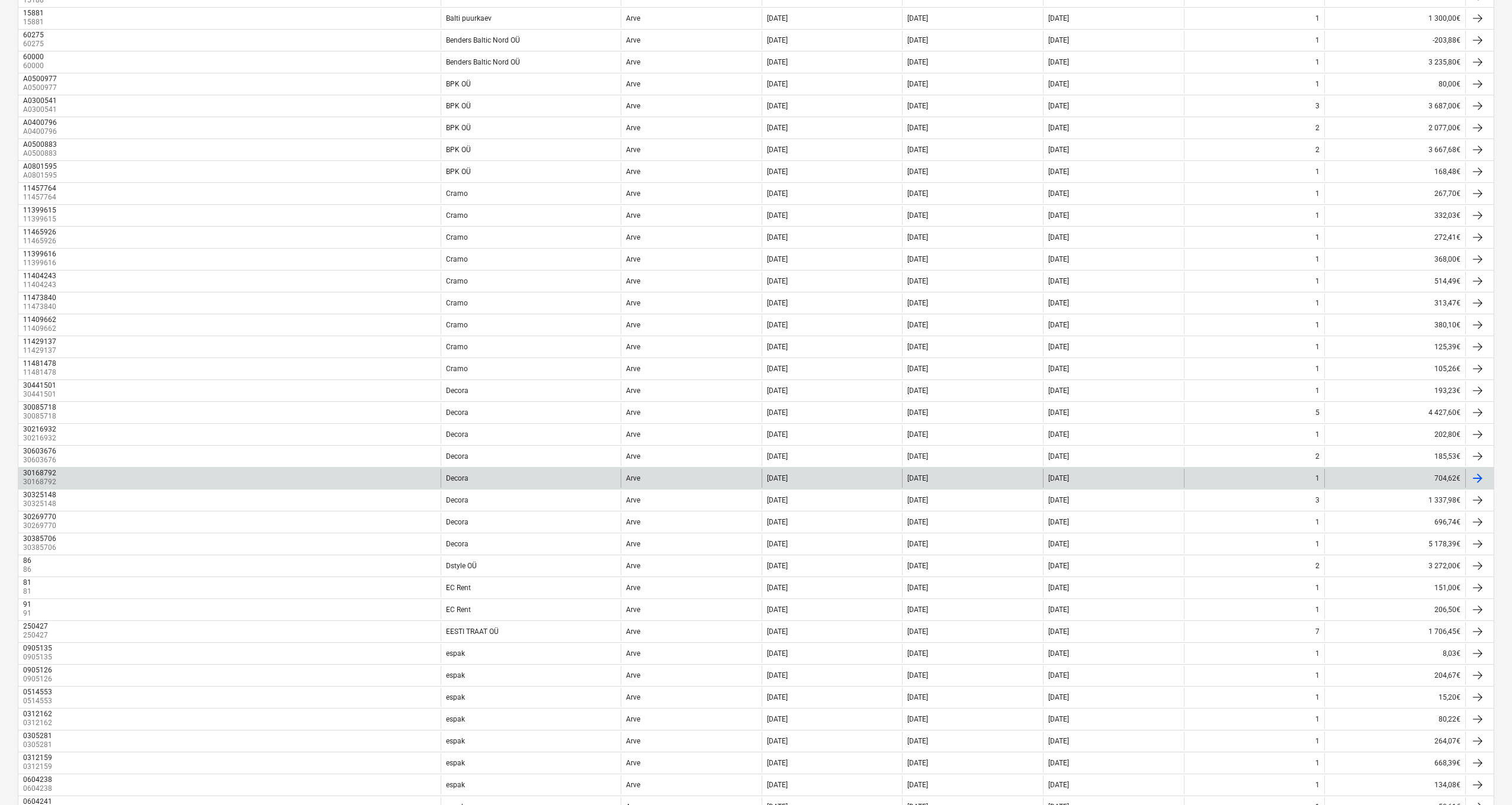
scroll to position [580, 0]
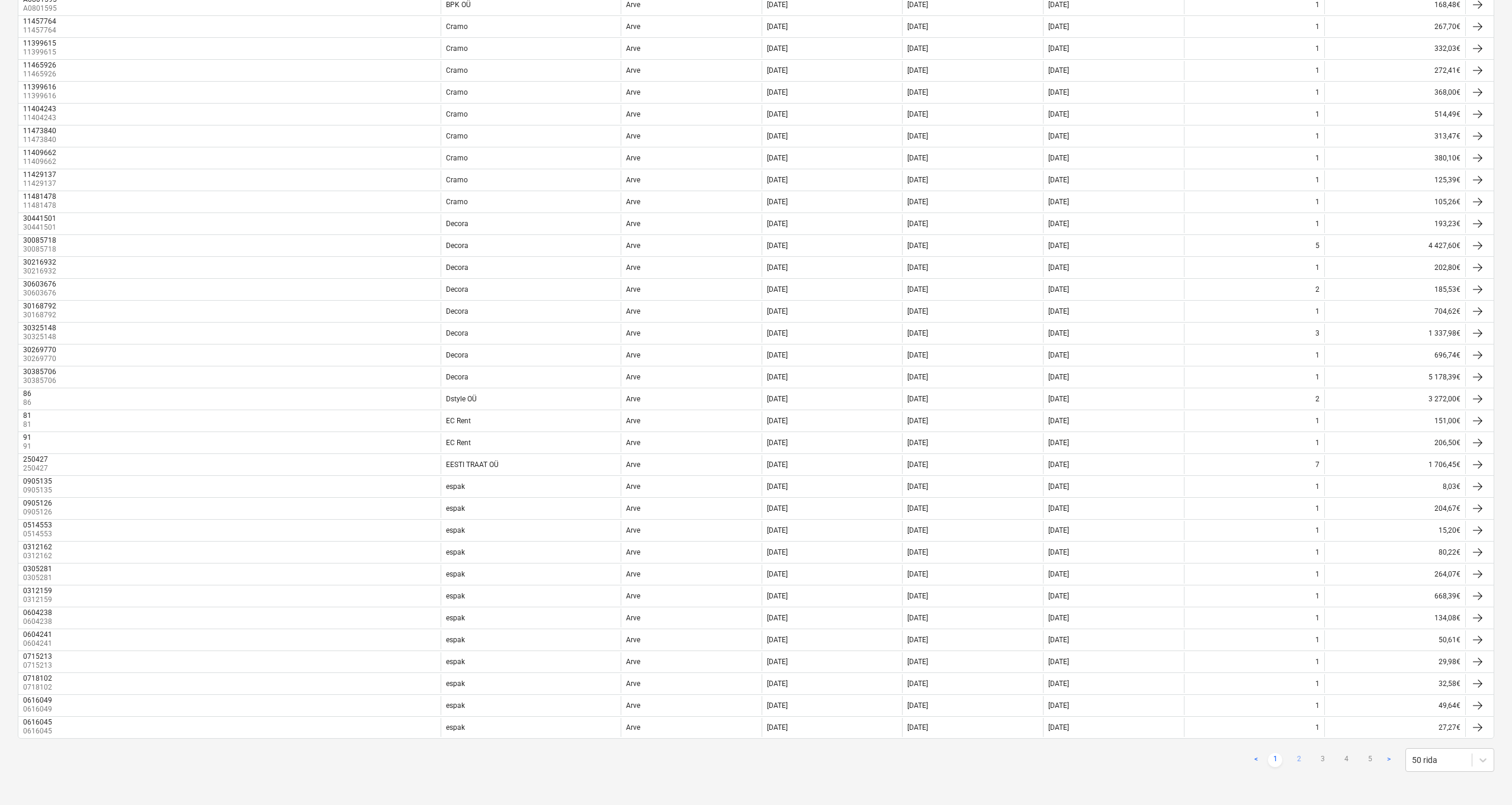
click at [1302, 704] on link "2" at bounding box center [1298, 760] width 14 height 14
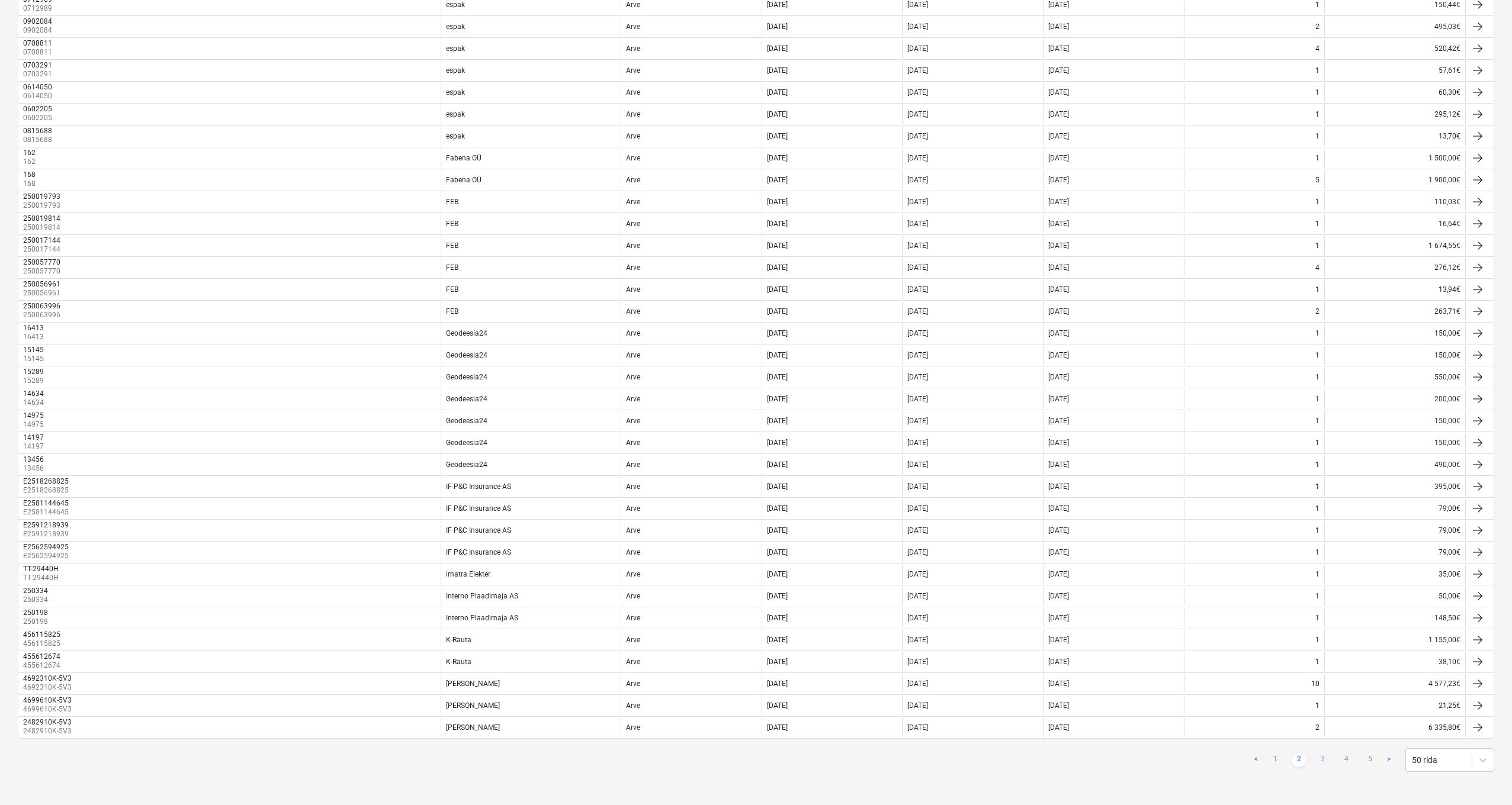
click at [1321, 704] on link "3" at bounding box center [1322, 760] width 14 height 14
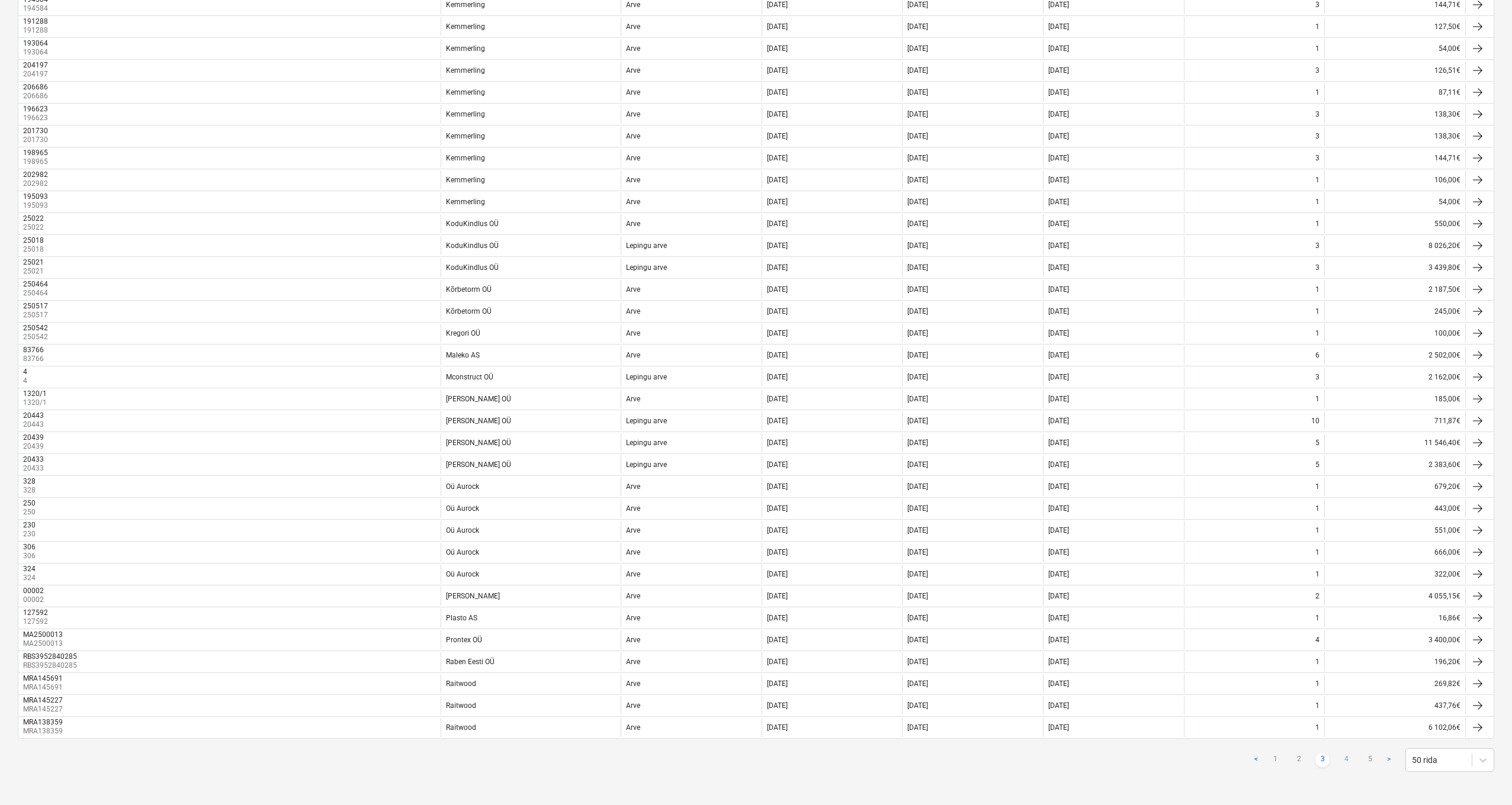
click at [1345, 704] on link "4" at bounding box center [1346, 760] width 14 height 14
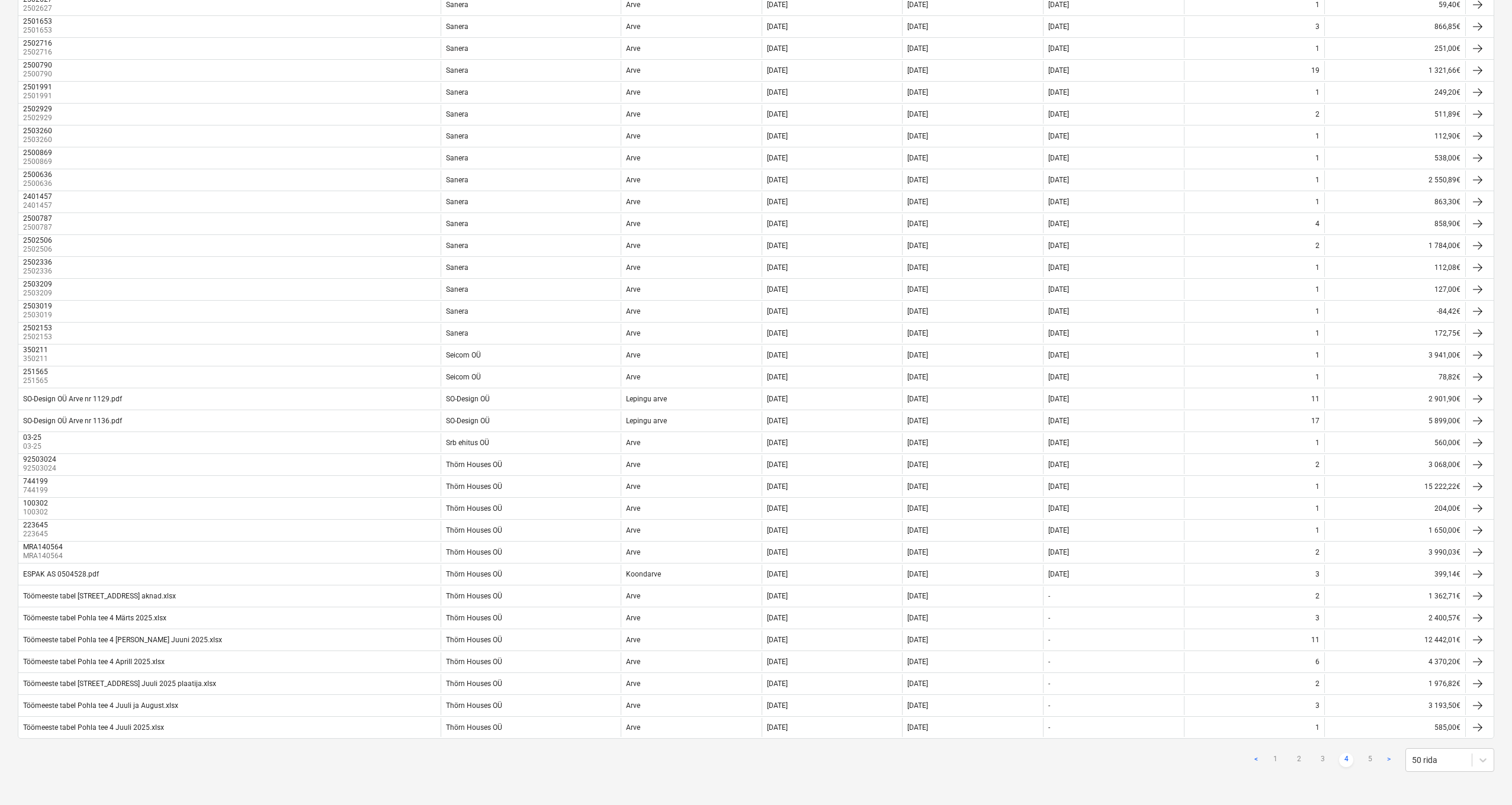
click at [1363, 704] on ul "< 1 2 3 4 5 >" at bounding box center [1323, 760] width 147 height 14
click at [1368, 704] on link "5" at bounding box center [1370, 760] width 14 height 14
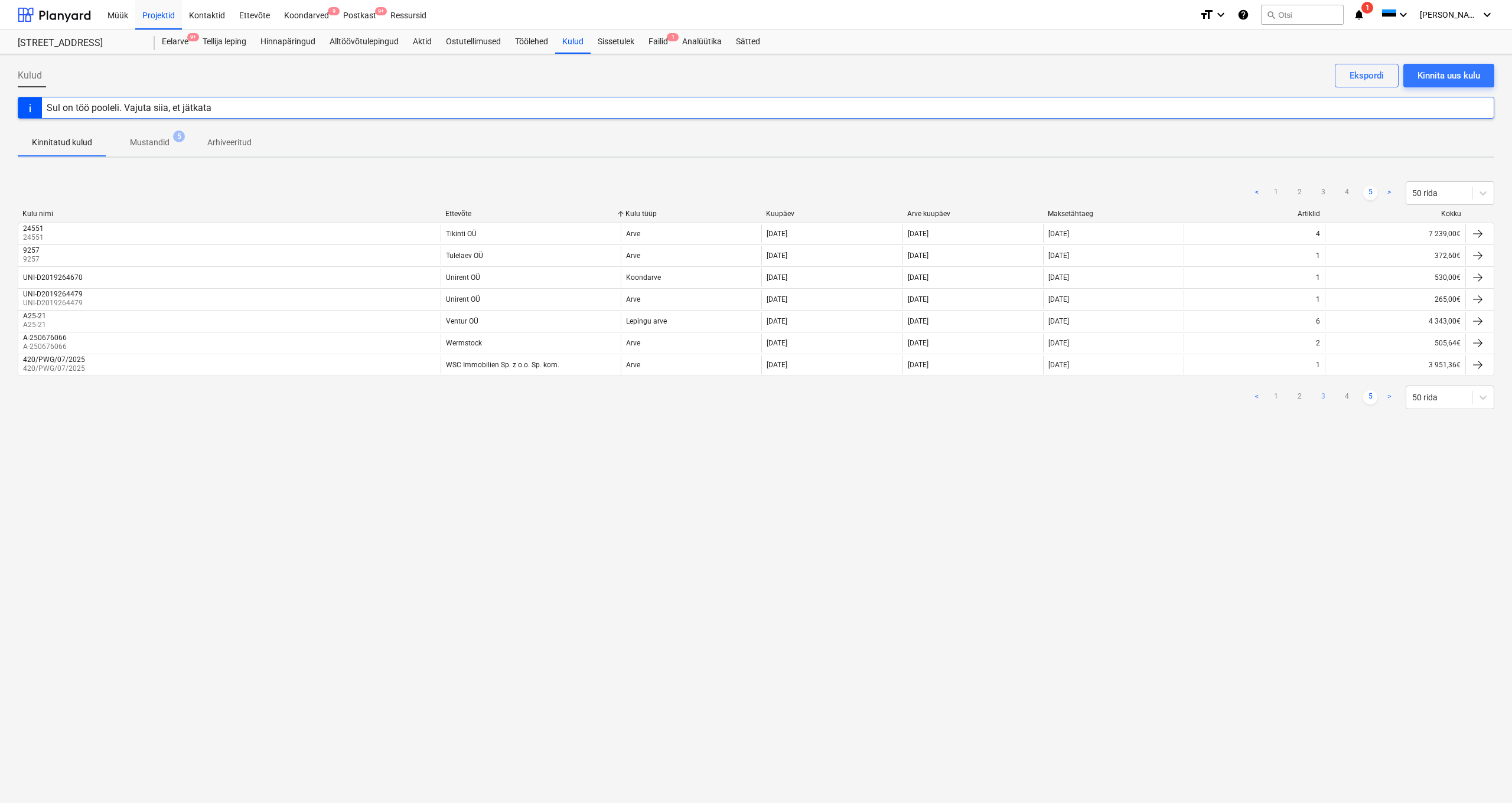
click at [1326, 398] on link "3" at bounding box center [1323, 397] width 14 height 14
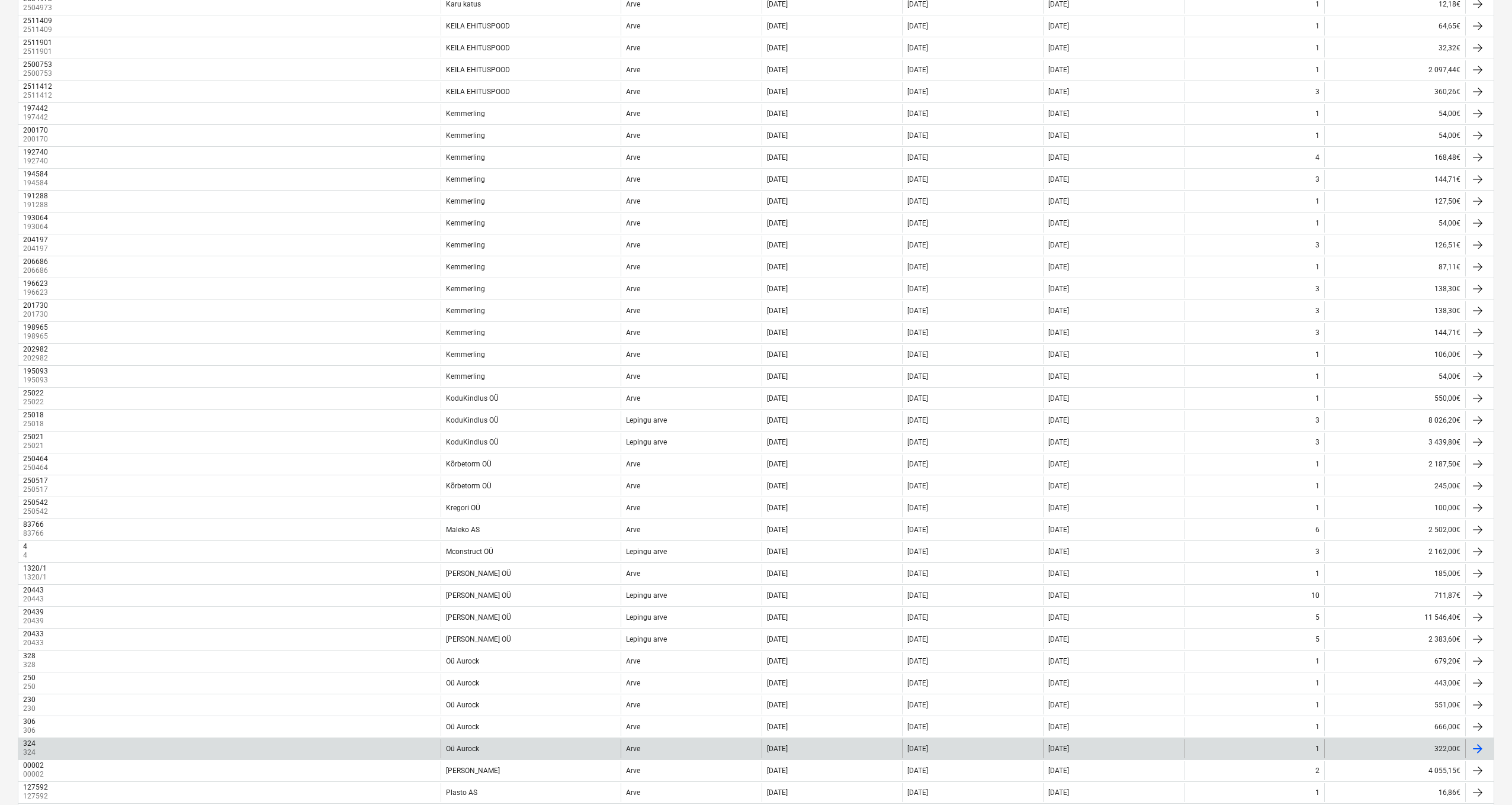
scroll to position [580, 0]
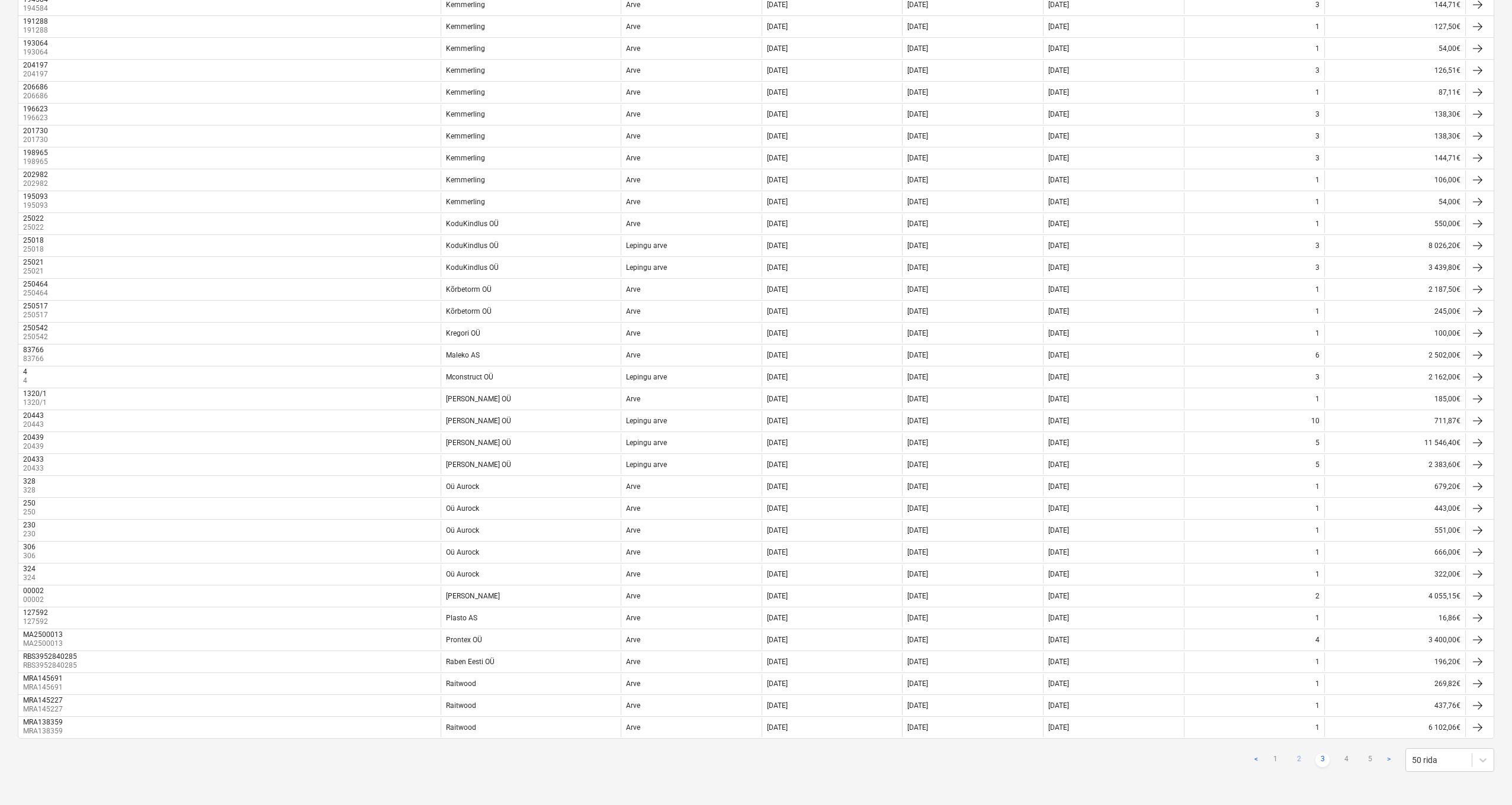
click at [1301, 704] on link "2" at bounding box center [1298, 760] width 14 height 14
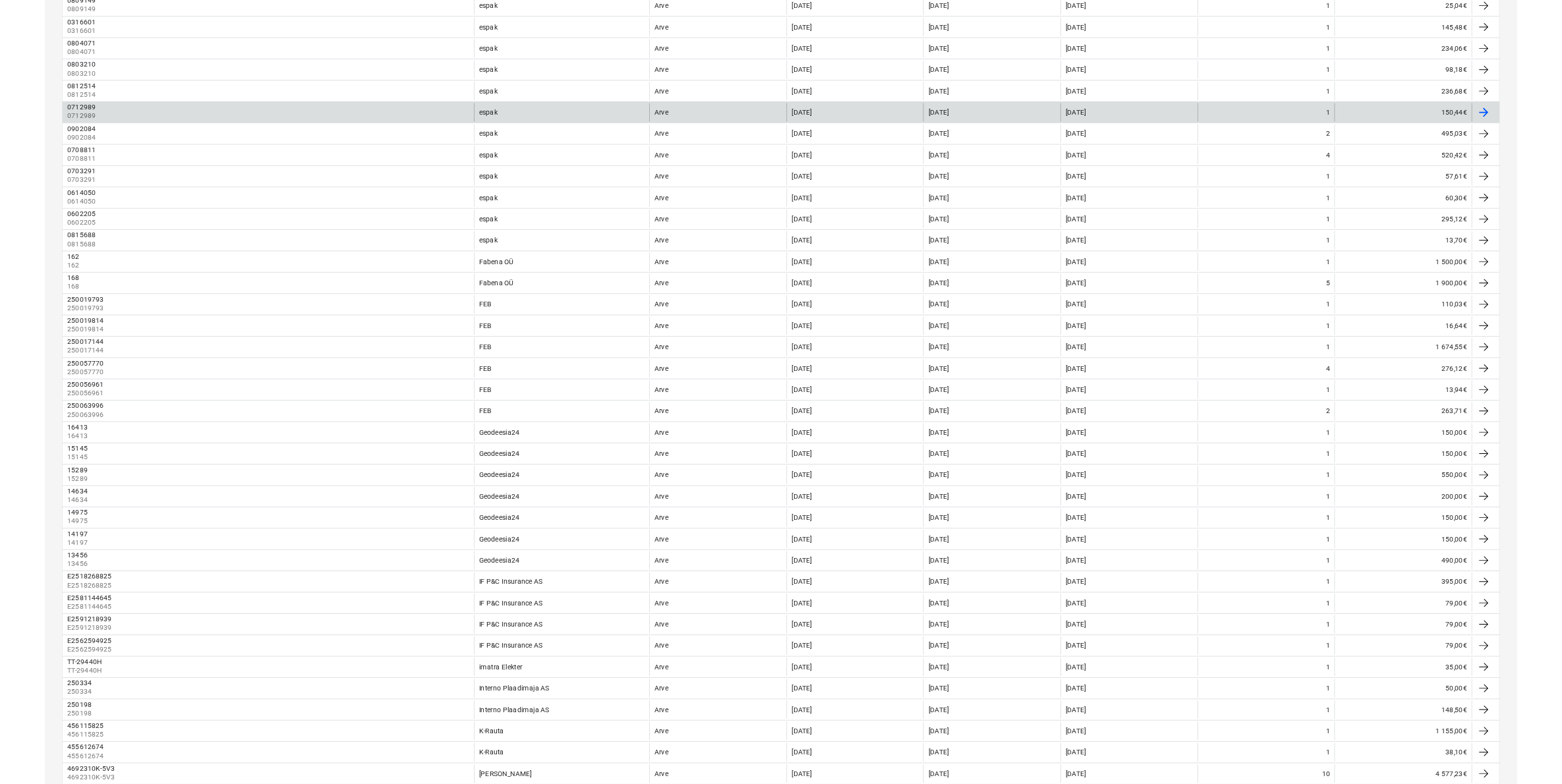
scroll to position [0, 0]
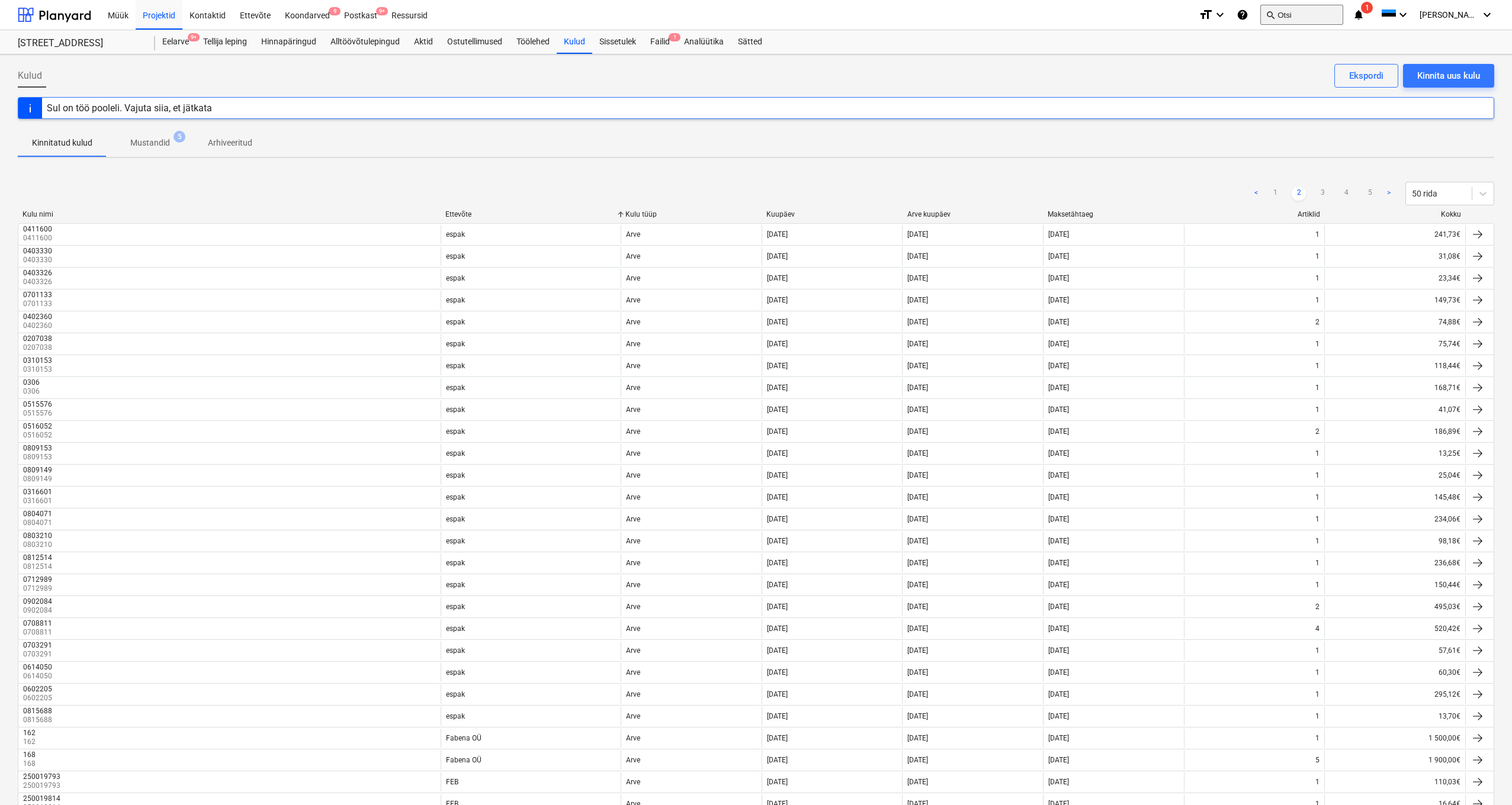
click at [1322, 14] on button "search Otsi" at bounding box center [1302, 15] width 83 height 20
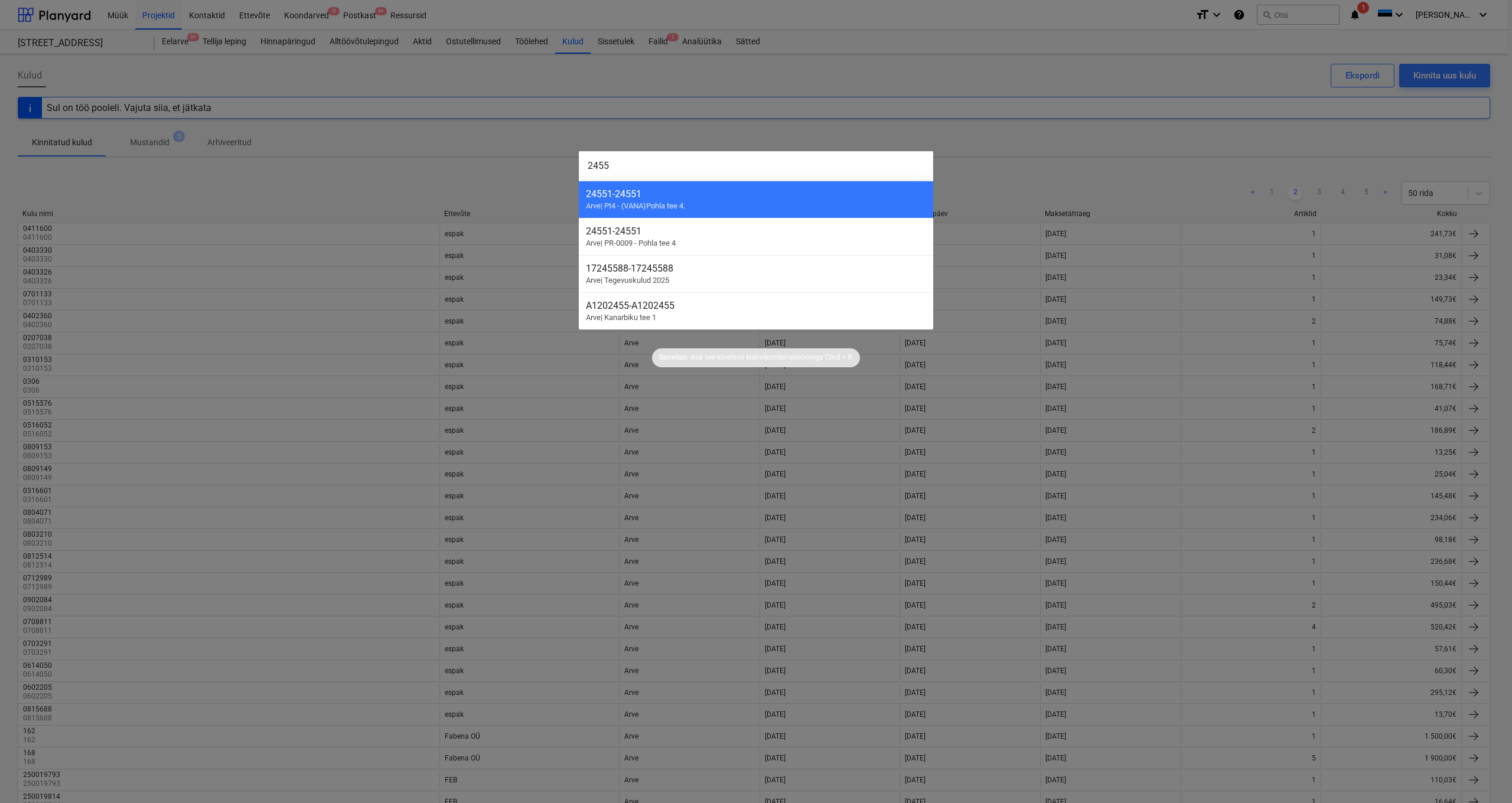
type input "24551"
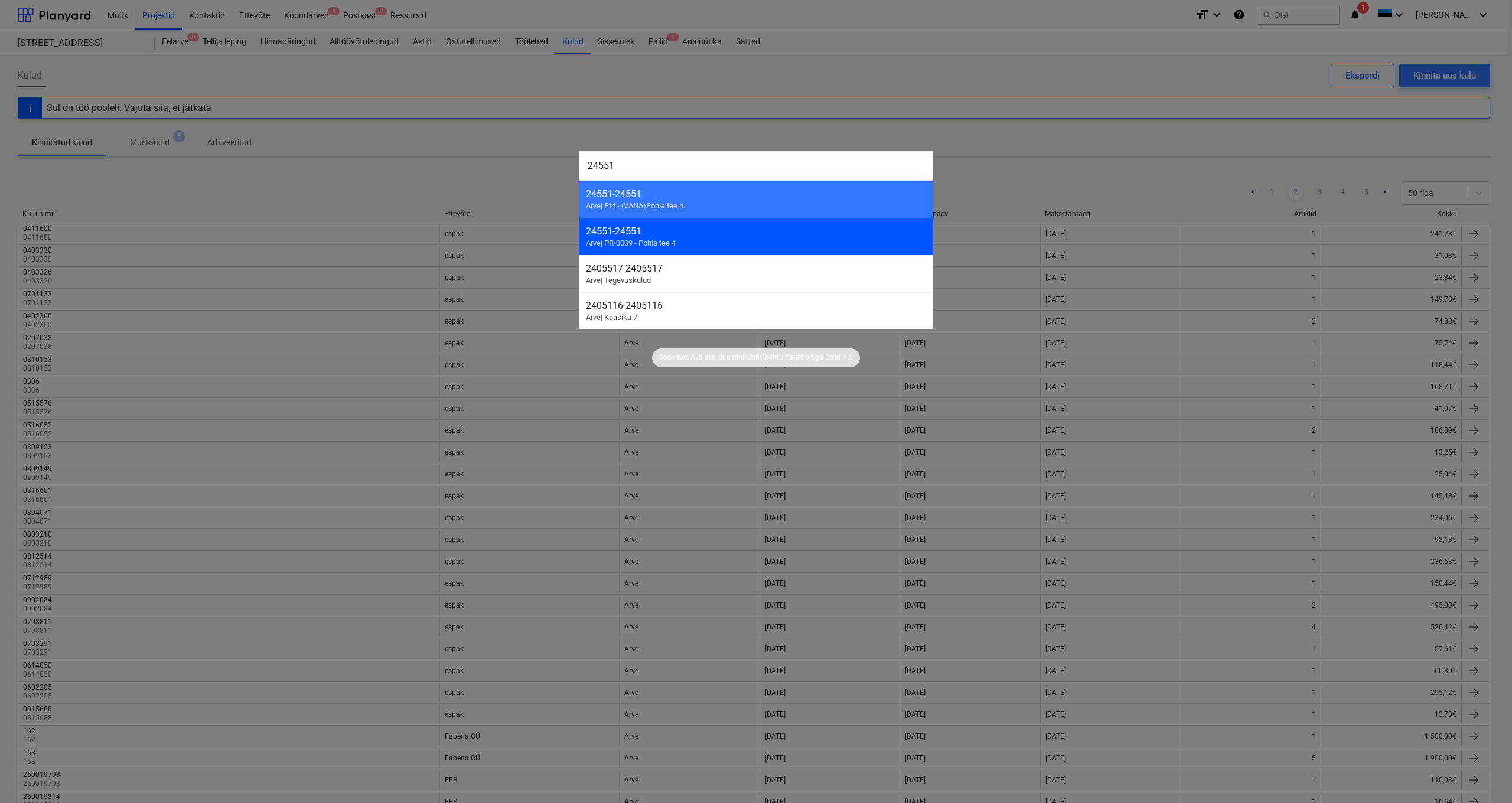
click at [644, 238] on div "24551 - 24551 Arve | PR-0009 - Pohla tee 4" at bounding box center [756, 236] width 354 height 37
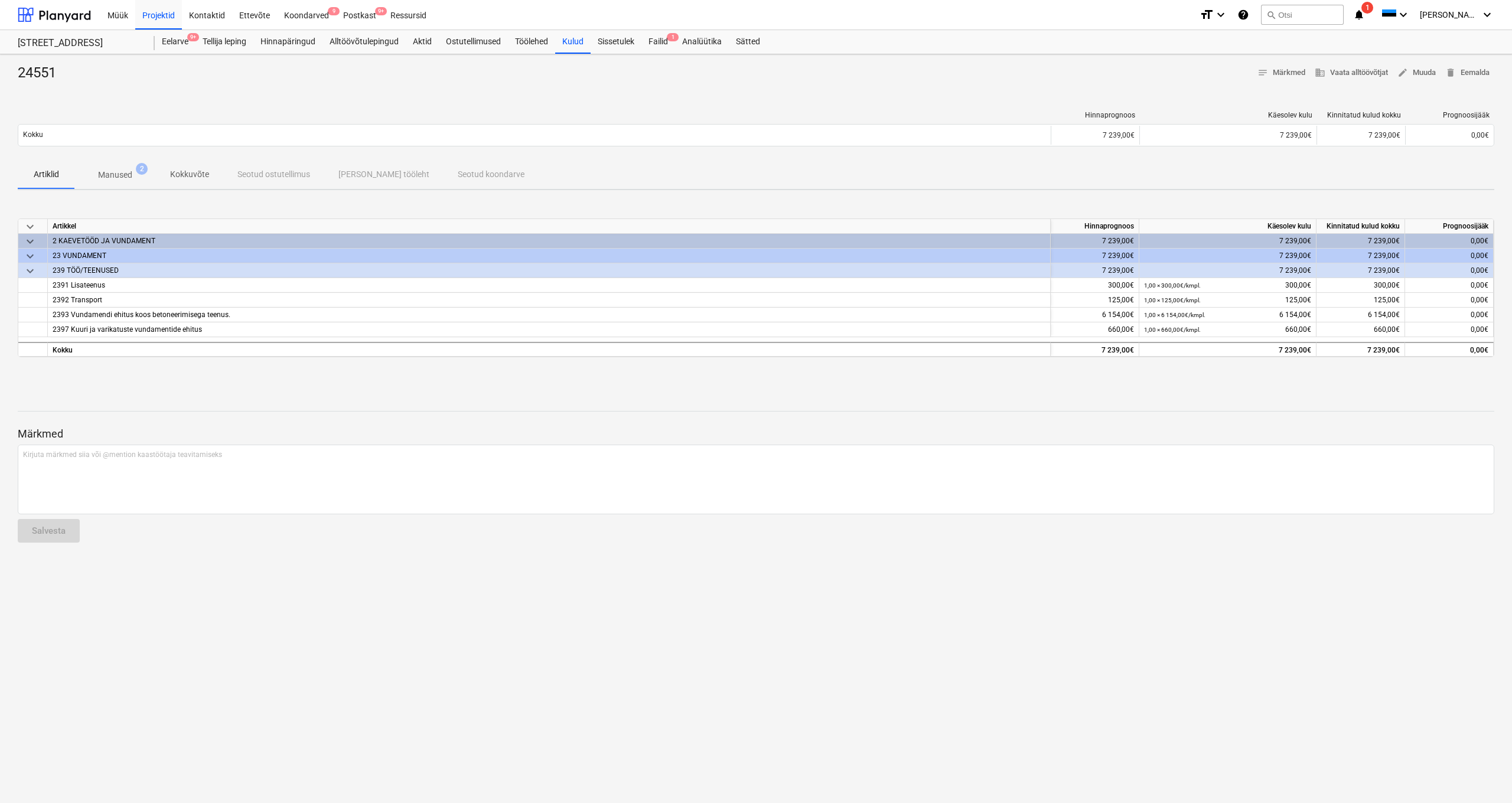
click at [119, 175] on p "Manused" at bounding box center [115, 175] width 34 height 12
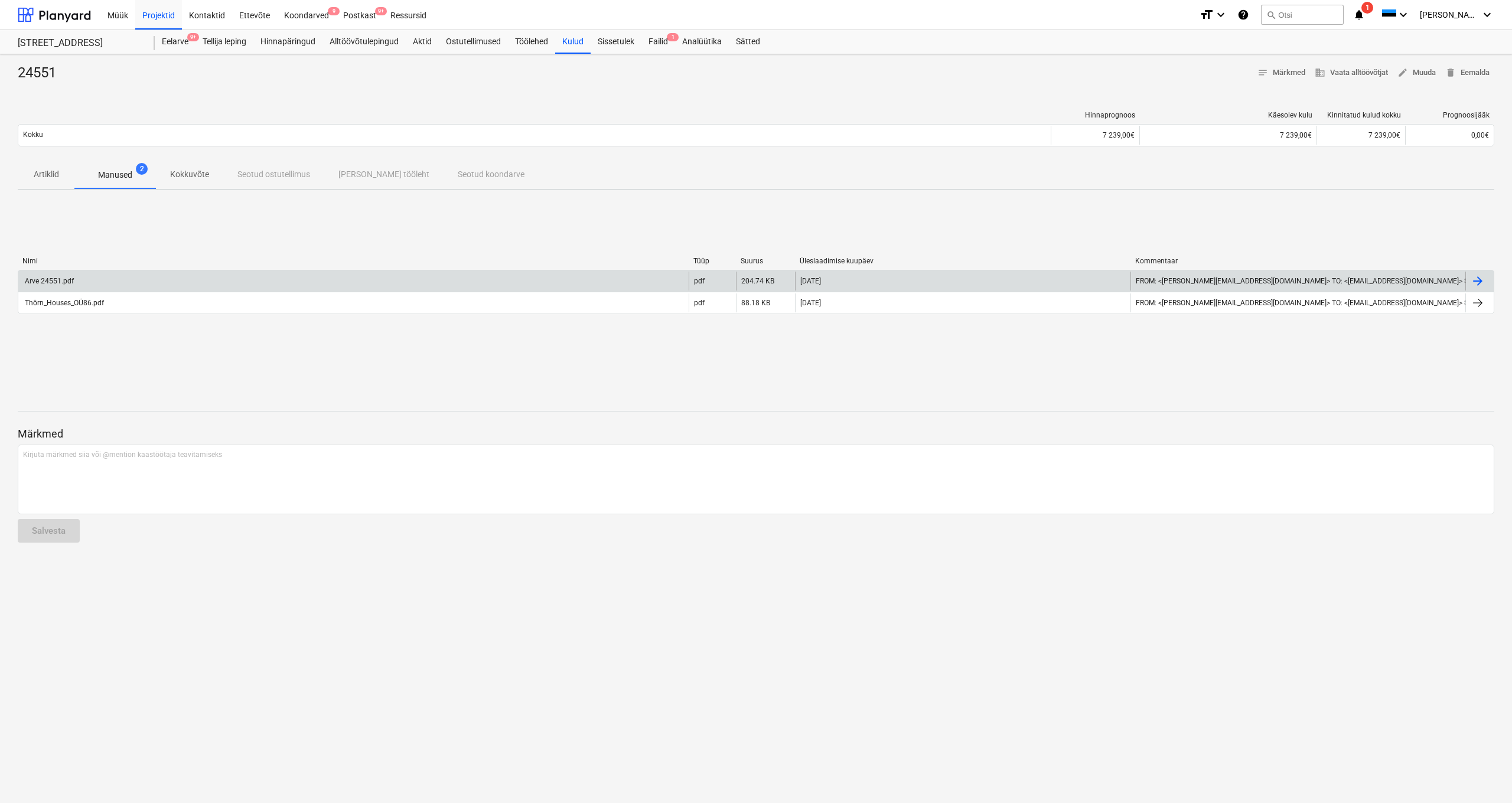
click at [60, 280] on div "Arve 24551.pdf" at bounding box center [48, 280] width 51 height 8
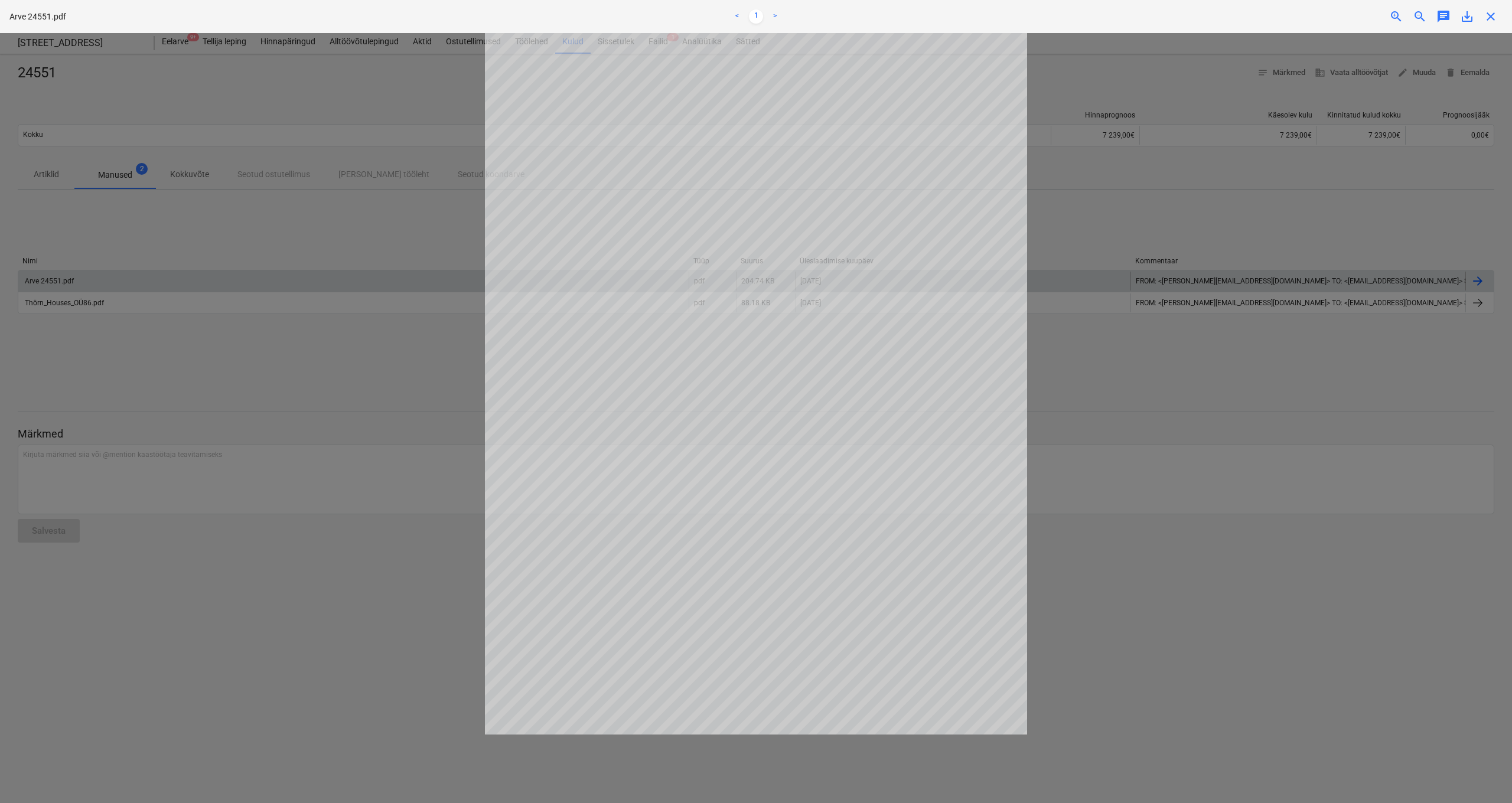
click at [1399, 18] on span "close" at bounding box center [1490, 16] width 14 height 14
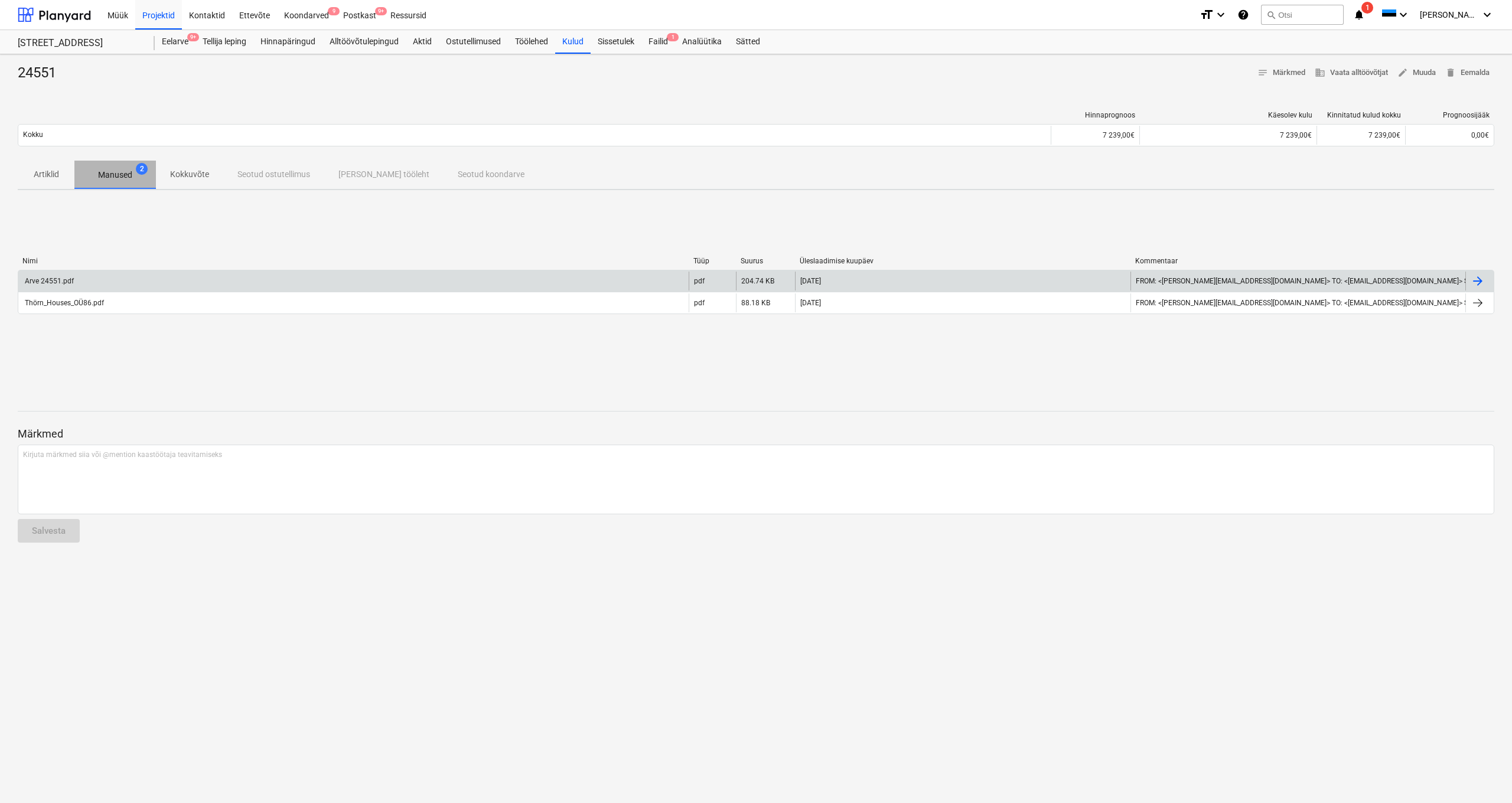
click at [120, 177] on p "Manused" at bounding box center [115, 175] width 34 height 12
click at [1311, 12] on button "search Otsi" at bounding box center [1302, 15] width 83 height 20
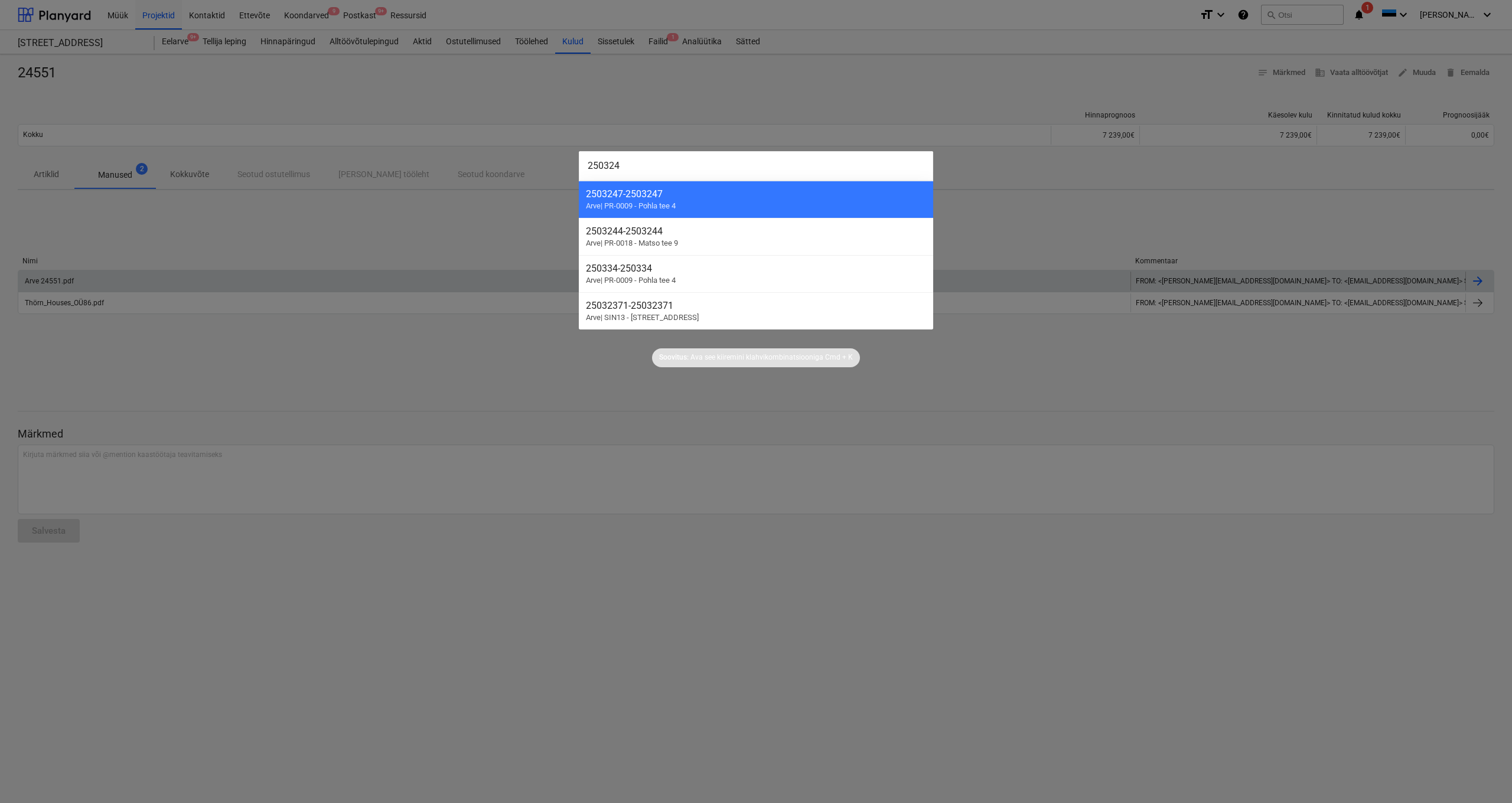
type input "2503247"
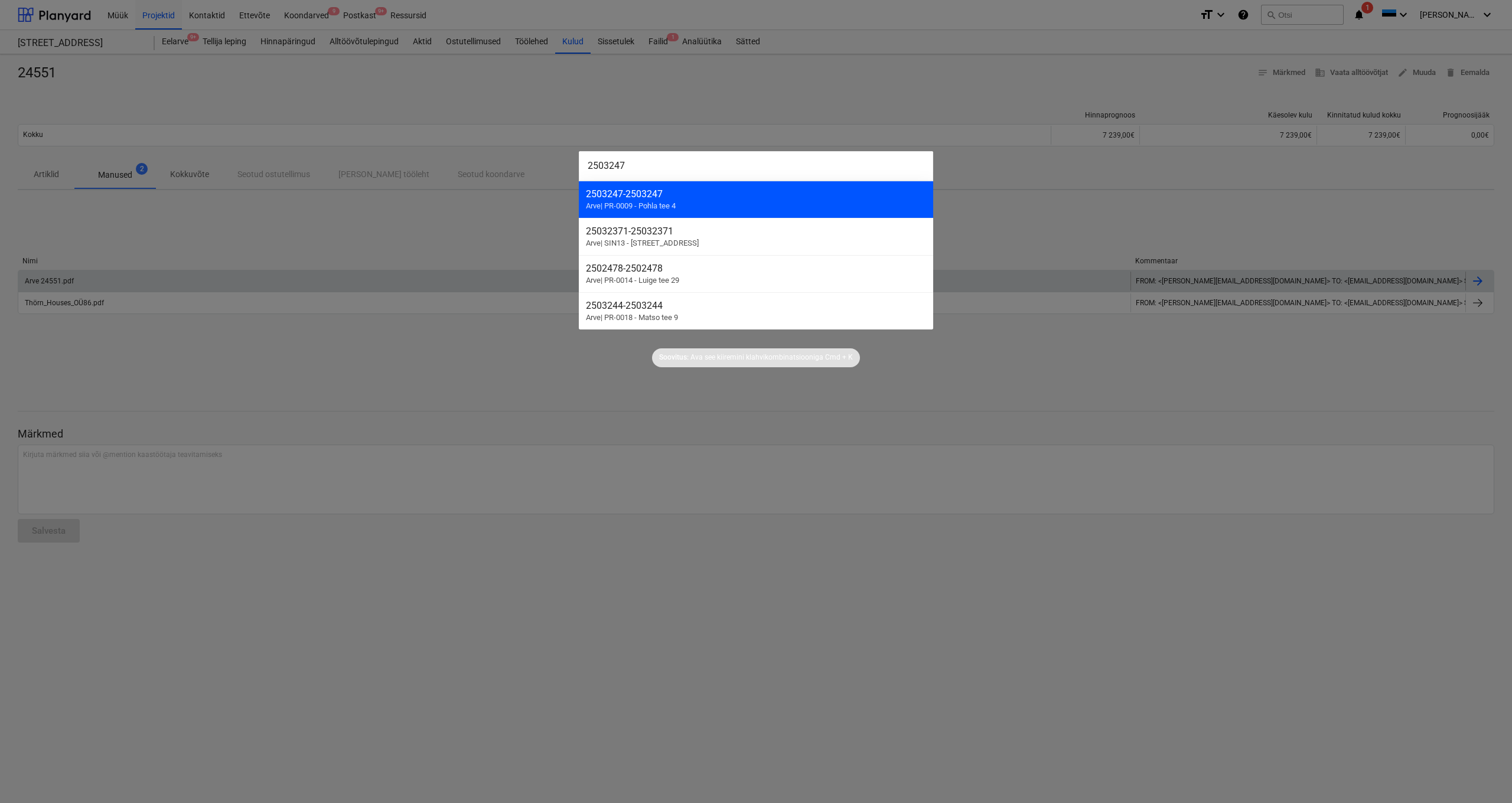
click at [610, 205] on span "Arve | PR-0009 - Pohla tee 4" at bounding box center [631, 205] width 90 height 9
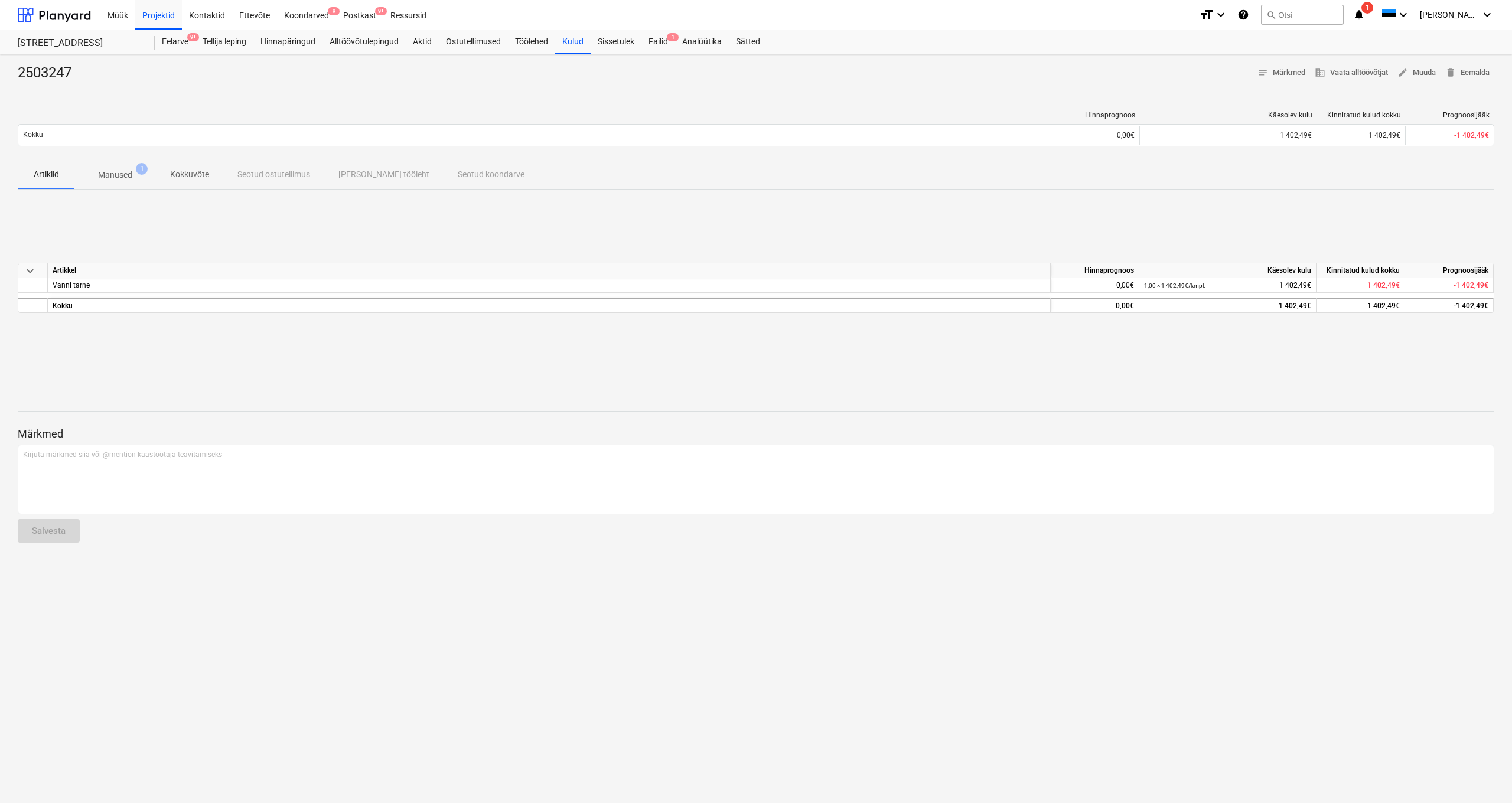
click at [115, 173] on p "Manused" at bounding box center [115, 175] width 34 height 12
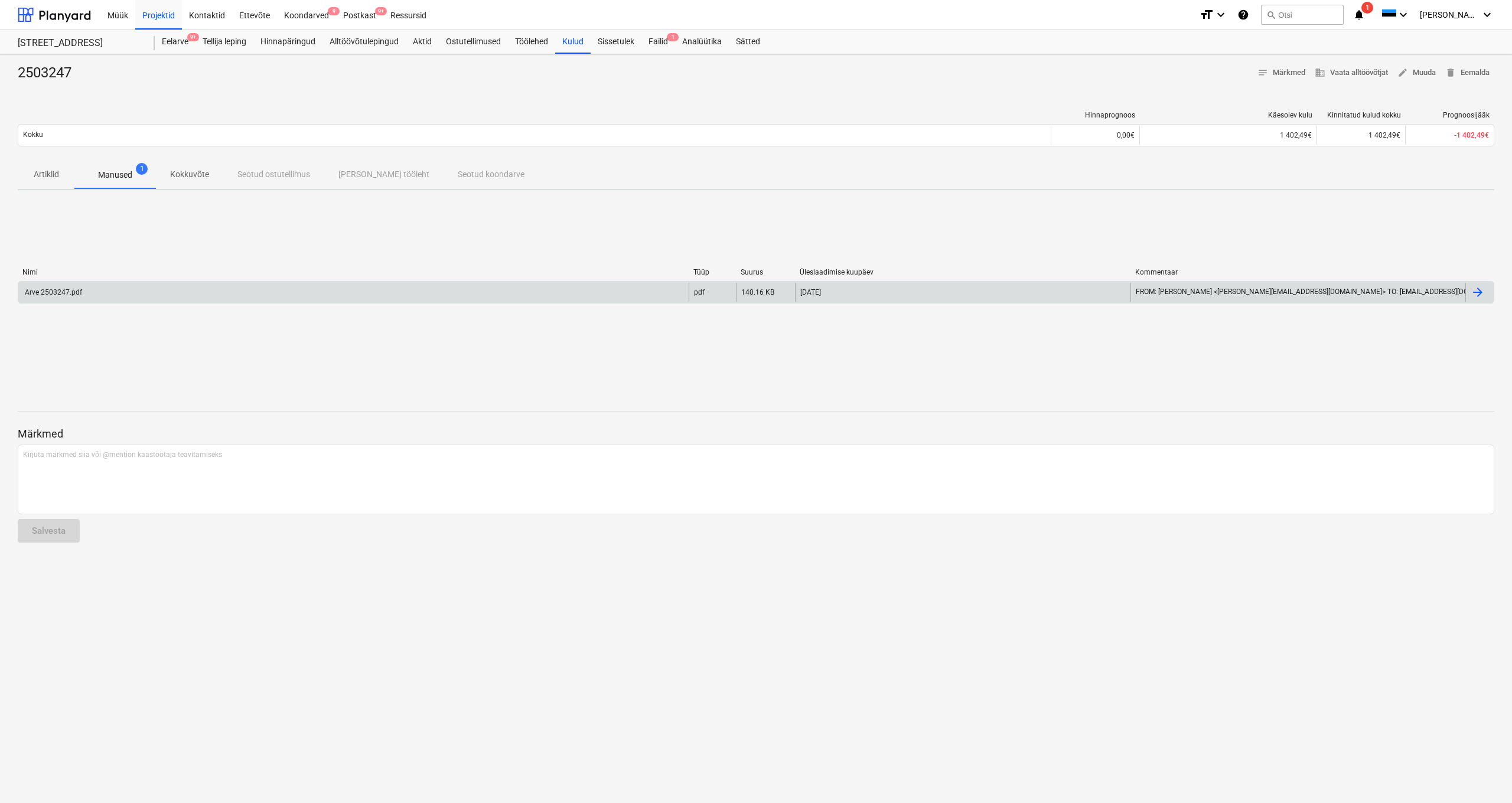
click at [73, 294] on div "Arve 2503247.pdf" at bounding box center [52, 292] width 59 height 8
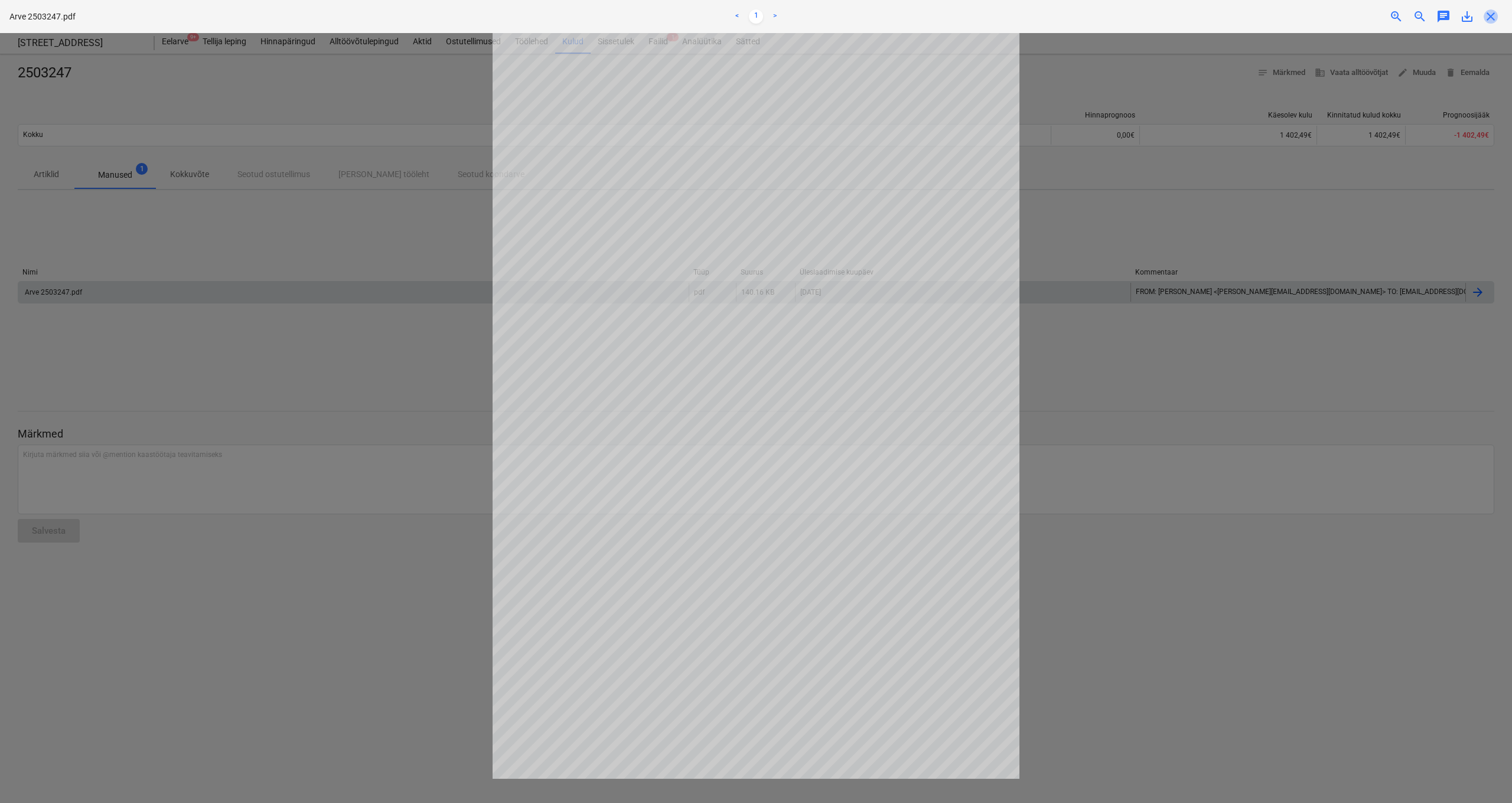
click at [1399, 17] on span "close" at bounding box center [1490, 16] width 14 height 14
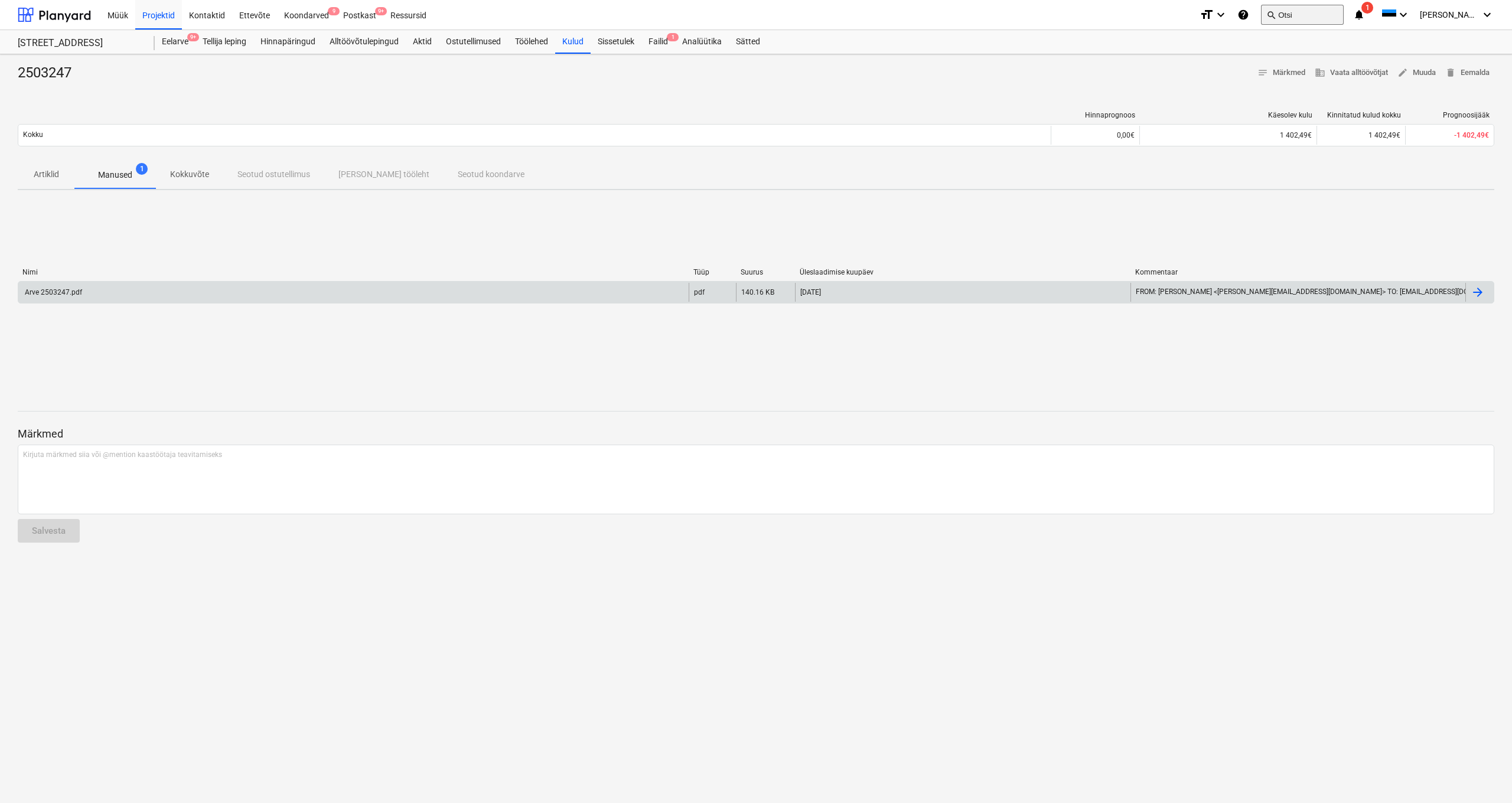
click at [1323, 15] on button "search Otsi" at bounding box center [1302, 15] width 83 height 20
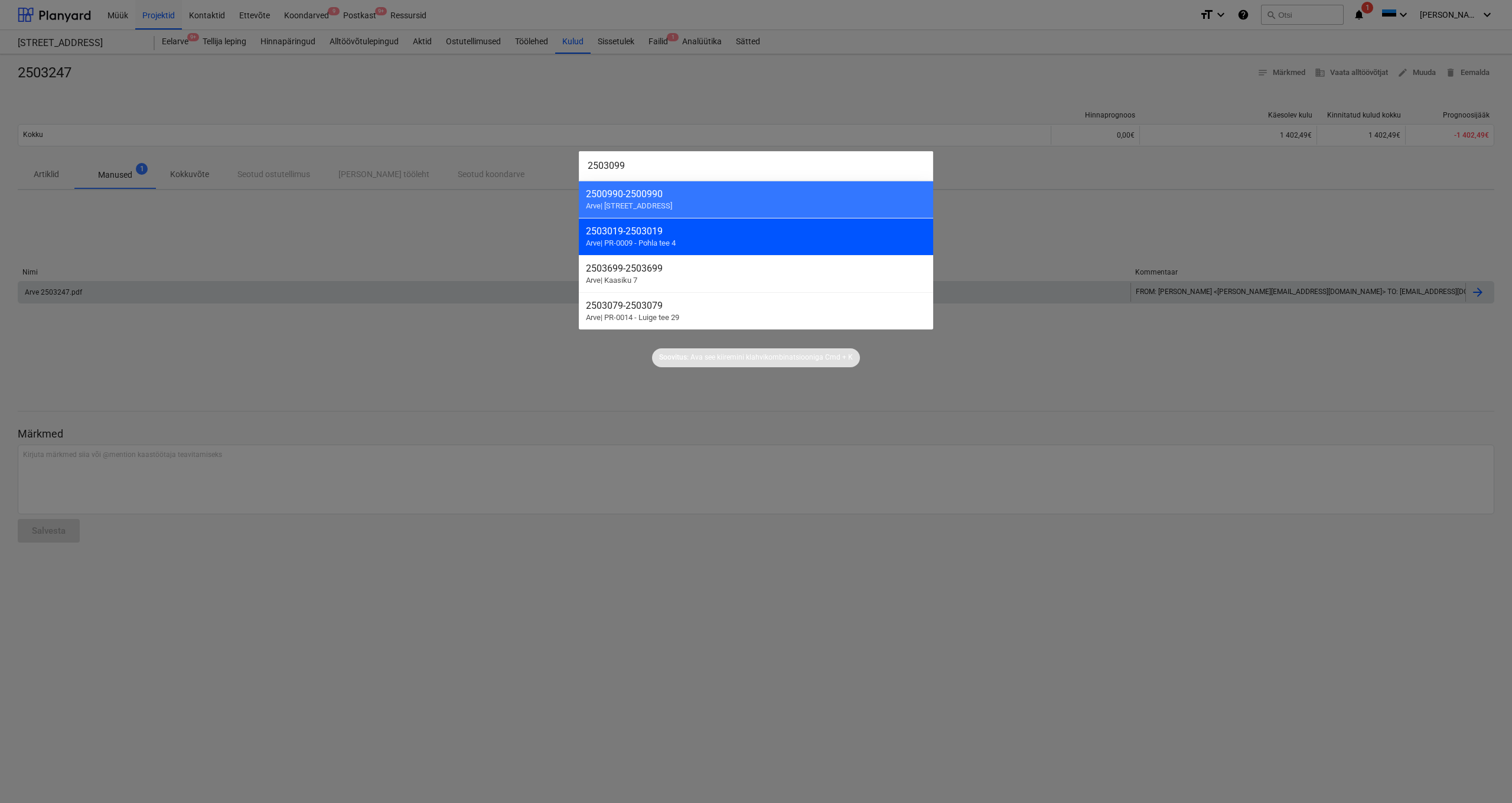
type input "2503099"
click at [629, 233] on div "2503019 - 2503019" at bounding box center [756, 231] width 340 height 11
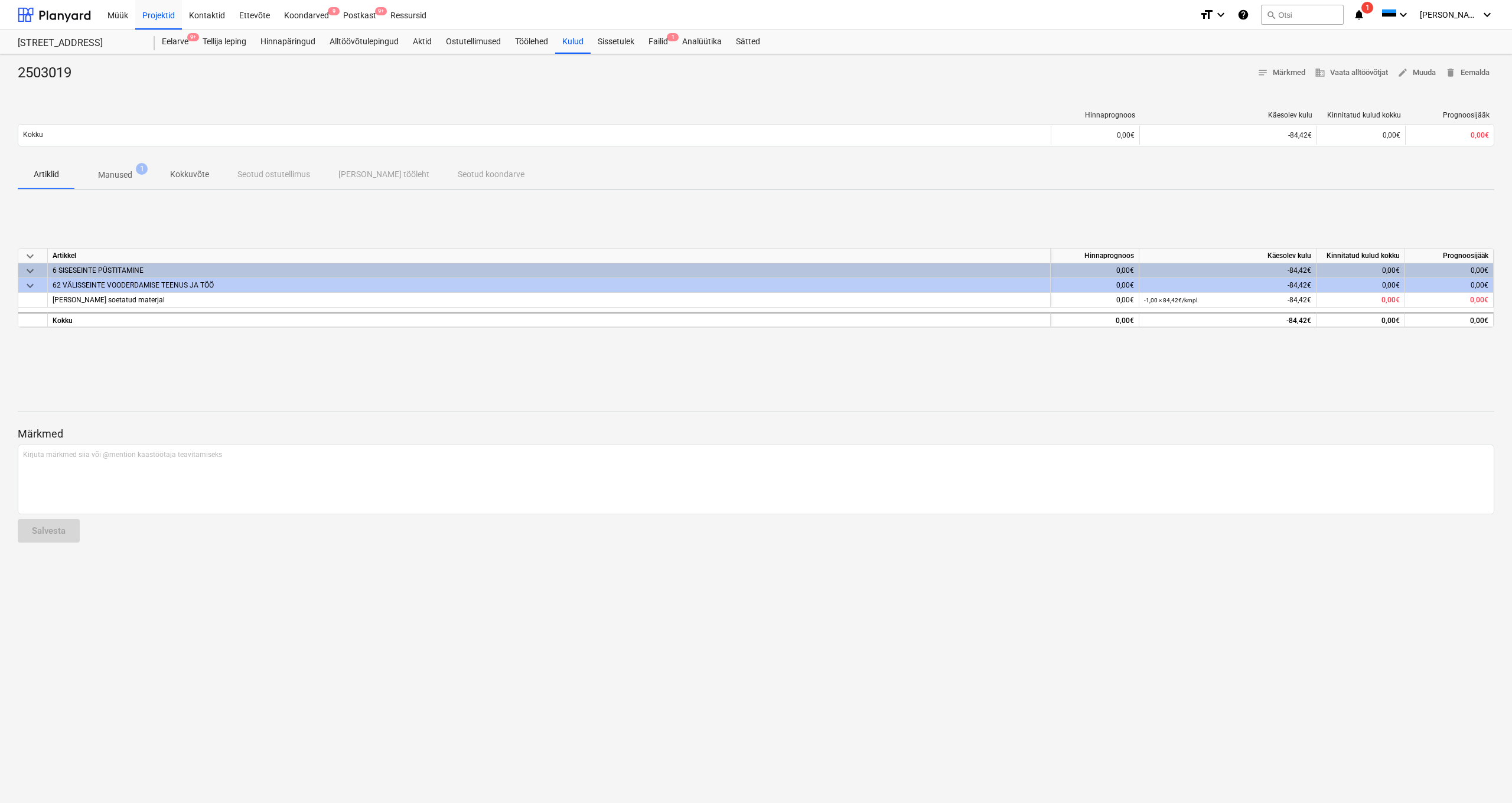
click at [122, 176] on p "Manused" at bounding box center [115, 175] width 34 height 12
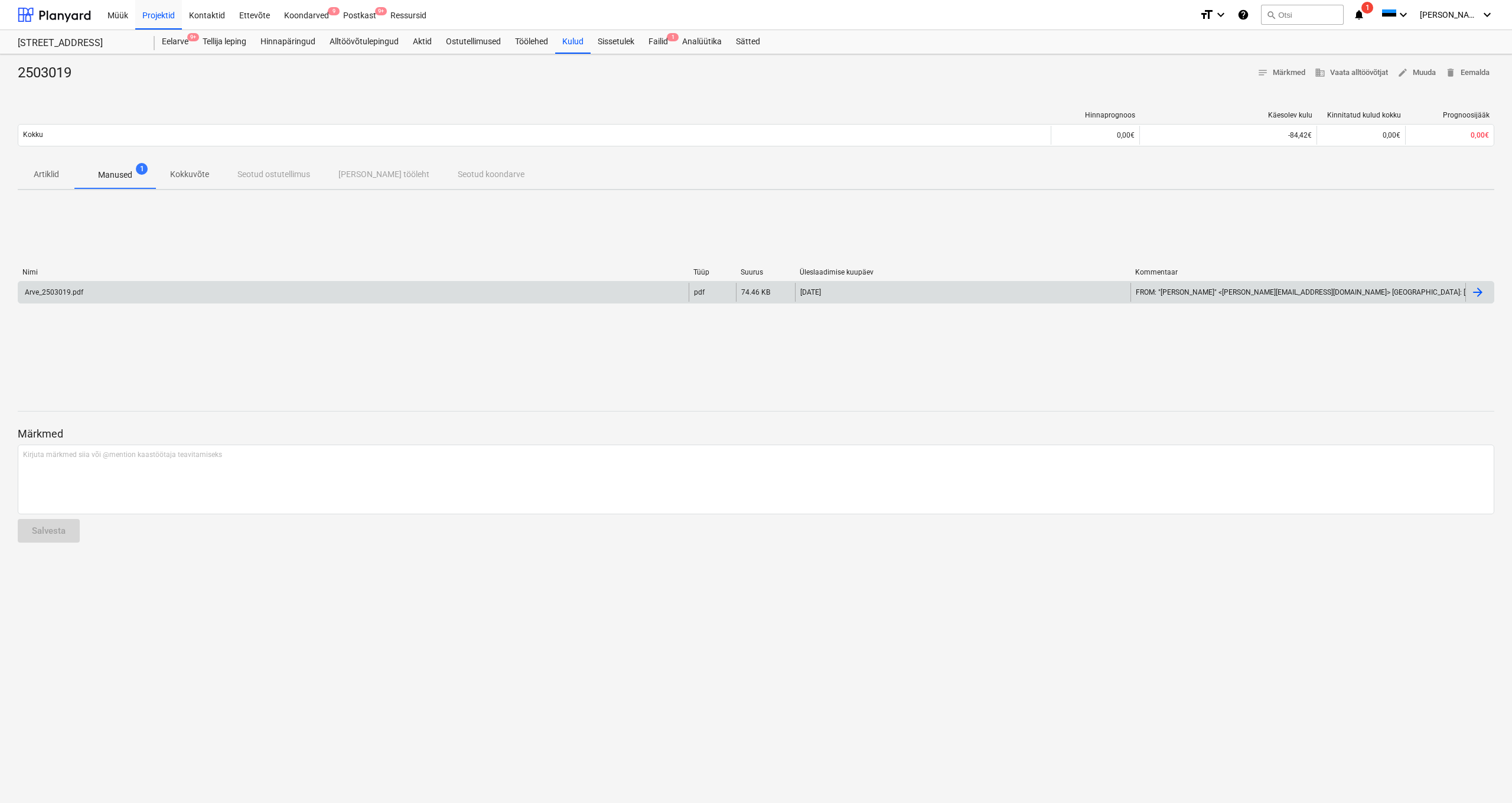
click at [68, 289] on div "Arve_2503019.pdf" at bounding box center [53, 292] width 60 height 8
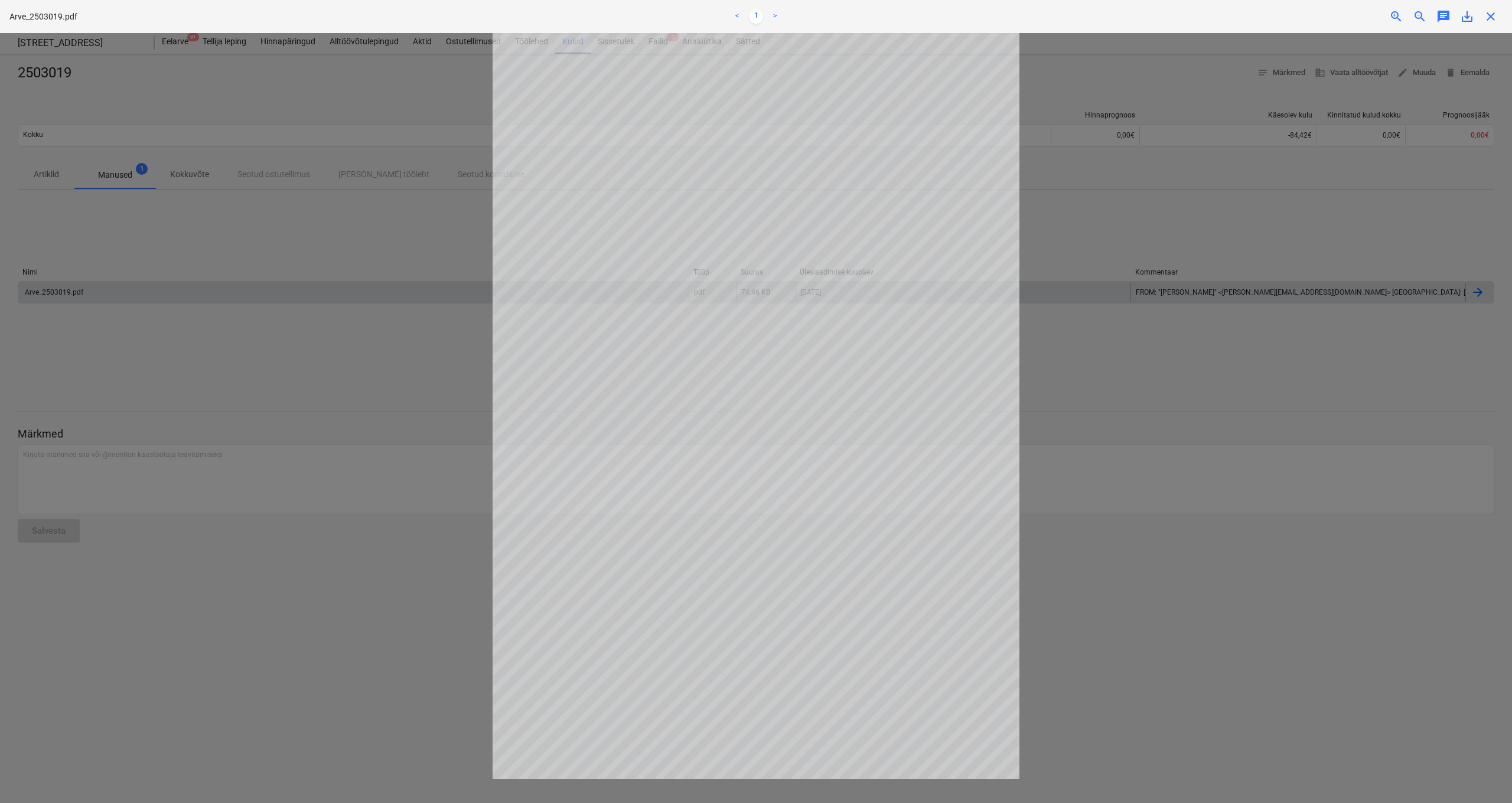
click at [1399, 17] on span "close" at bounding box center [1490, 16] width 14 height 14
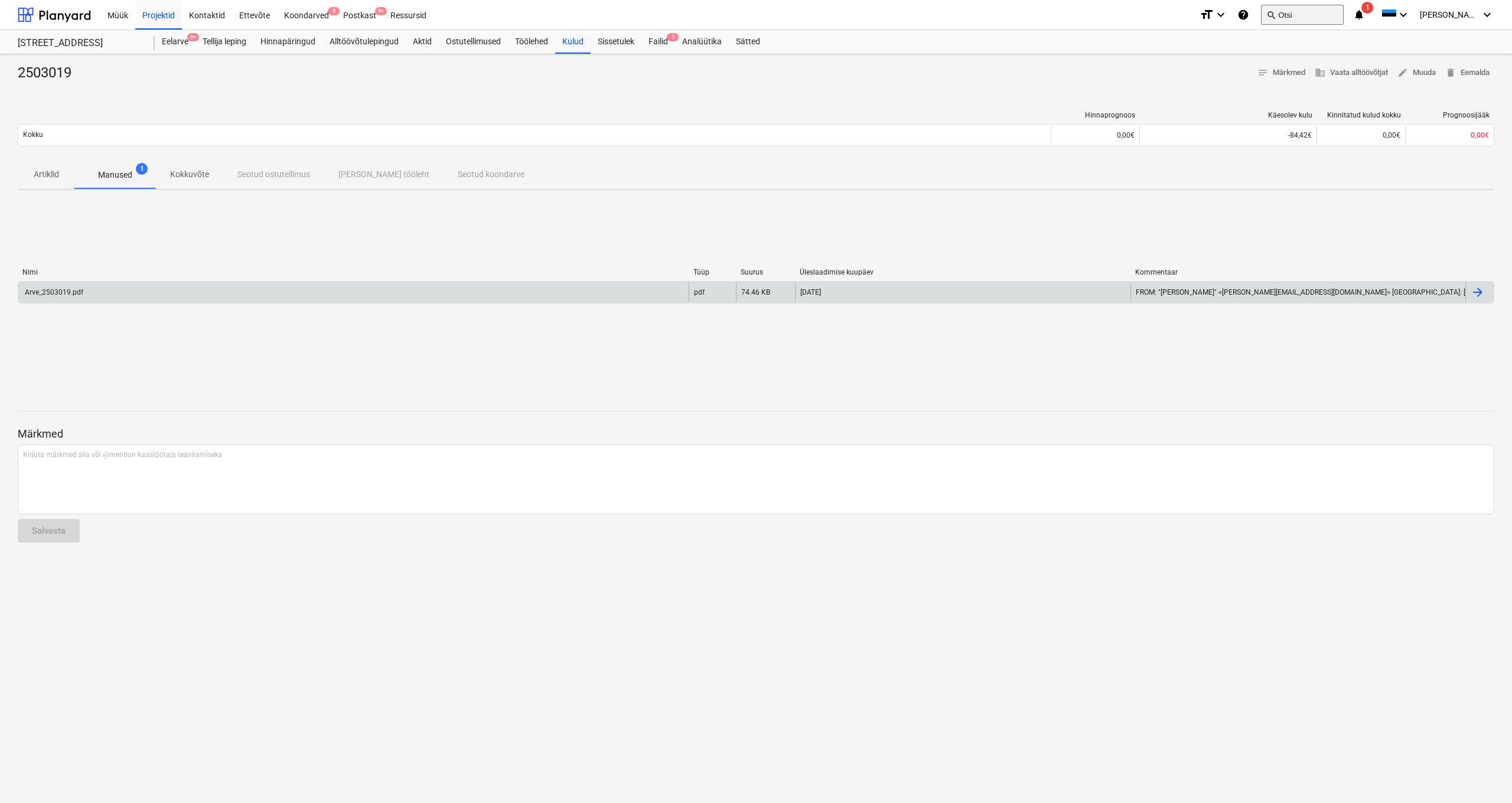
click at [1310, 14] on button "search Otsi" at bounding box center [1302, 15] width 83 height 20
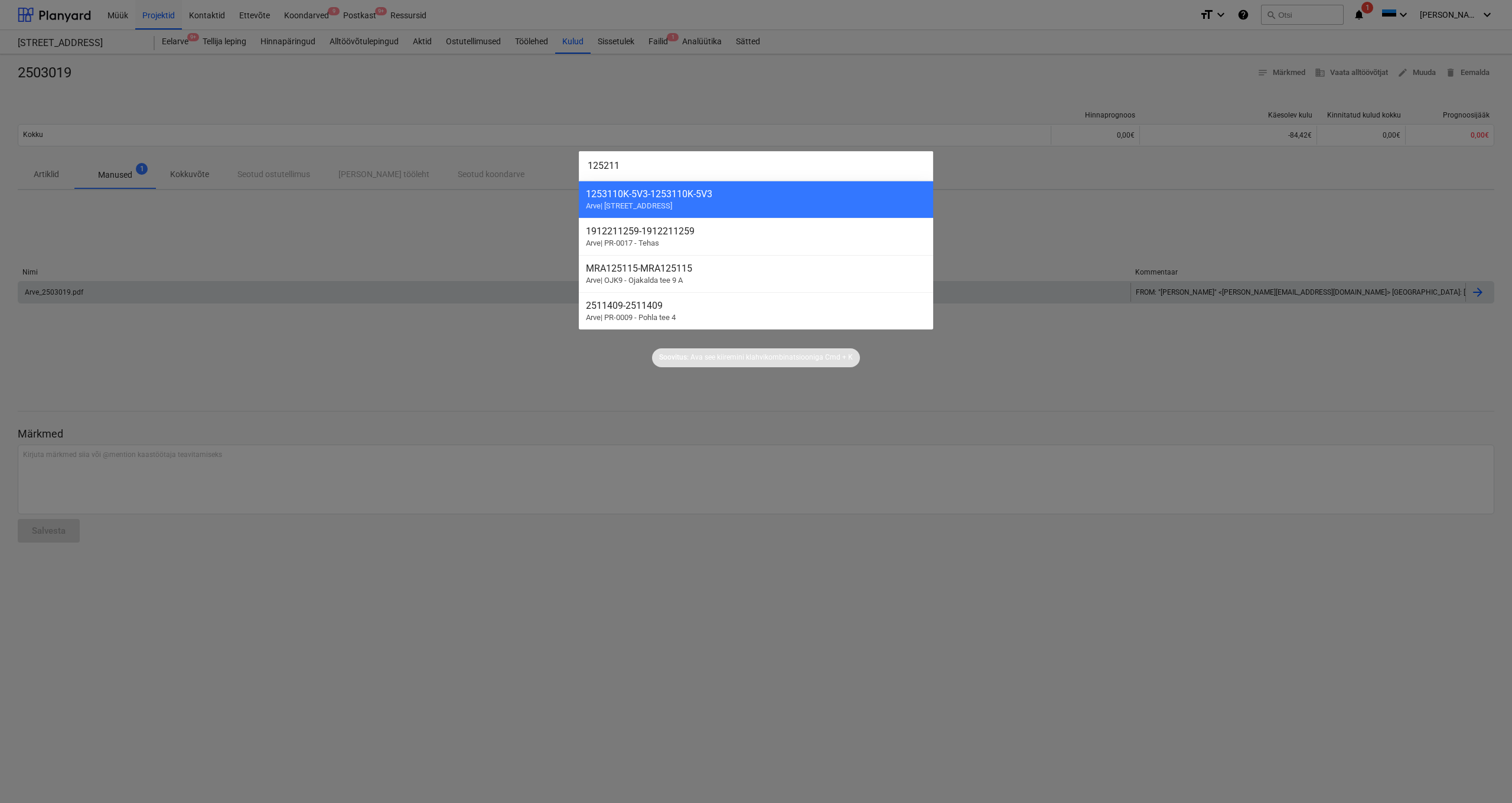
type input "1252110"
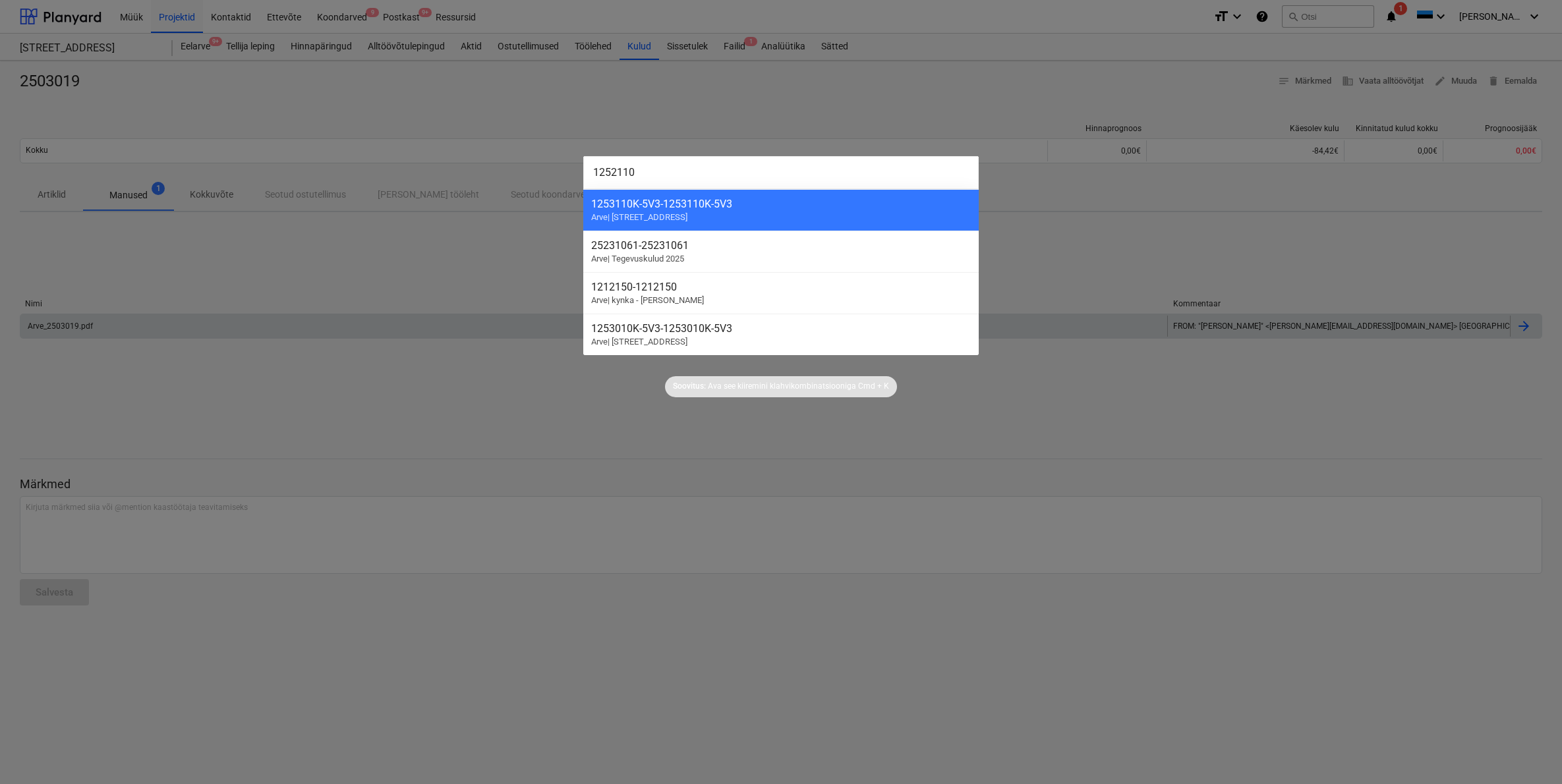
click at [1050, 462] on div at bounding box center [781, 392] width 1562 height 784
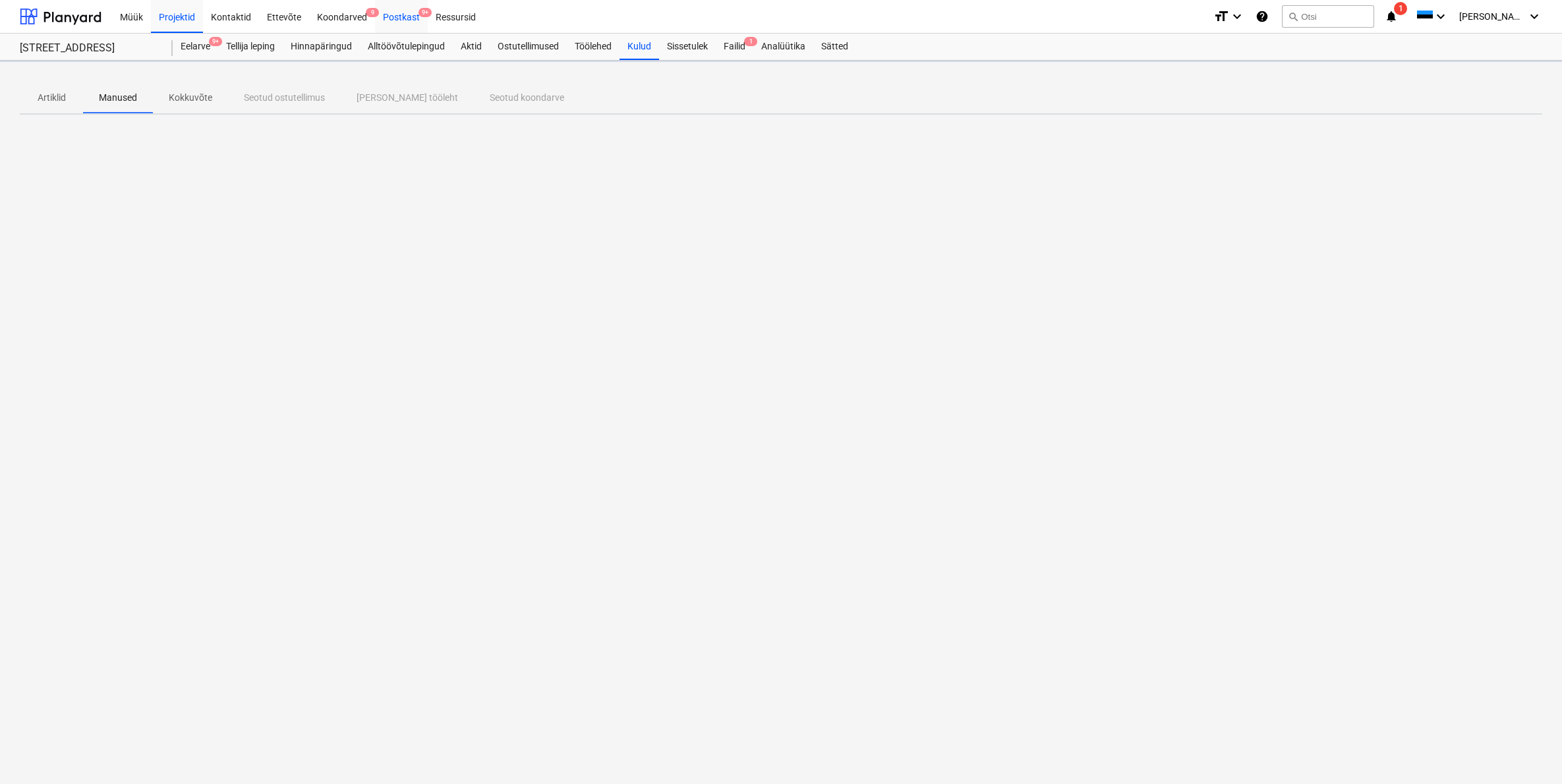
click at [396, 17] on div "Postkast 9+" at bounding box center [401, 16] width 53 height 34
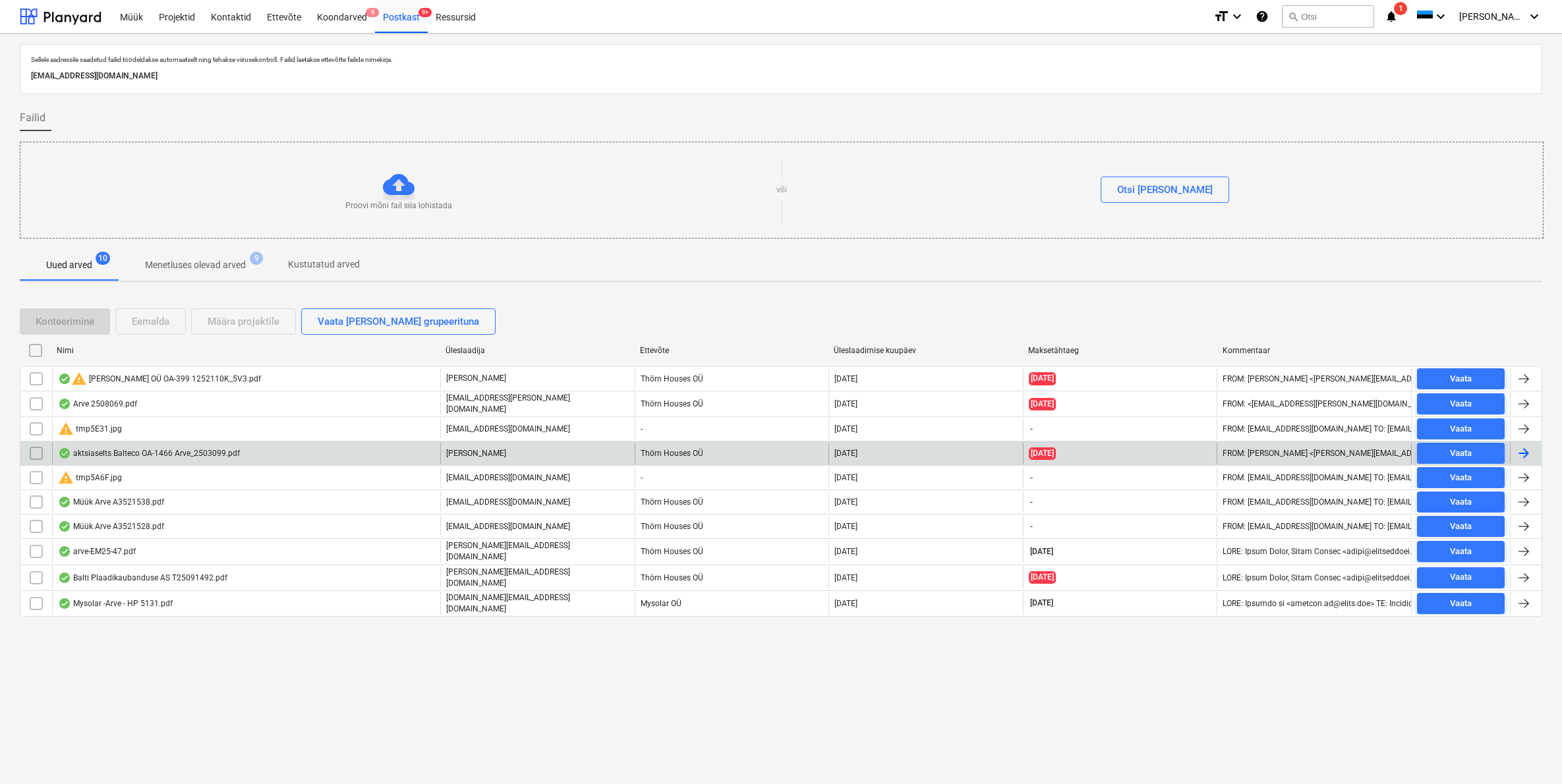
click at [149, 449] on div "aktsiaselts Balteco OA-1466 Arve_2503099.pdf" at bounding box center [149, 453] width 182 height 10
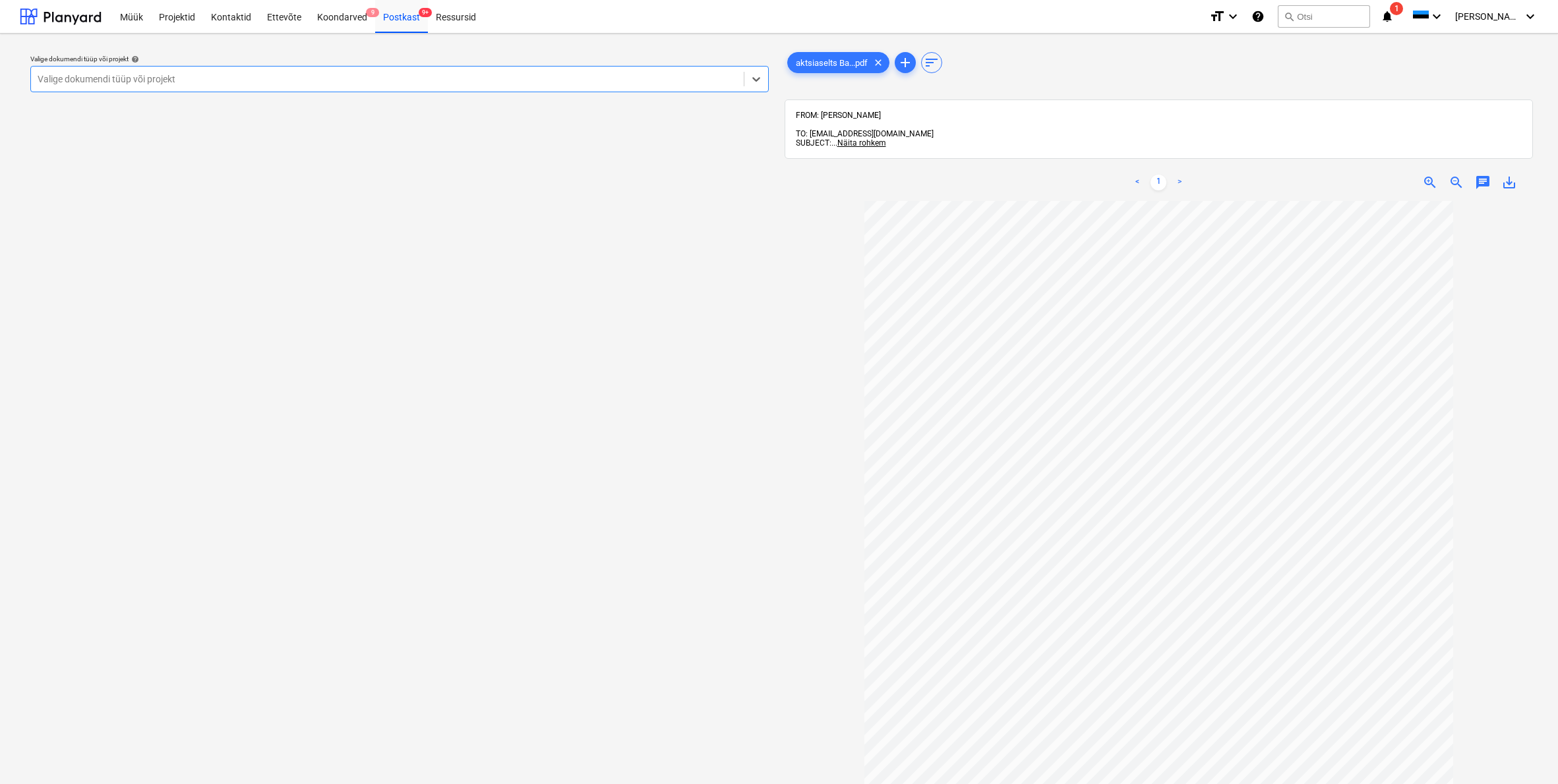
drag, startPoint x: 69, startPoint y: 84, endPoint x: 105, endPoint y: 89, distance: 36.3
click at [69, 84] on div at bounding box center [387, 79] width 700 height 13
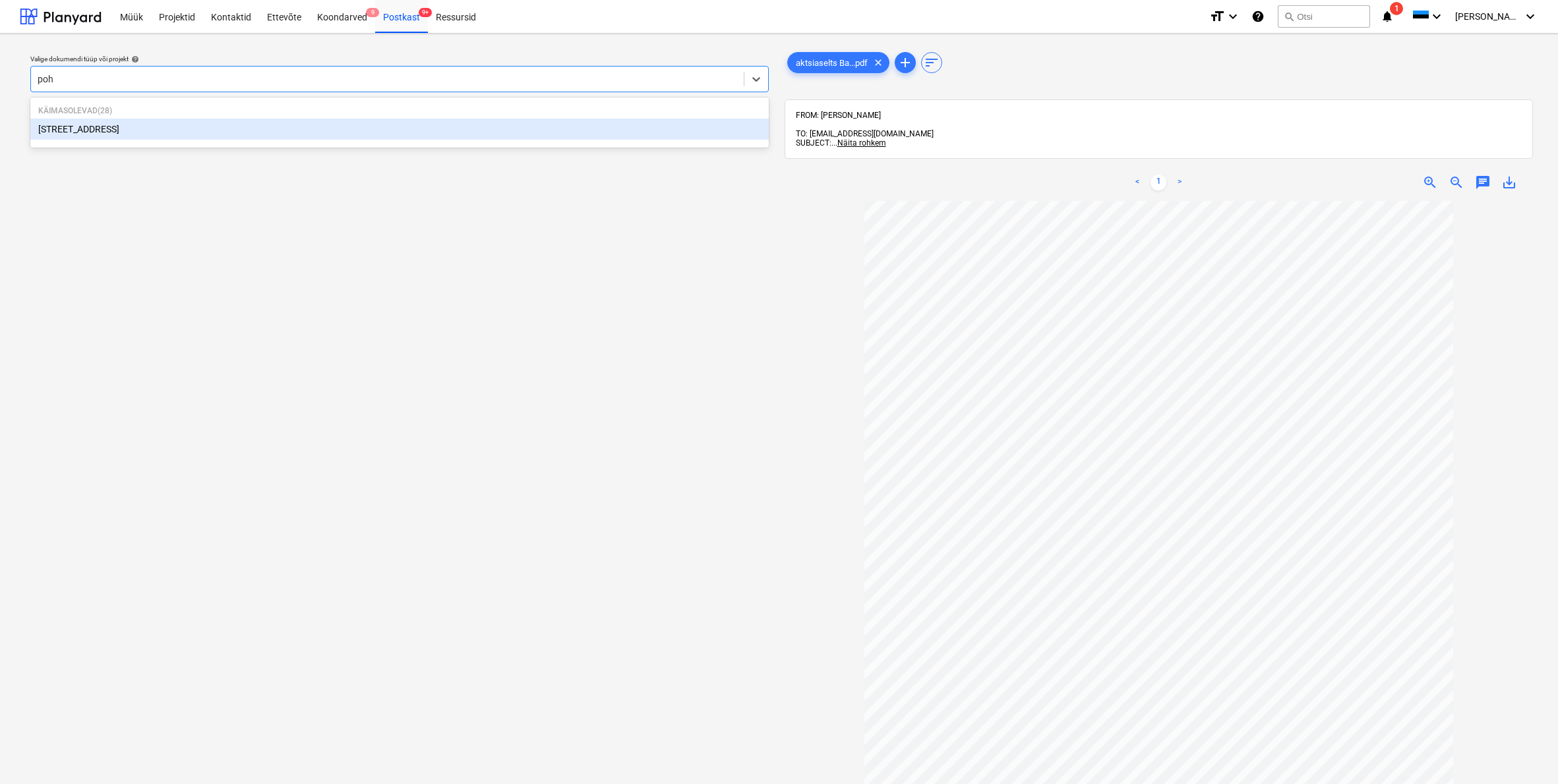
type input "pohl"
click at [49, 130] on div "Pohla tee 4" at bounding box center [400, 129] width 738 height 21
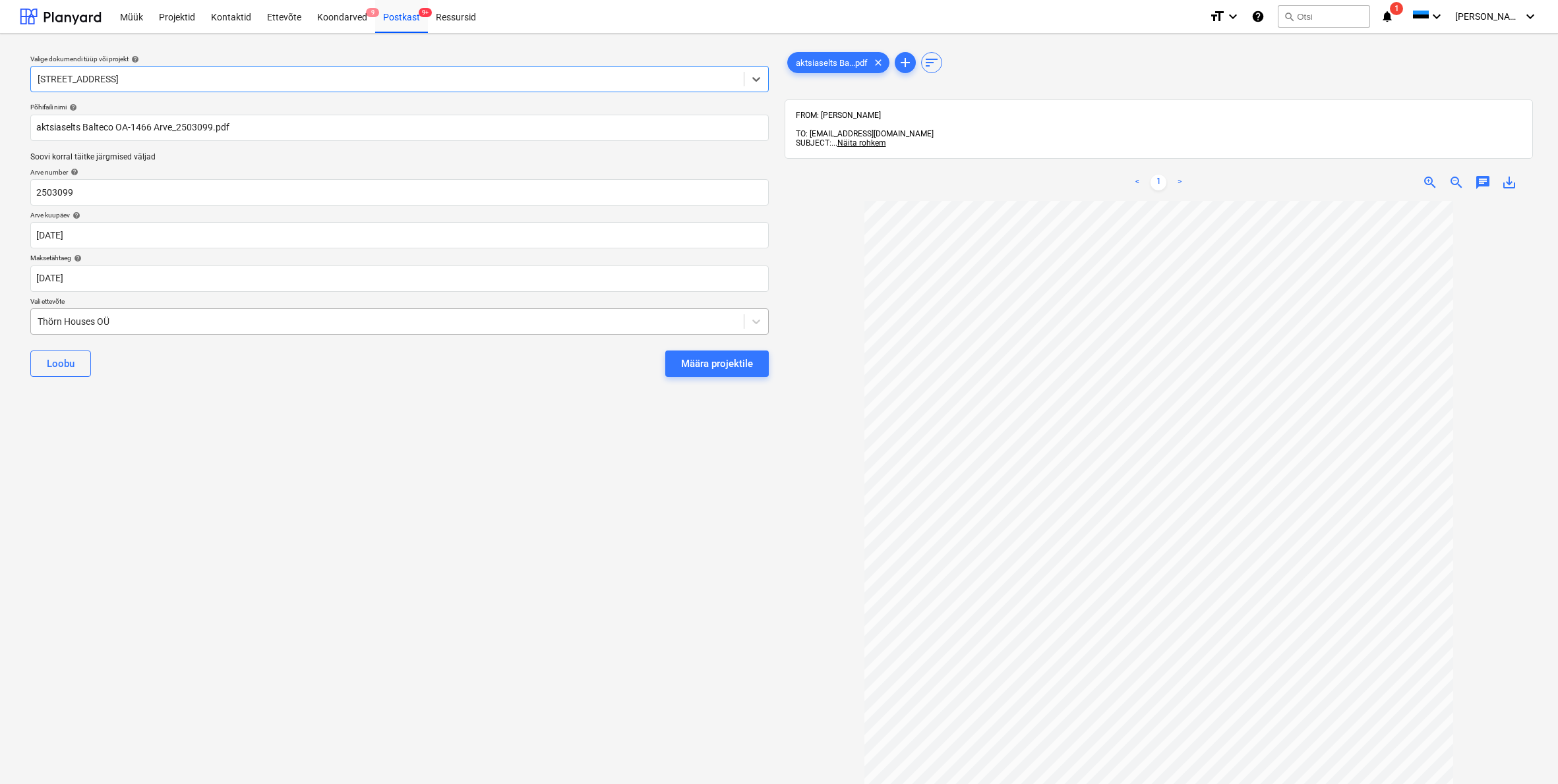
click at [37, 317] on div "Thörn Houses OÜ" at bounding box center [387, 321] width 713 height 19
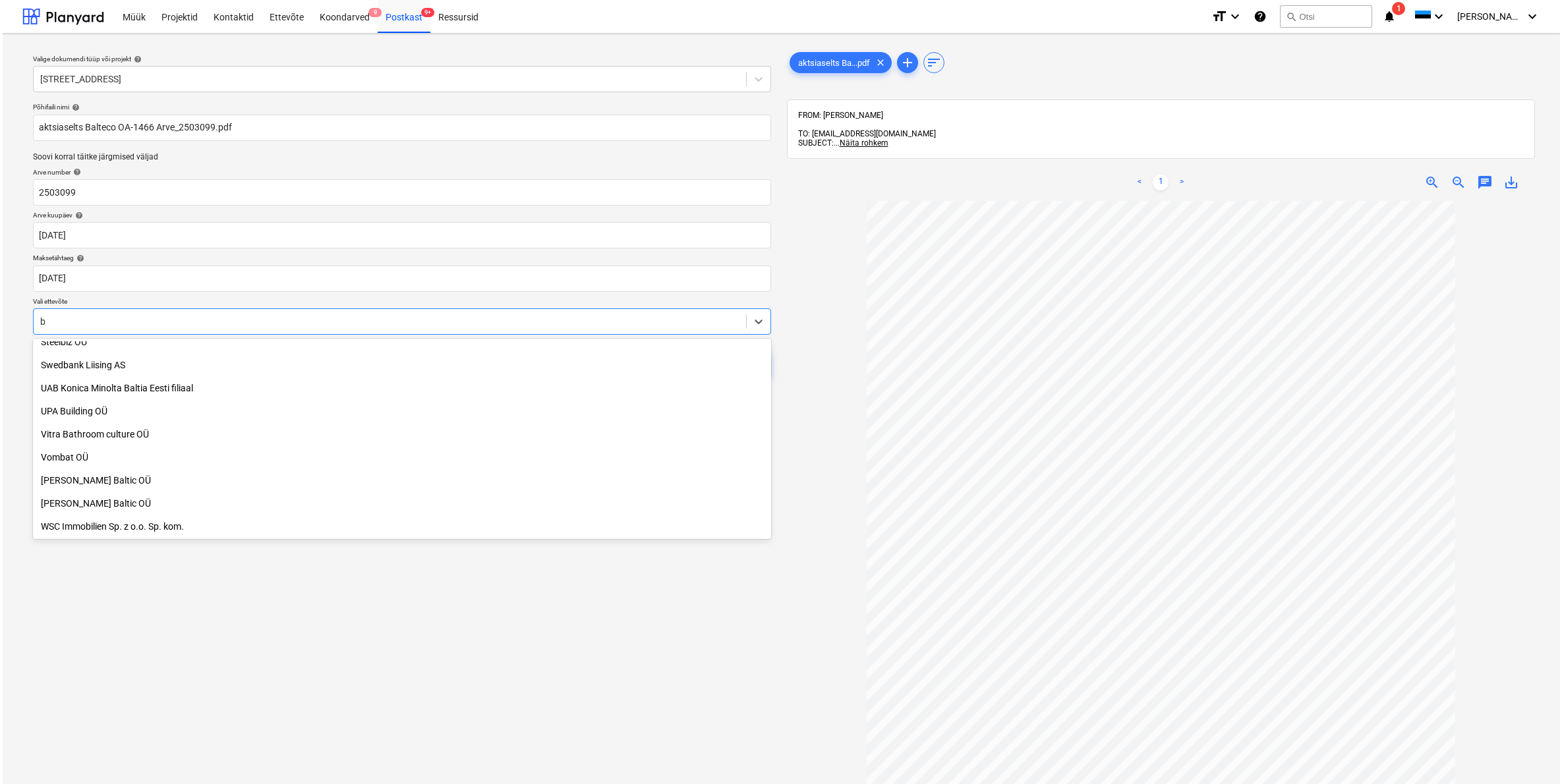
scroll to position [840, 0]
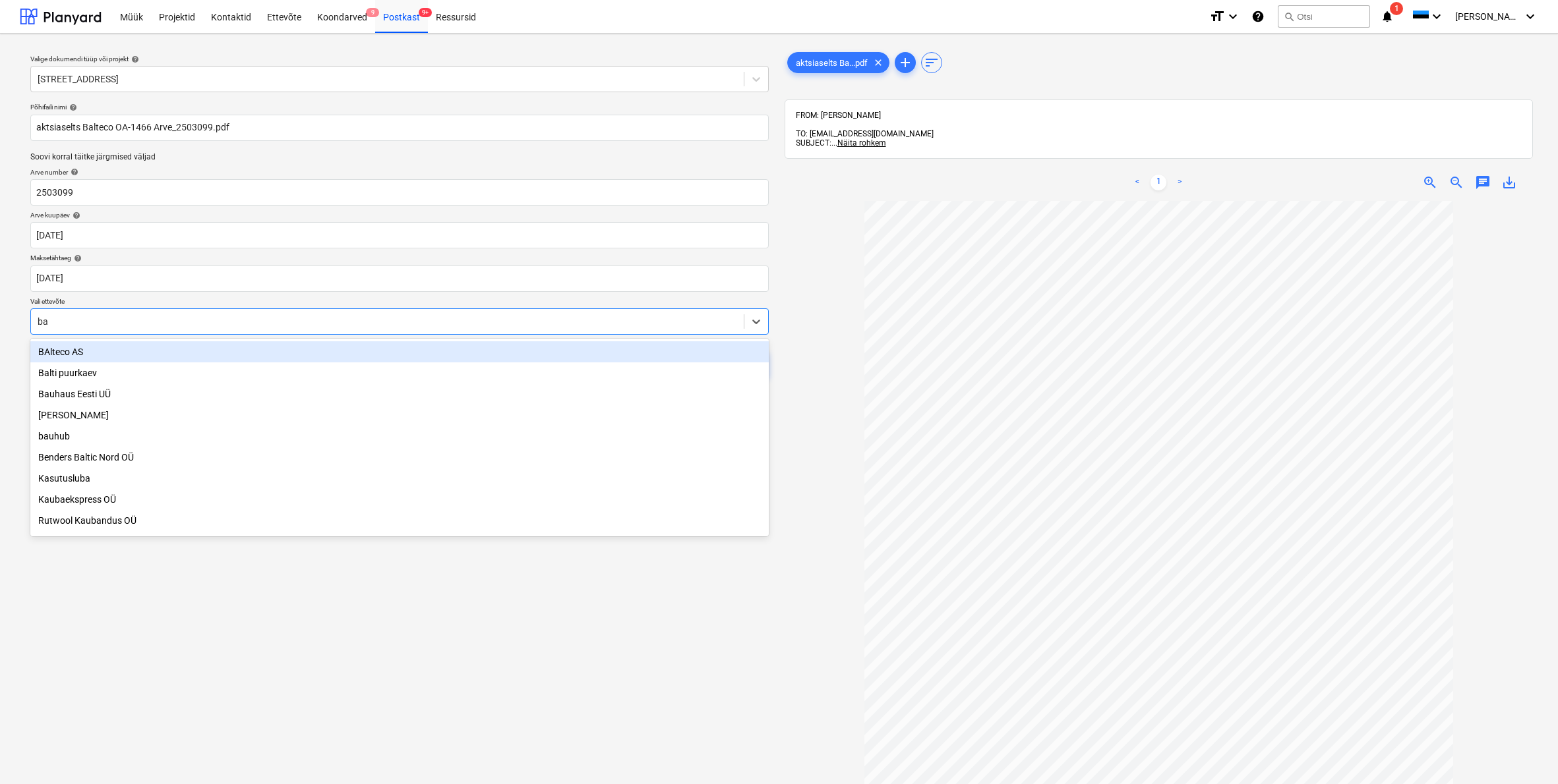
type input "bal"
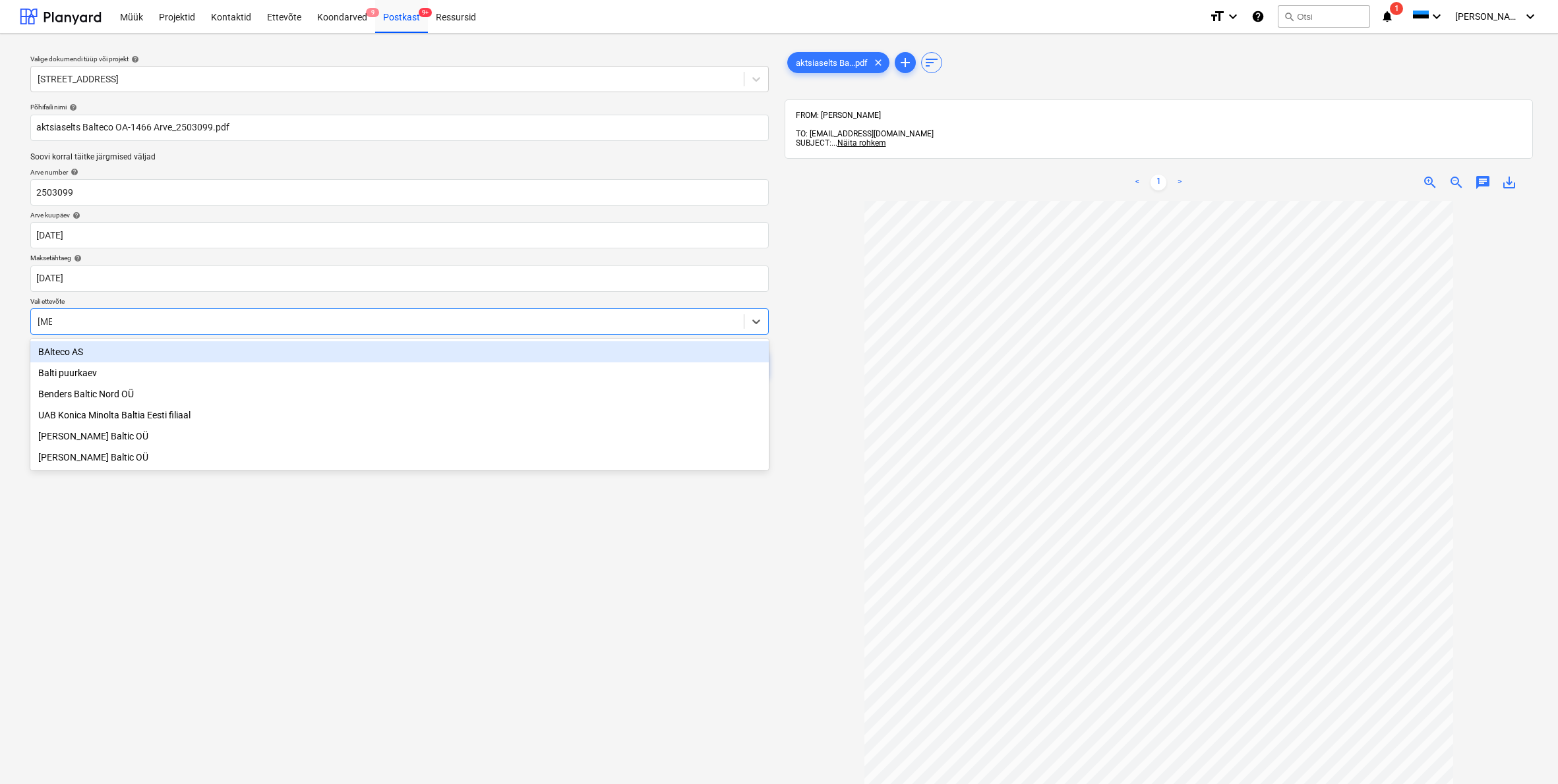
click at [82, 351] on div "BAlteco AS" at bounding box center [400, 352] width 738 height 21
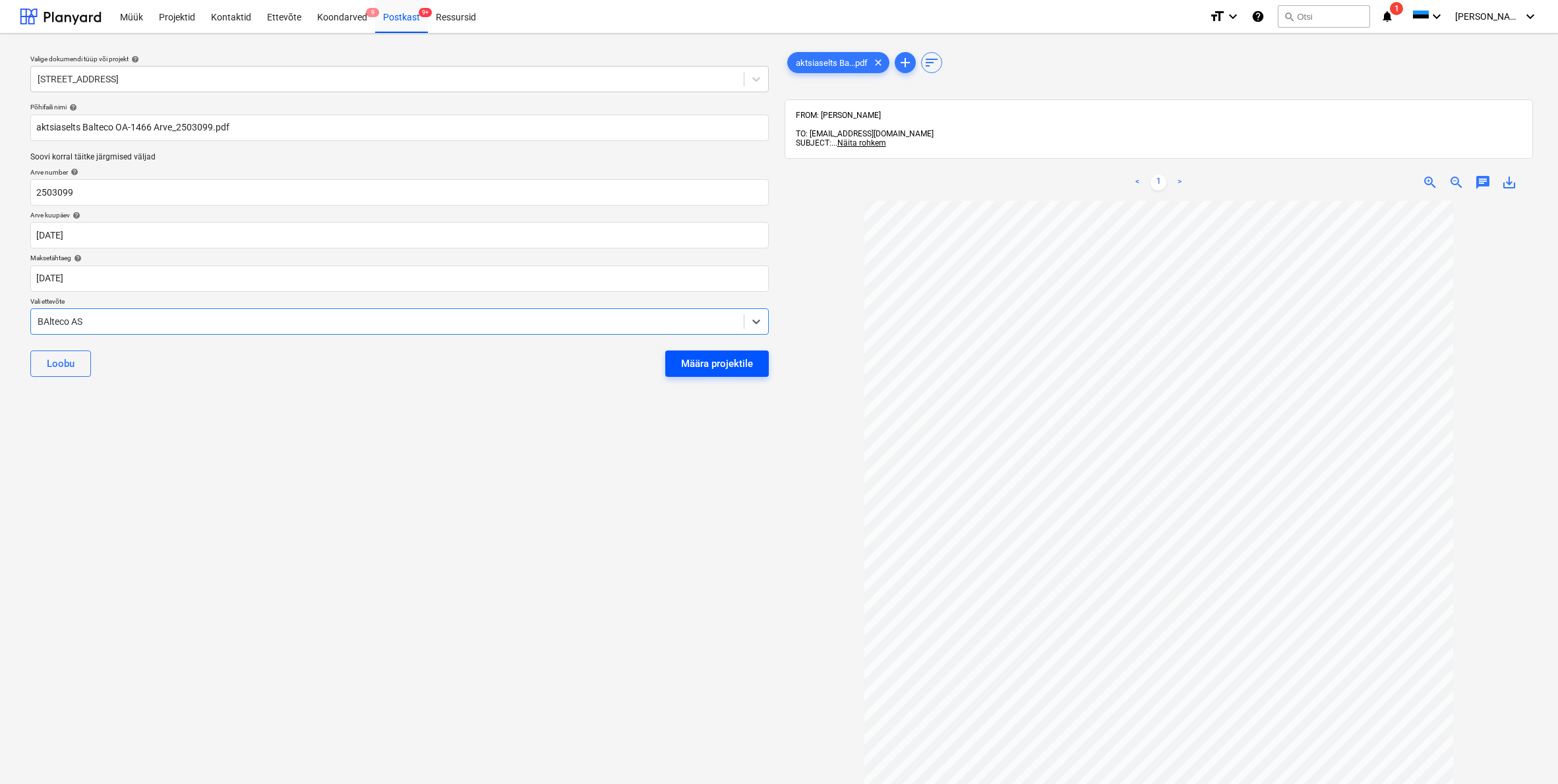
click at [738, 360] on div "Määra projektile" at bounding box center [717, 364] width 72 height 17
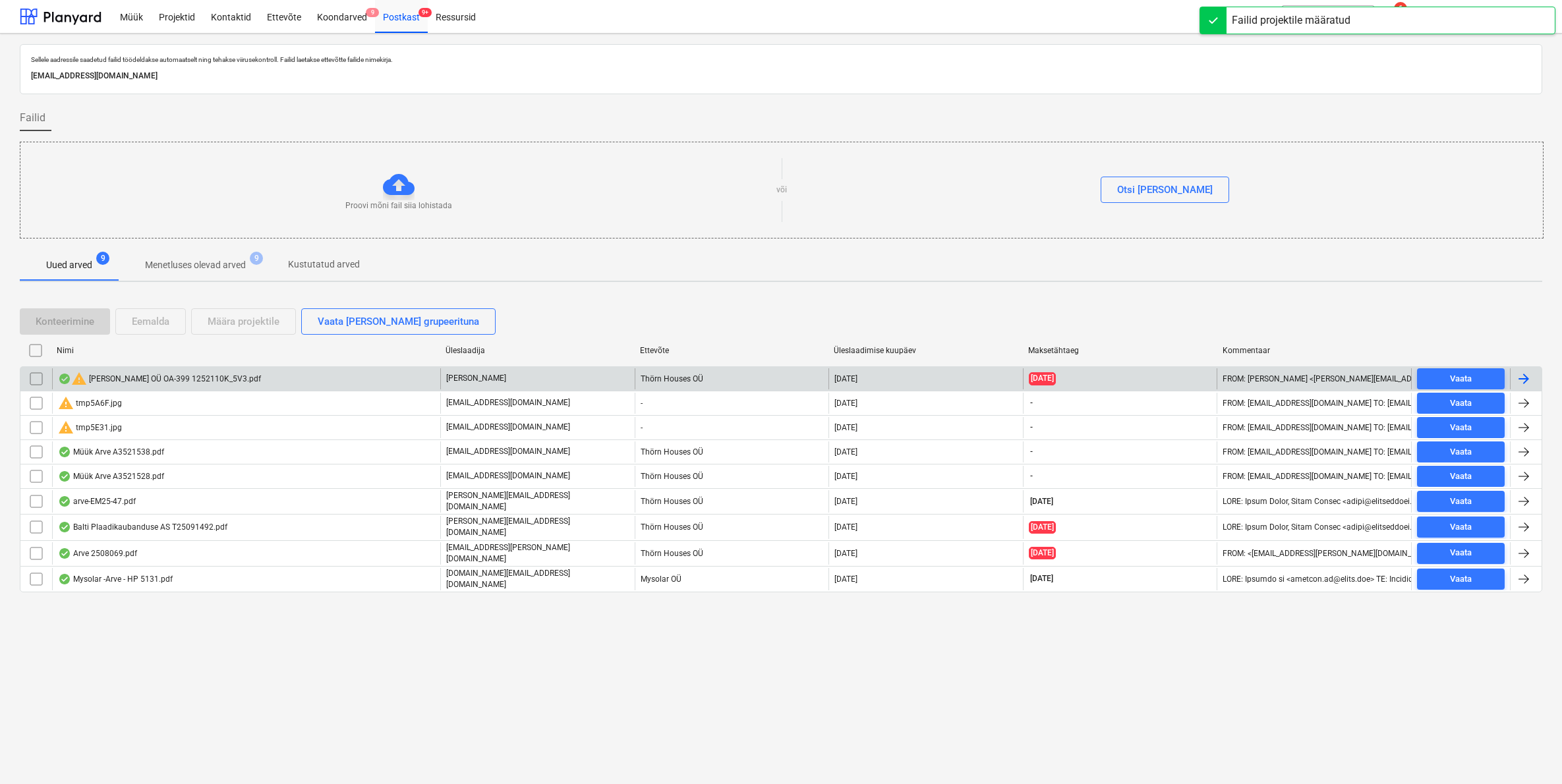
click at [126, 377] on div "warning Karl Bilder OÜ OA-399 1252110K_5V3.pdf" at bounding box center [159, 379] width 203 height 16
